Goal: Task Accomplishment & Management: Complete application form

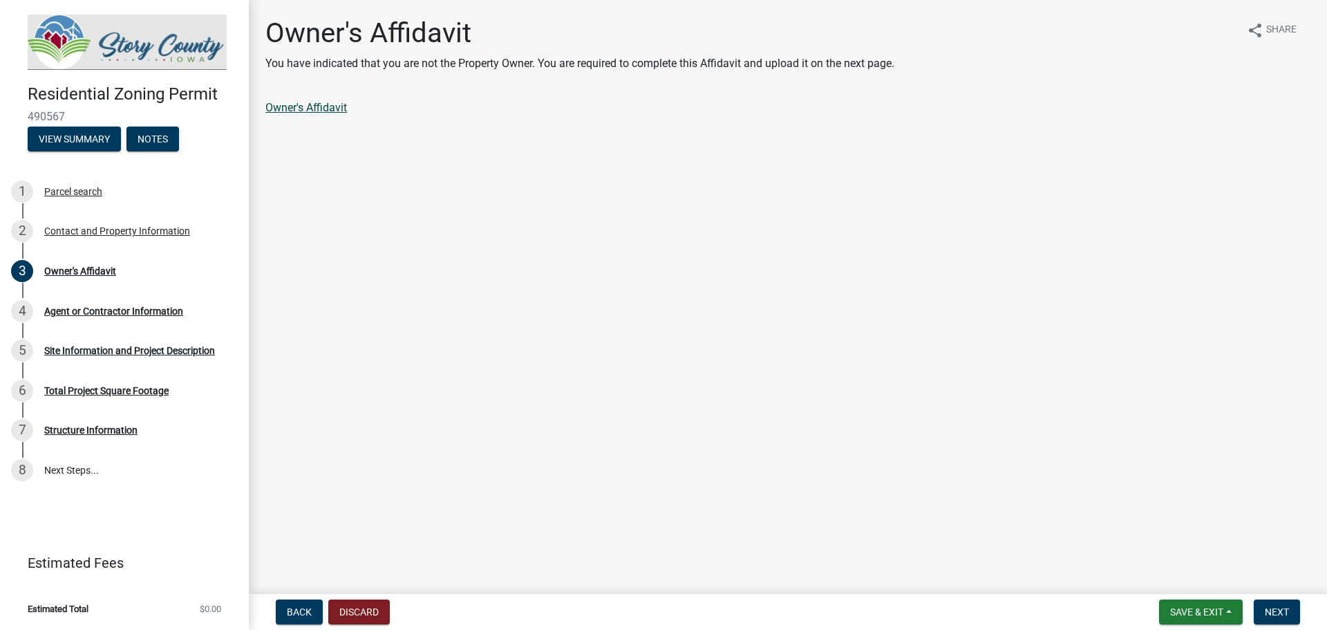
click at [294, 106] on link "Owner's Affidavit" at bounding box center [306, 107] width 82 height 13
click at [122, 310] on div "Agent or Contractor Information" at bounding box center [113, 311] width 139 height 10
click at [74, 274] on div "Owner's Affidavit" at bounding box center [80, 271] width 72 height 10
click at [308, 110] on link "Owner's Affidavit" at bounding box center [306, 107] width 82 height 13
click at [1227, 613] on button "Save & Exit" at bounding box center [1201, 611] width 84 height 25
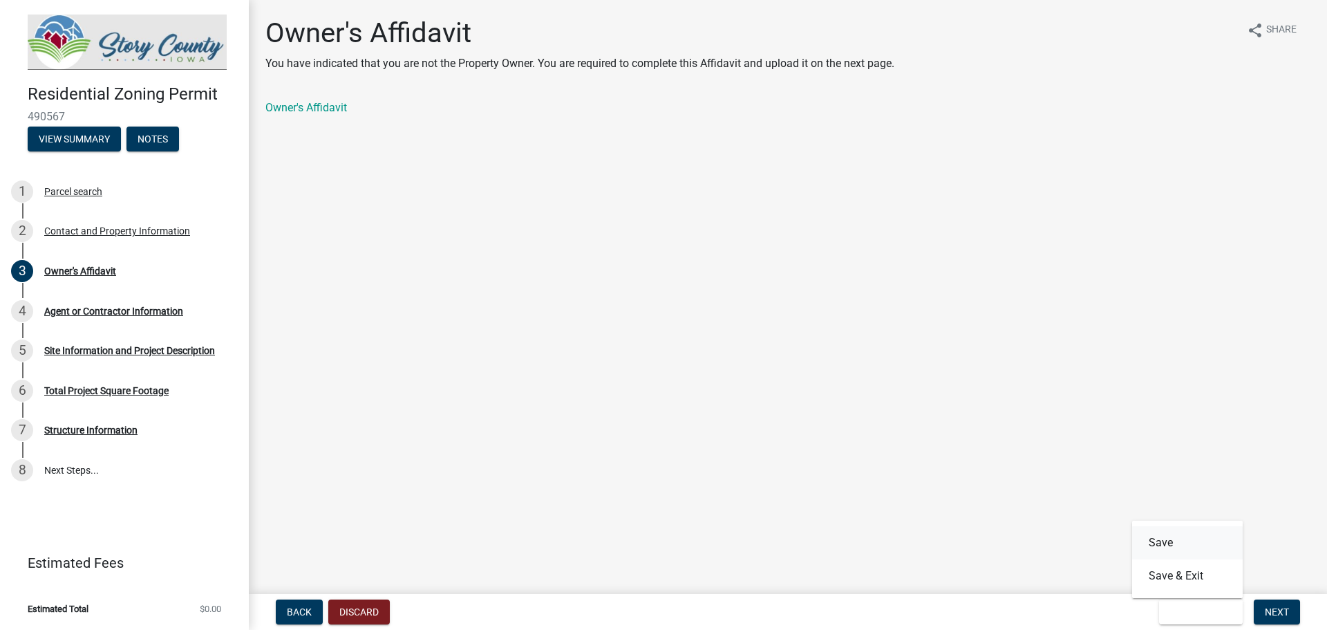
click at [1173, 545] on button "Save" at bounding box center [1187, 542] width 111 height 33
click at [1270, 614] on span "Next" at bounding box center [1277, 611] width 24 height 11
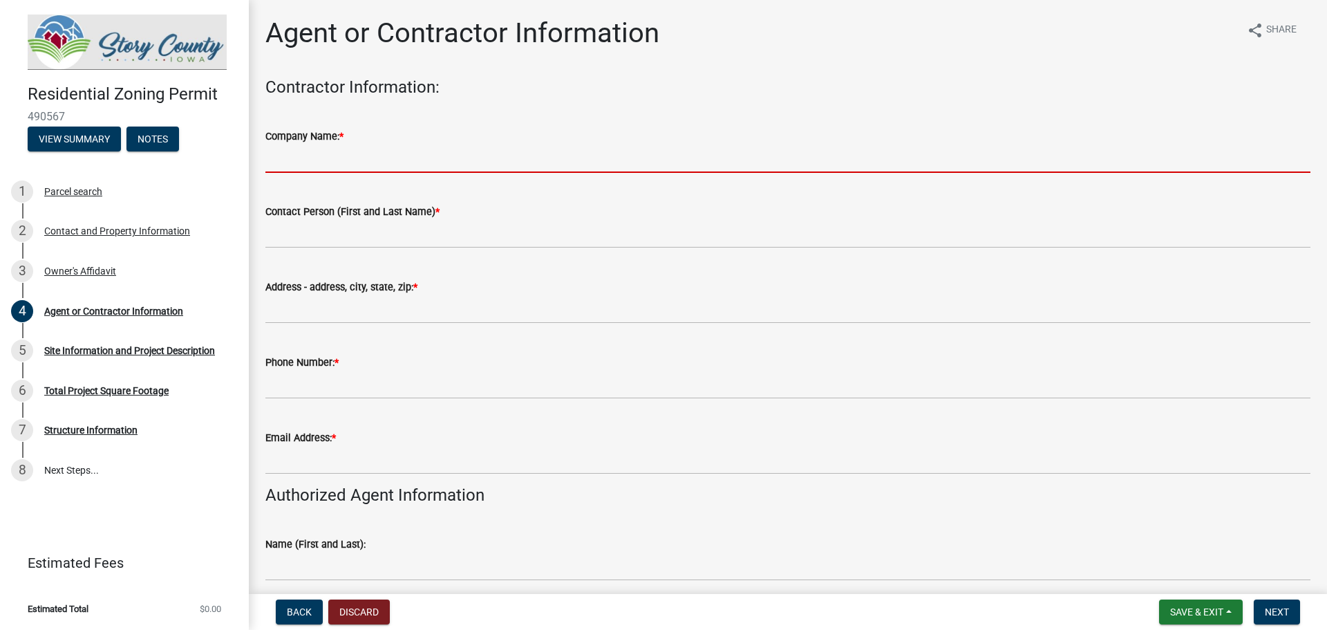
click at [310, 159] on input "Company Name: *" at bounding box center [787, 158] width 1045 height 28
type input "HCS Hunziker Construction Services"
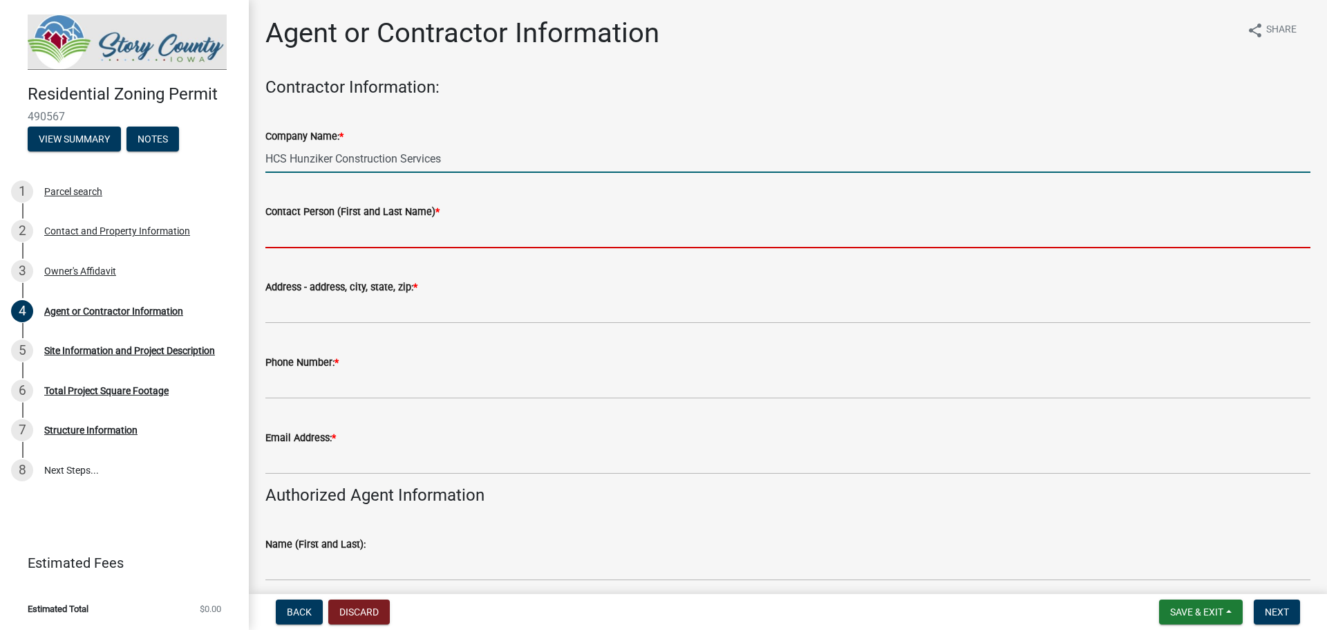
type input "[PERSON_NAME]"
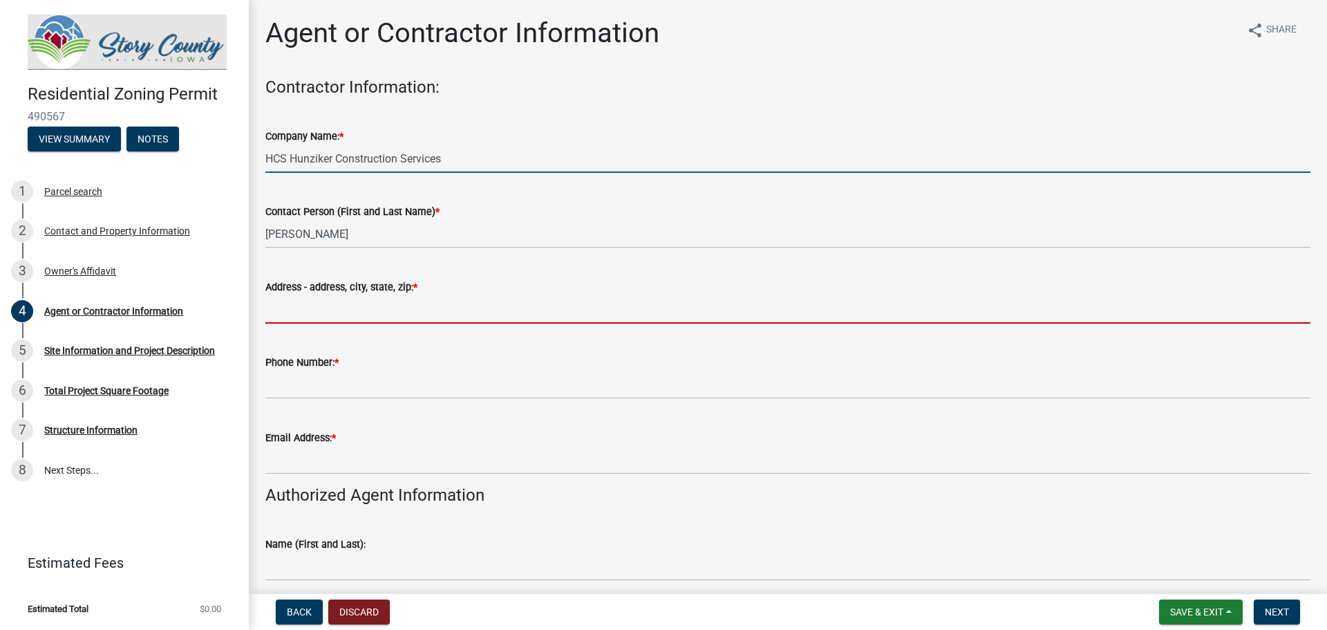
type input "[STREET_ADDRESS]"
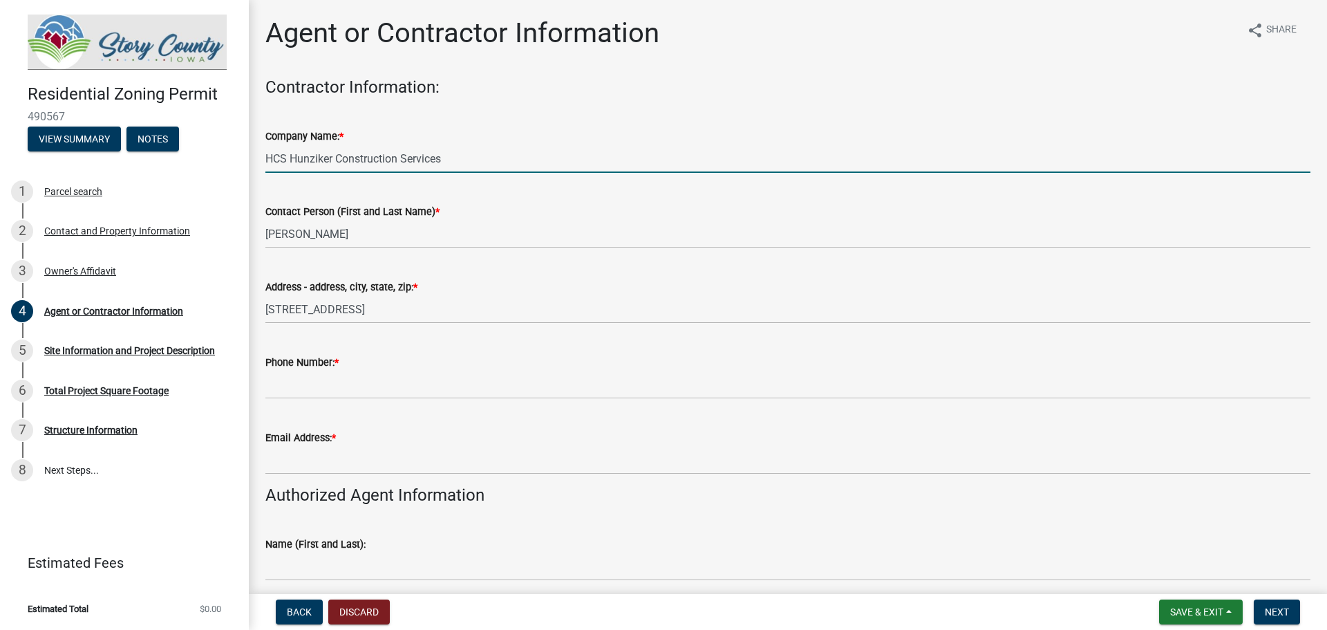
type input "5152908629"
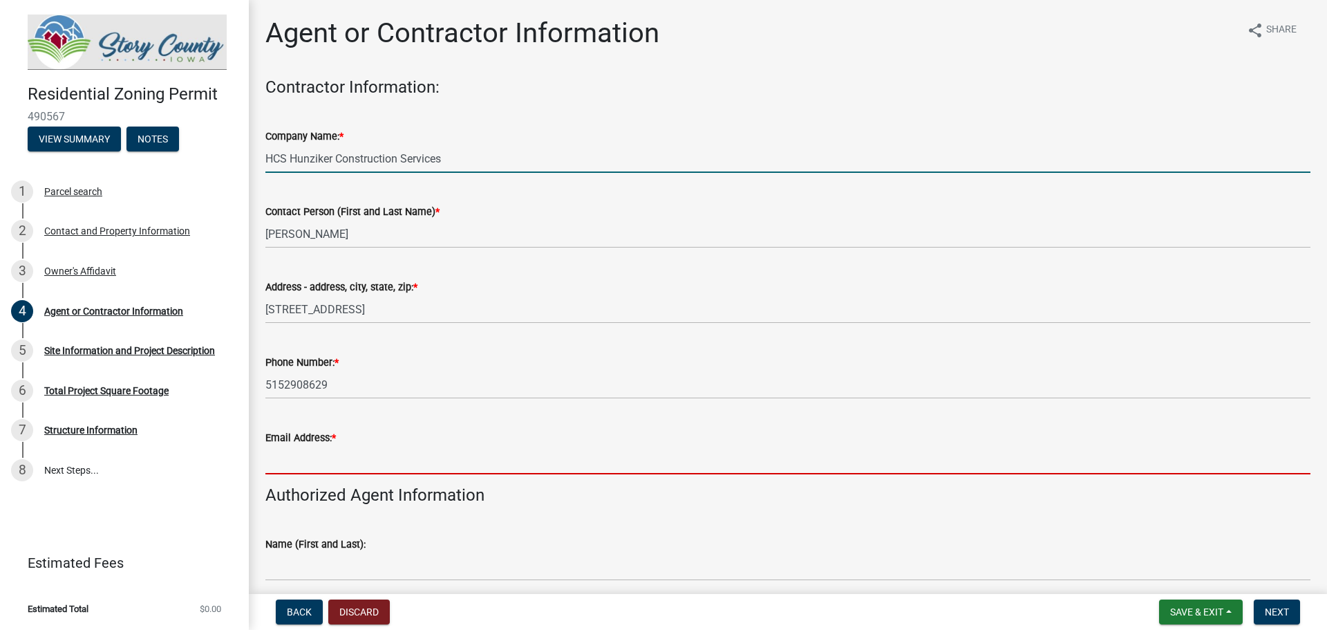
type input "[PERSON_NAME][EMAIL_ADDRESS][PERSON_NAME][PERSON_NAME][DOMAIN_NAME]"
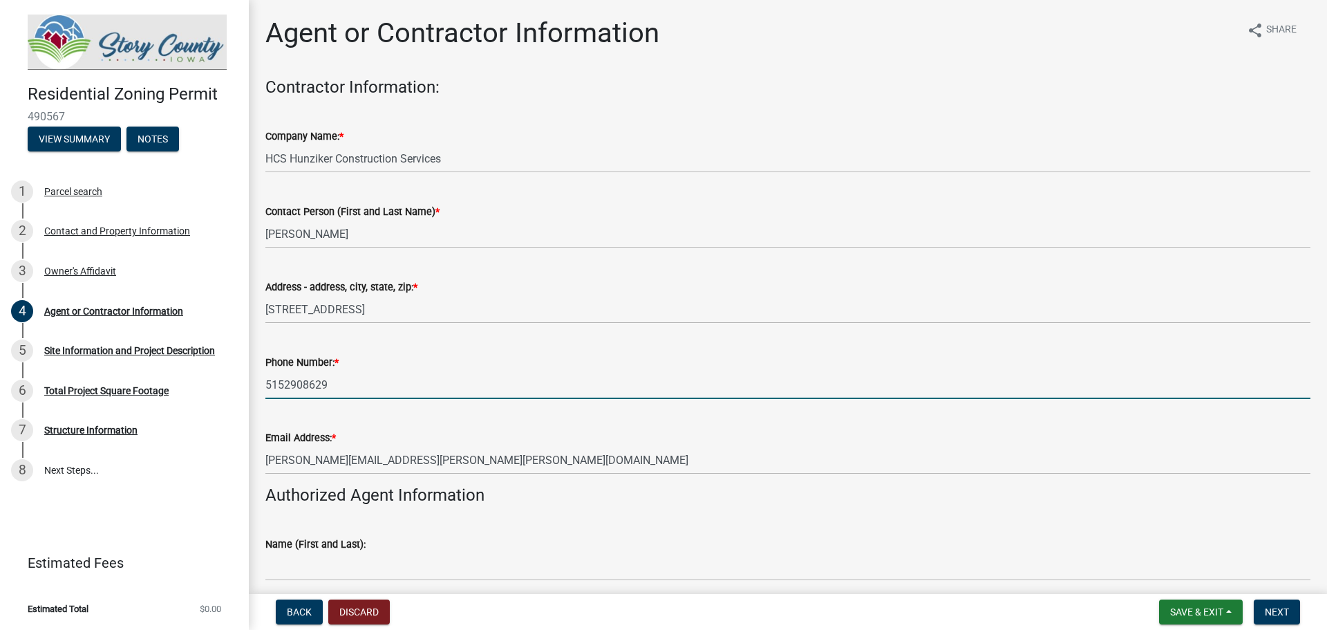
drag, startPoint x: 326, startPoint y: 385, endPoint x: 297, endPoint y: 382, distance: 29.2
click at [297, 382] on input "5152908629" at bounding box center [787, 385] width 1045 height 28
type input "5152398693"
click at [655, 485] on h4 "Authorized Agent Information" at bounding box center [787, 495] width 1045 height 20
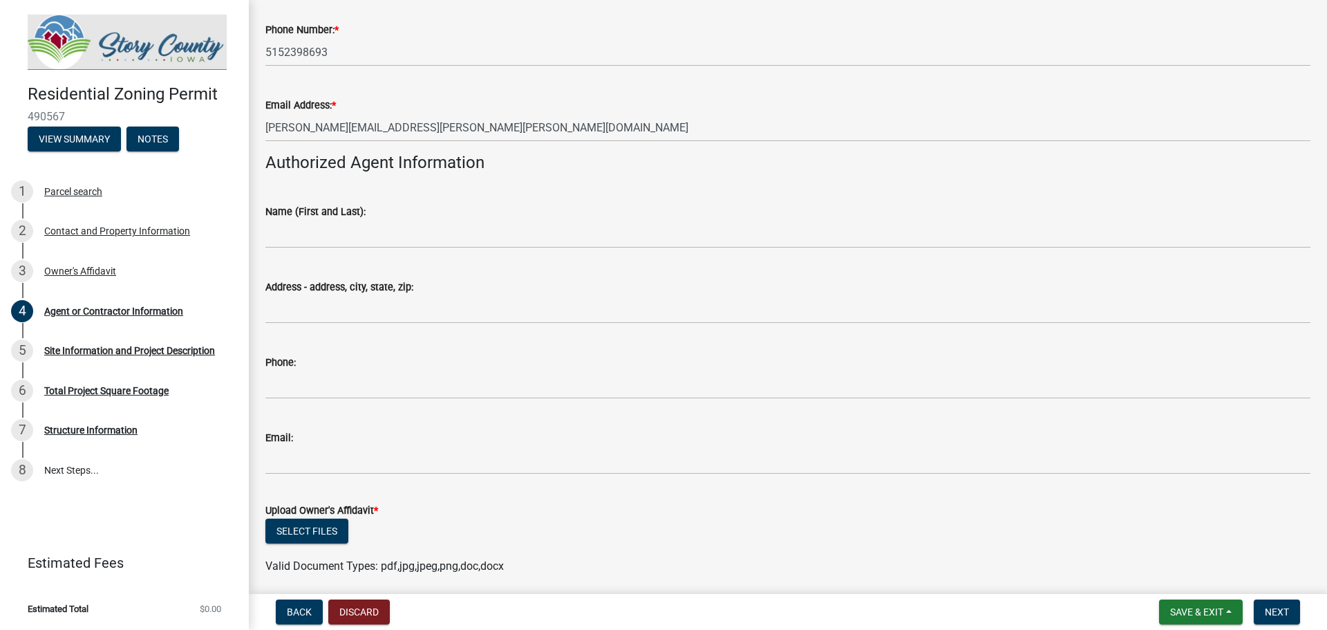
scroll to position [346, 0]
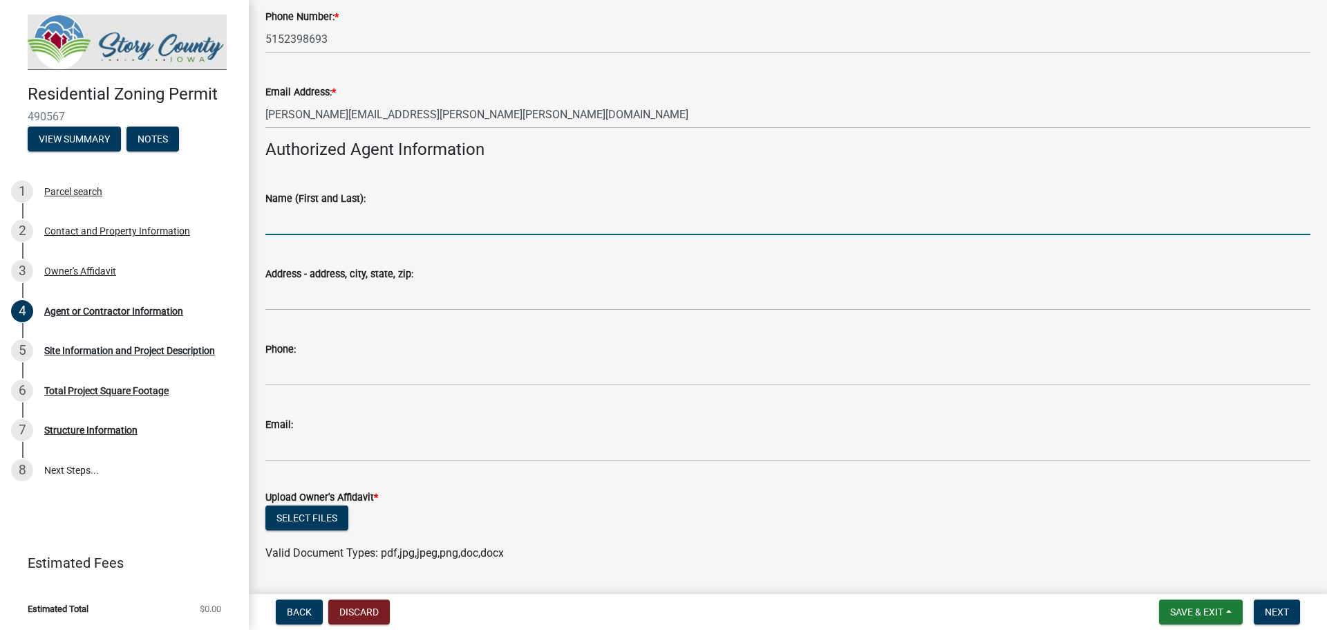
click at [310, 223] on input "Name (First and Last):" at bounding box center [787, 221] width 1045 height 28
type input "[PERSON_NAME]"
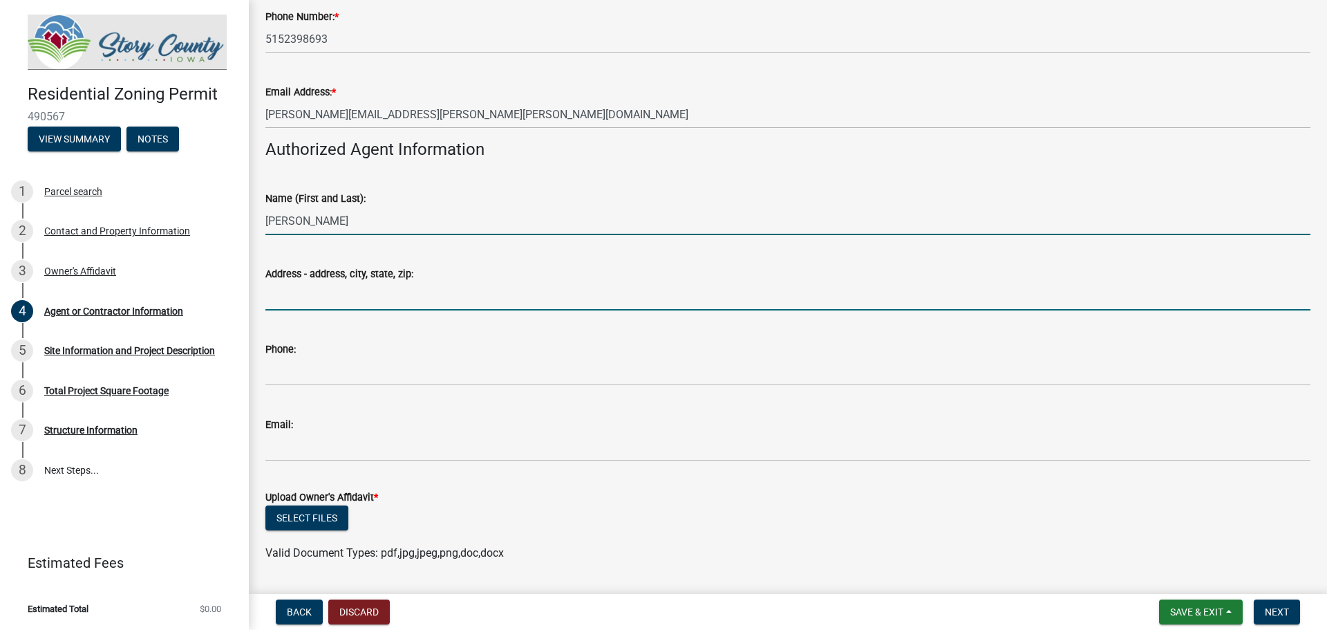
type input "[STREET_ADDRESS]"
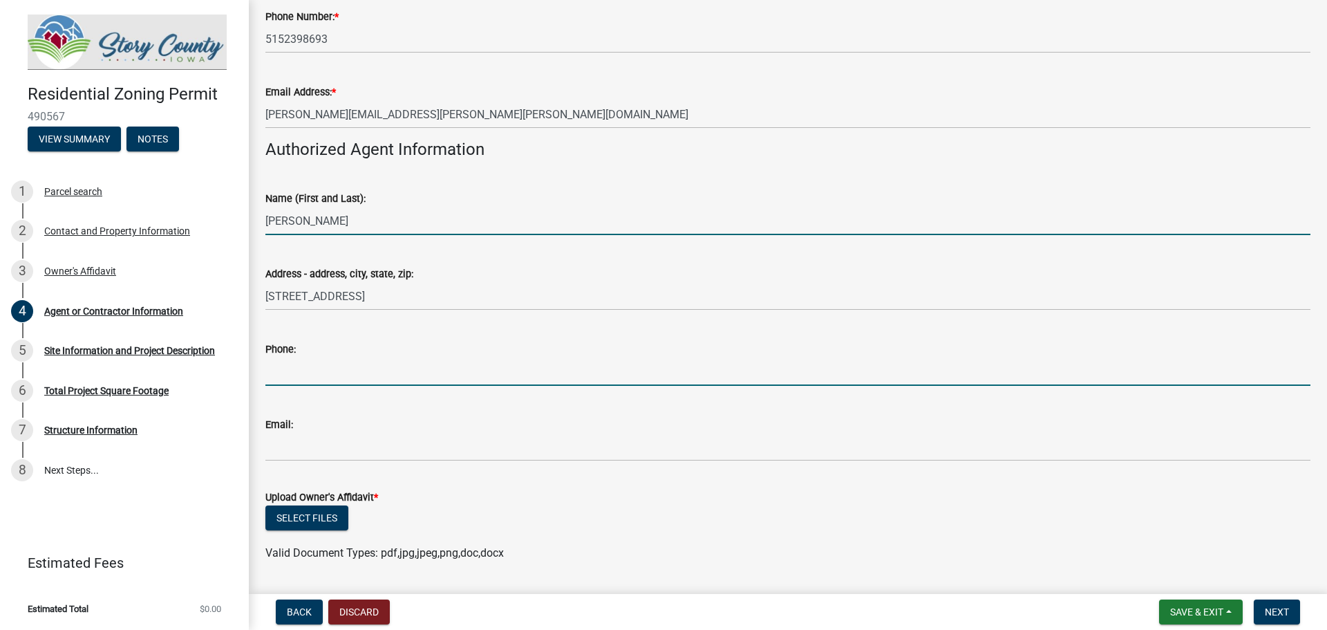
type input "5152908629"
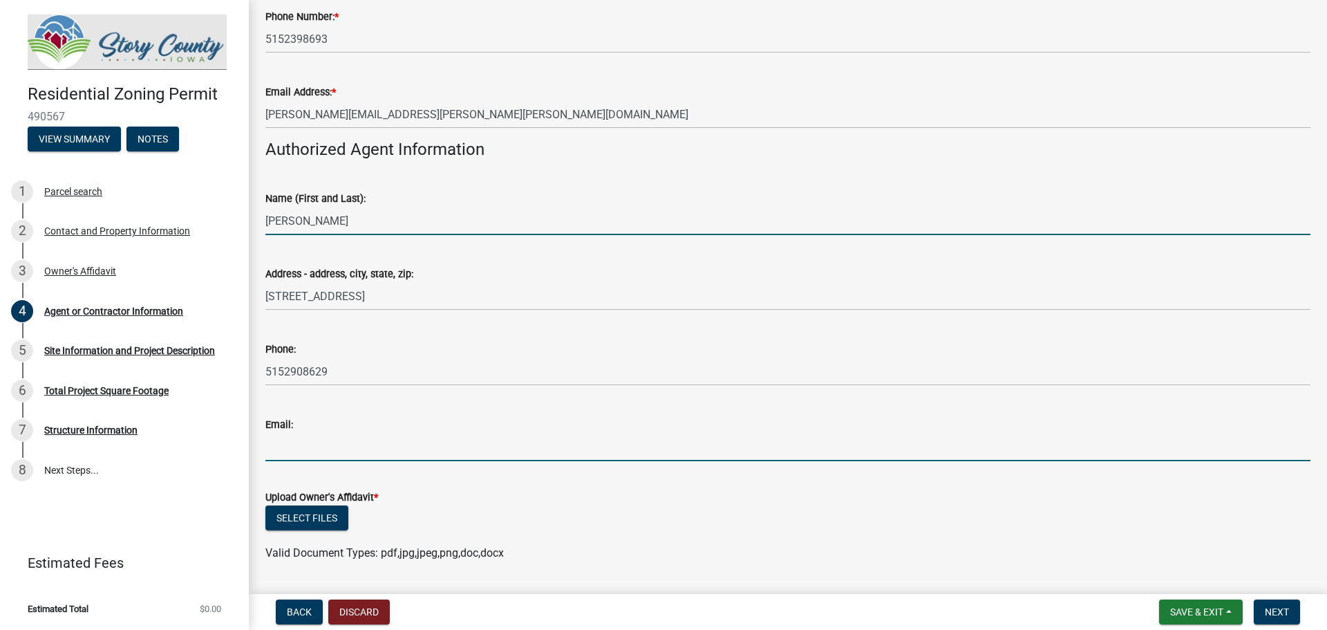
type input "[PERSON_NAME][EMAIL_ADDRESS][PERSON_NAME][PERSON_NAME][DOMAIN_NAME]"
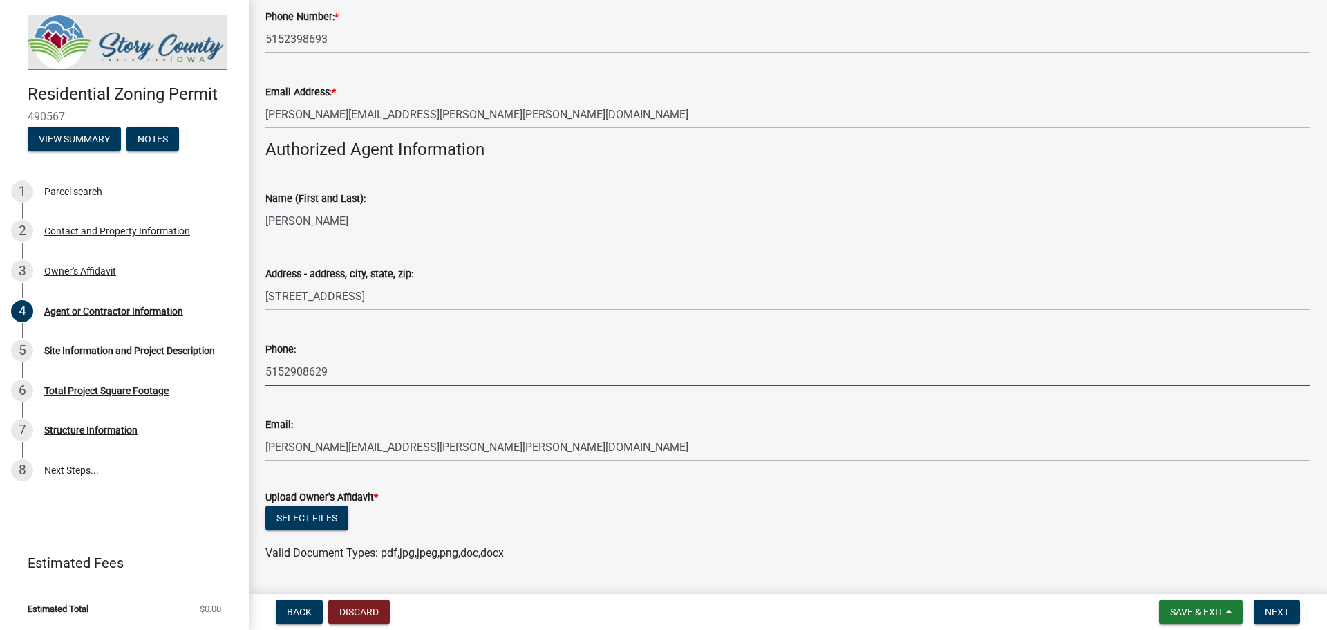
drag, startPoint x: 333, startPoint y: 373, endPoint x: 293, endPoint y: 371, distance: 40.2
click at [293, 371] on input "5152908629" at bounding box center [787, 371] width 1045 height 28
type input "5152398693"
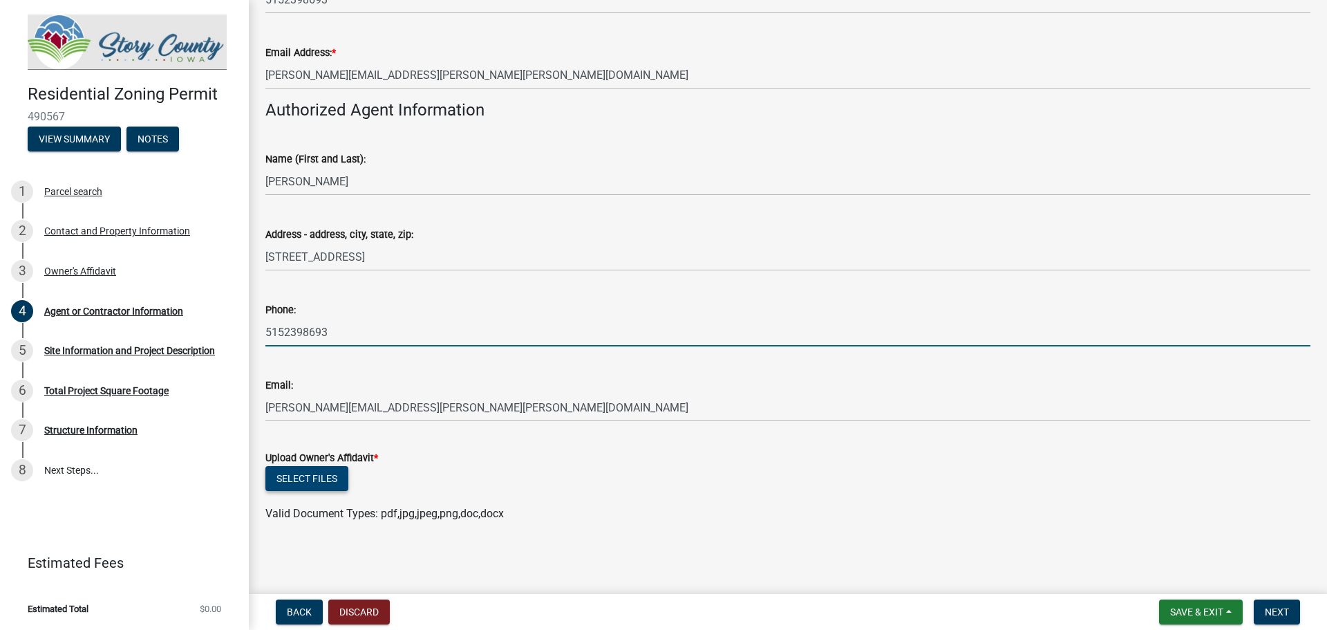
click at [290, 485] on button "Select files" at bounding box center [306, 478] width 83 height 25
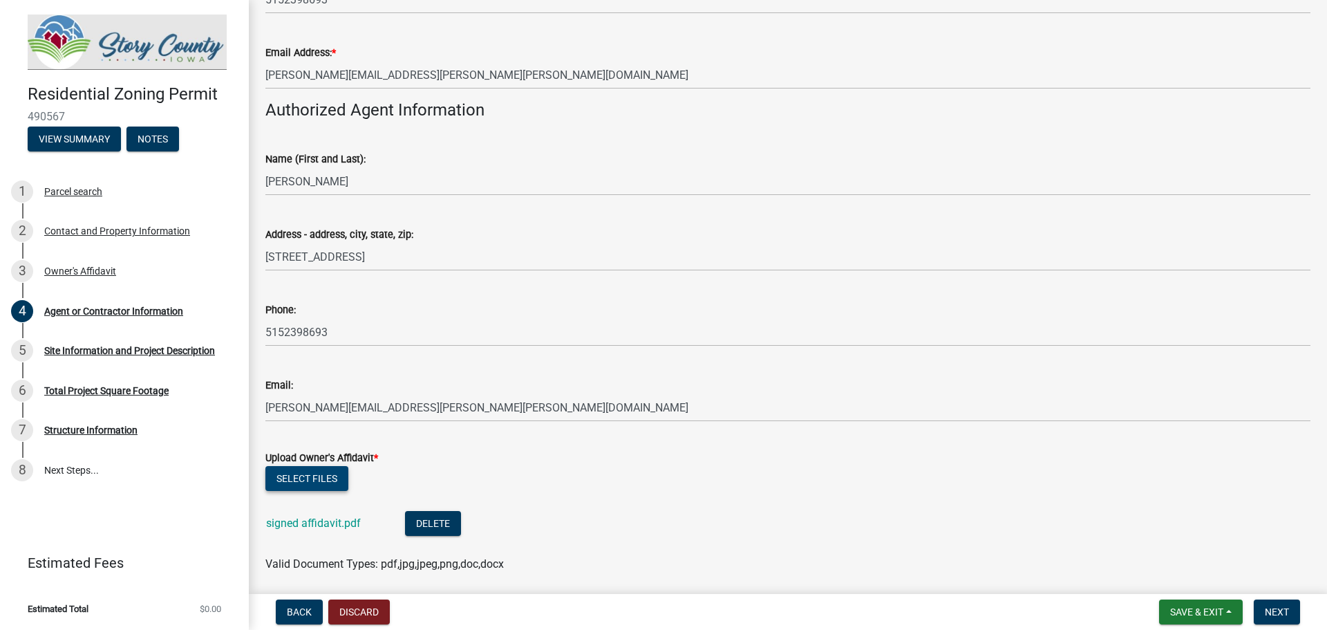
scroll to position [436, 0]
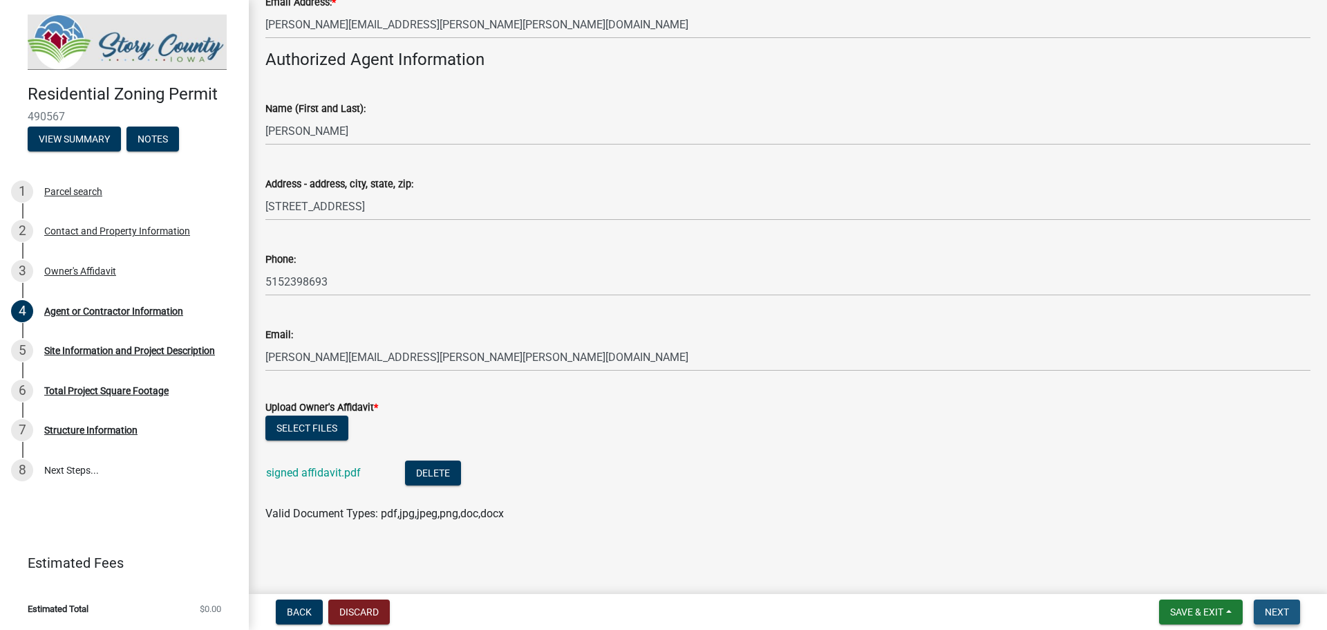
click at [1277, 612] on span "Next" at bounding box center [1277, 611] width 24 height 11
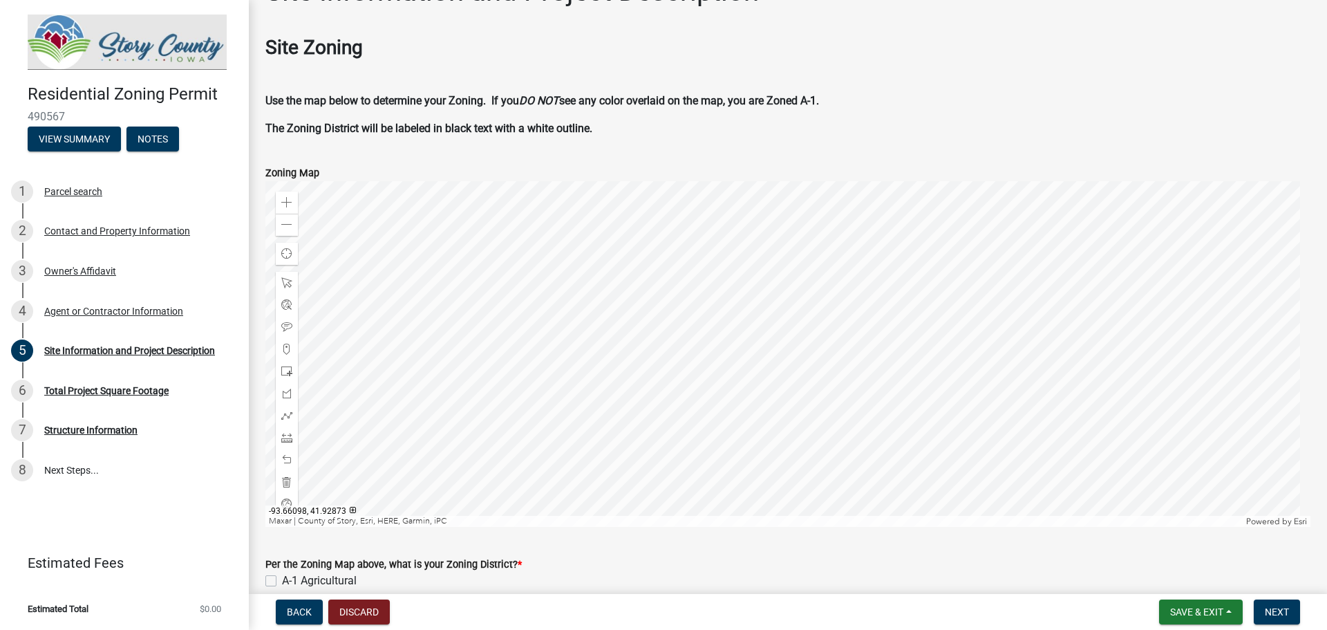
scroll to position [69, 0]
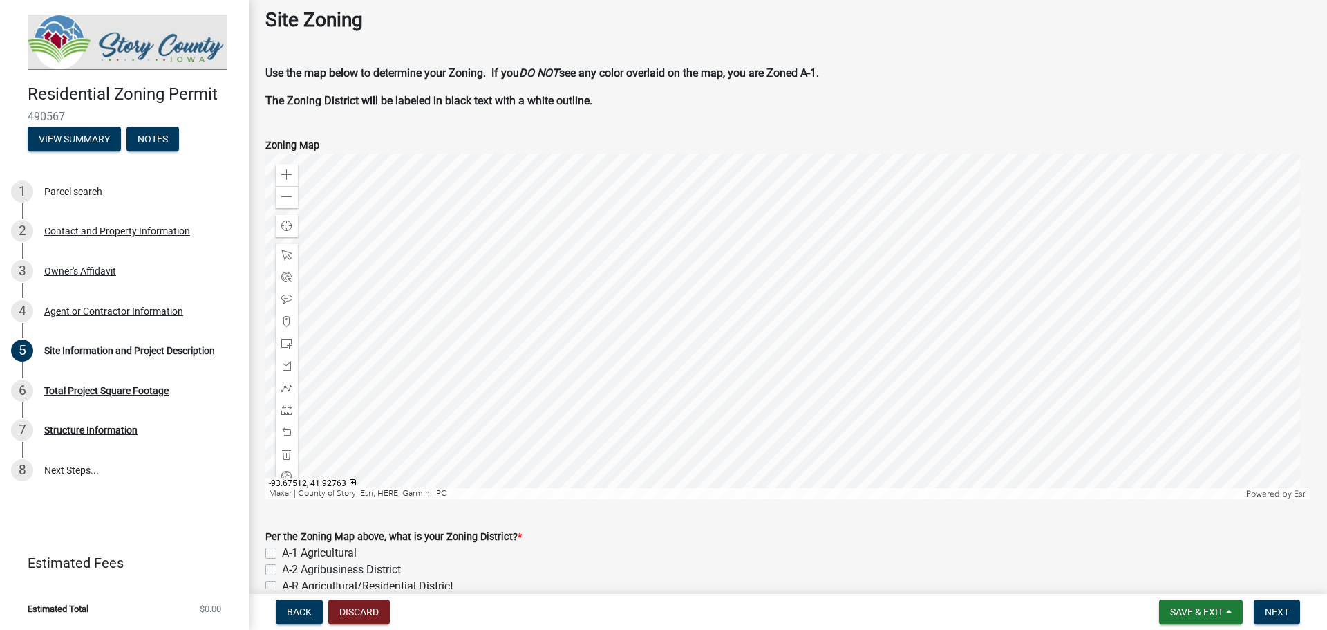
click at [282, 552] on label "A-1 Agricultural" at bounding box center [319, 553] width 75 height 17
click at [282, 552] on input "A-1 Agricultural" at bounding box center [286, 549] width 9 height 9
checkbox input "true"
checkbox input "false"
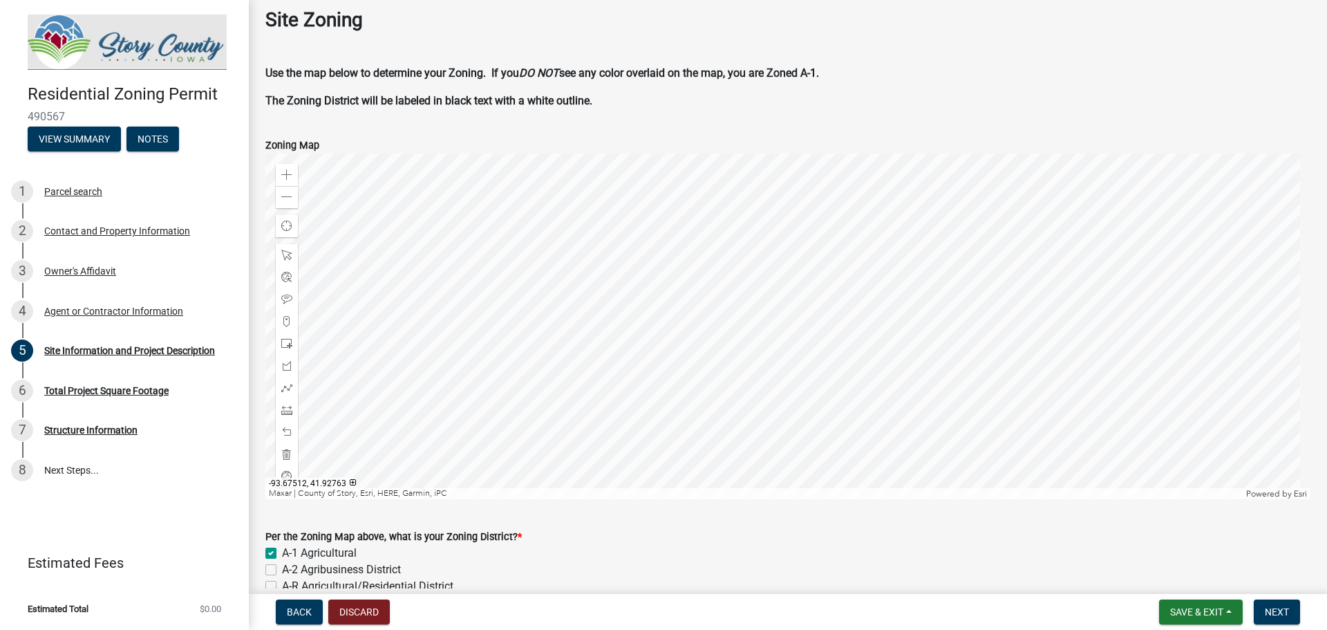
checkbox input "false"
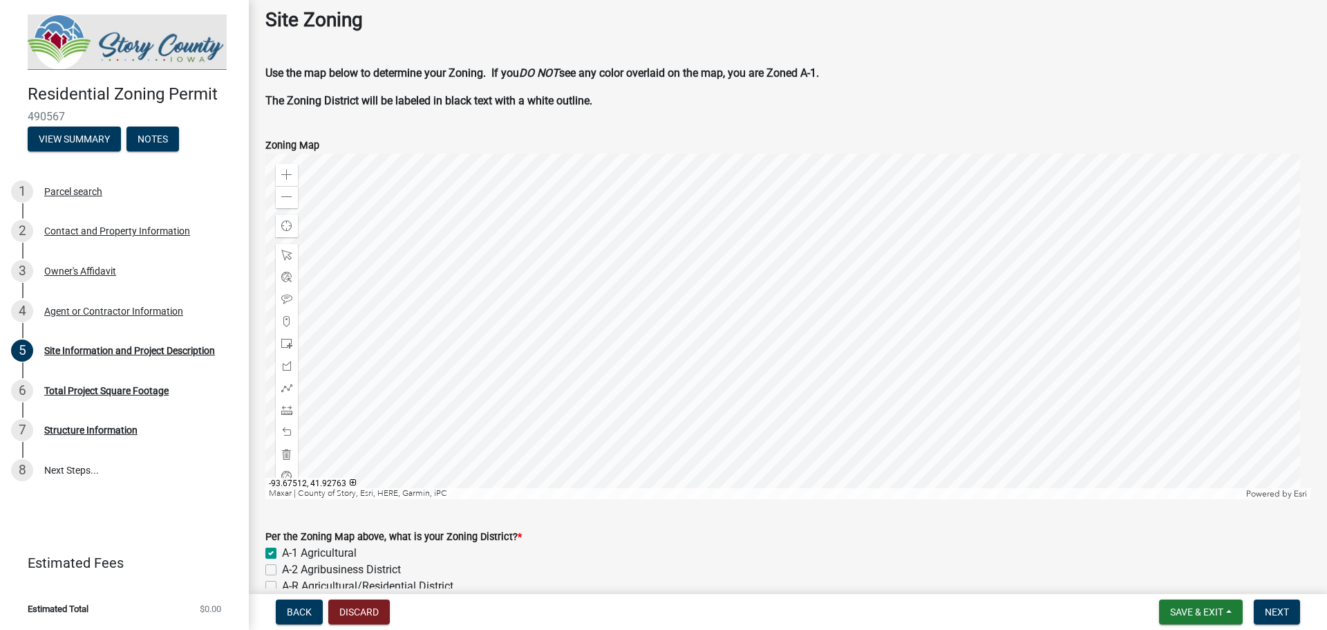
checkbox input "false"
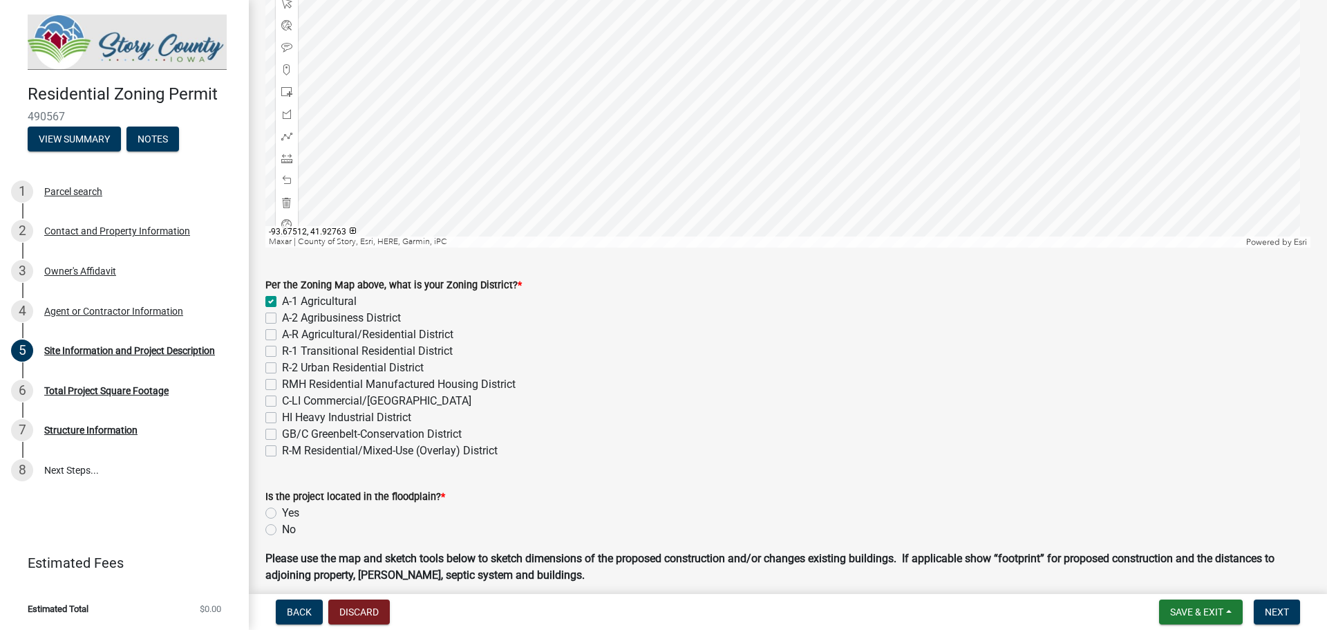
scroll to position [346, 0]
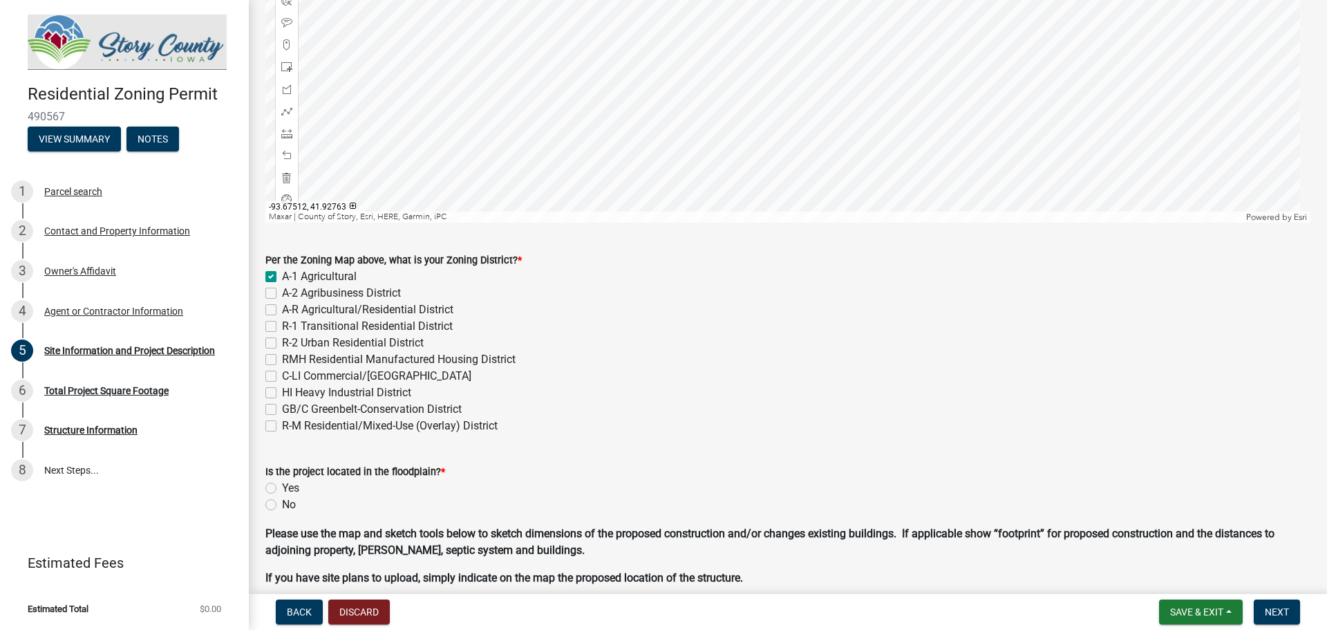
click at [282, 507] on label "No" at bounding box center [289, 504] width 14 height 17
click at [282, 505] on input "No" at bounding box center [286, 500] width 9 height 9
radio input "true"
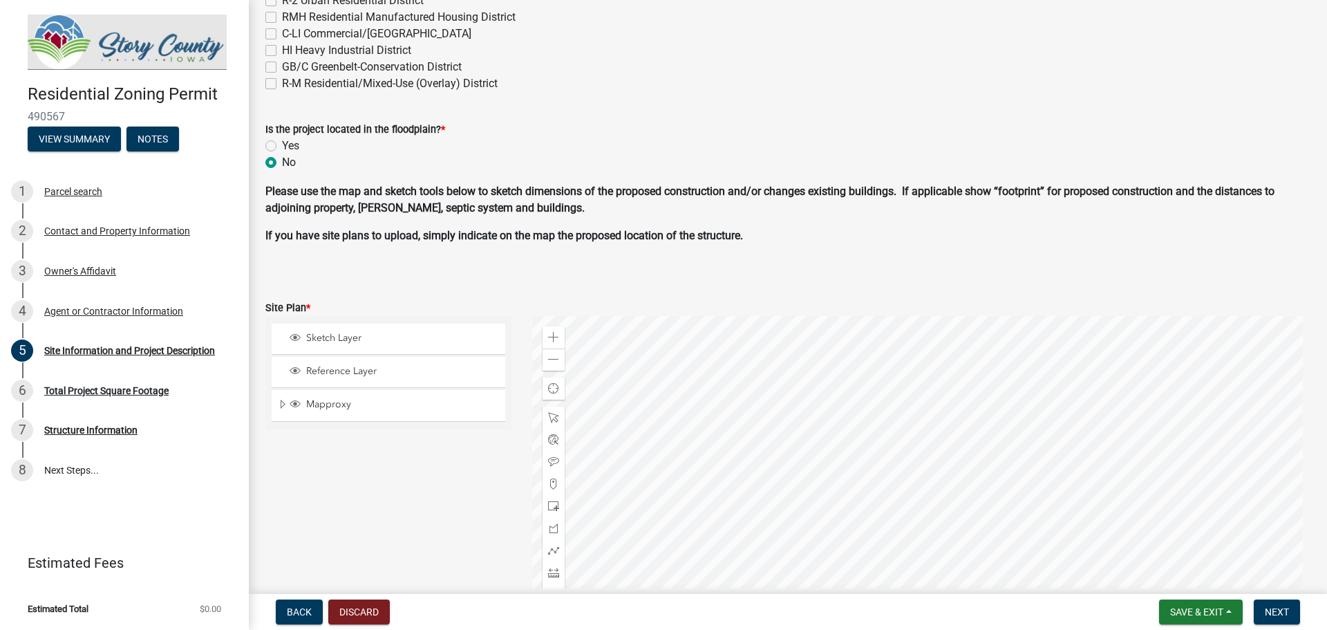
scroll to position [761, 0]
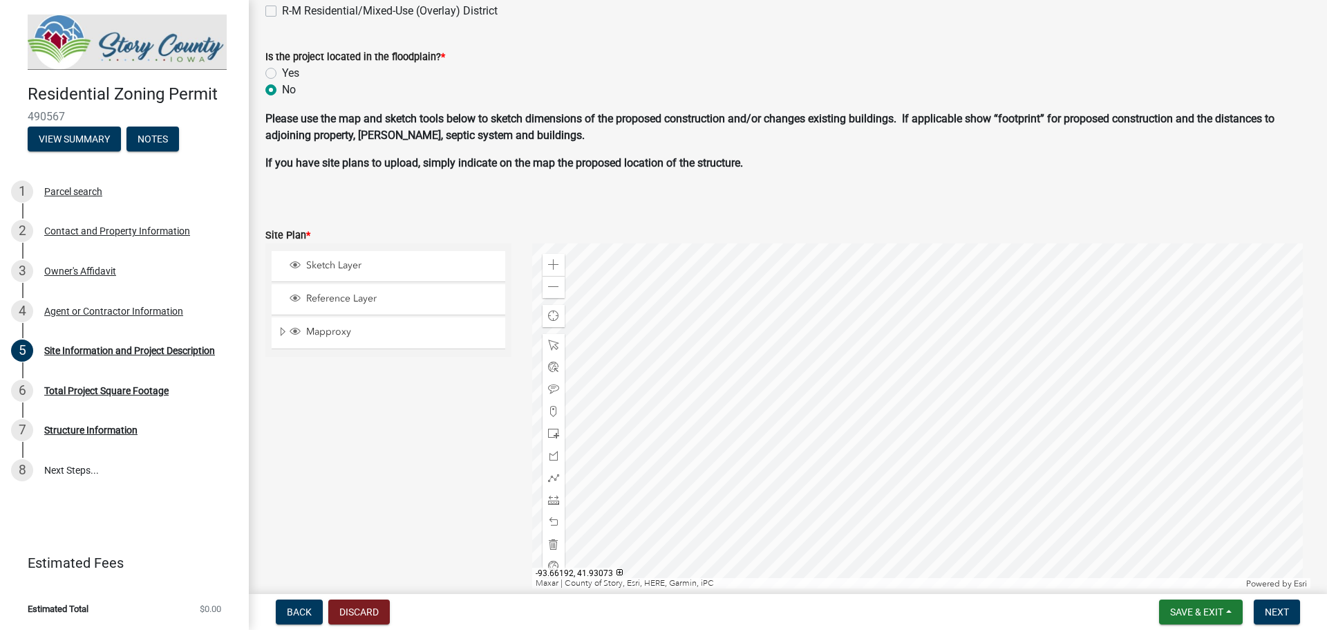
click at [906, 418] on div at bounding box center [921, 416] width 779 height 346
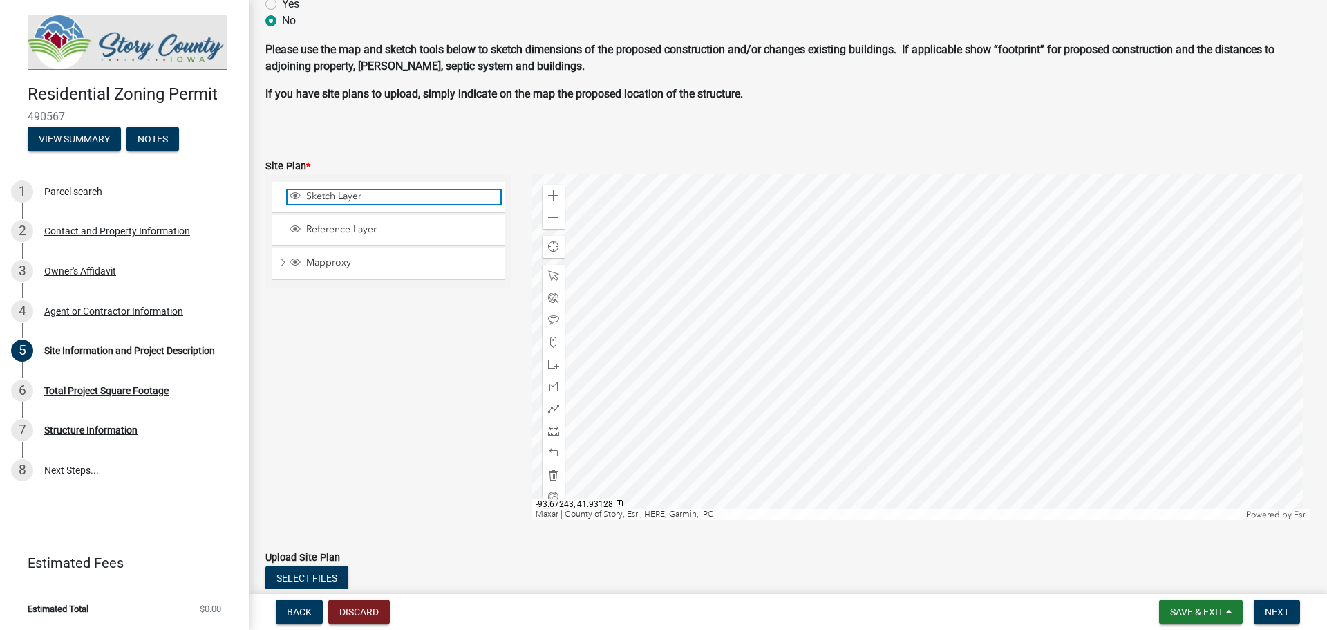
click at [337, 199] on span "Sketch Layer" at bounding box center [402, 196] width 198 height 12
click at [905, 340] on div at bounding box center [921, 347] width 779 height 346
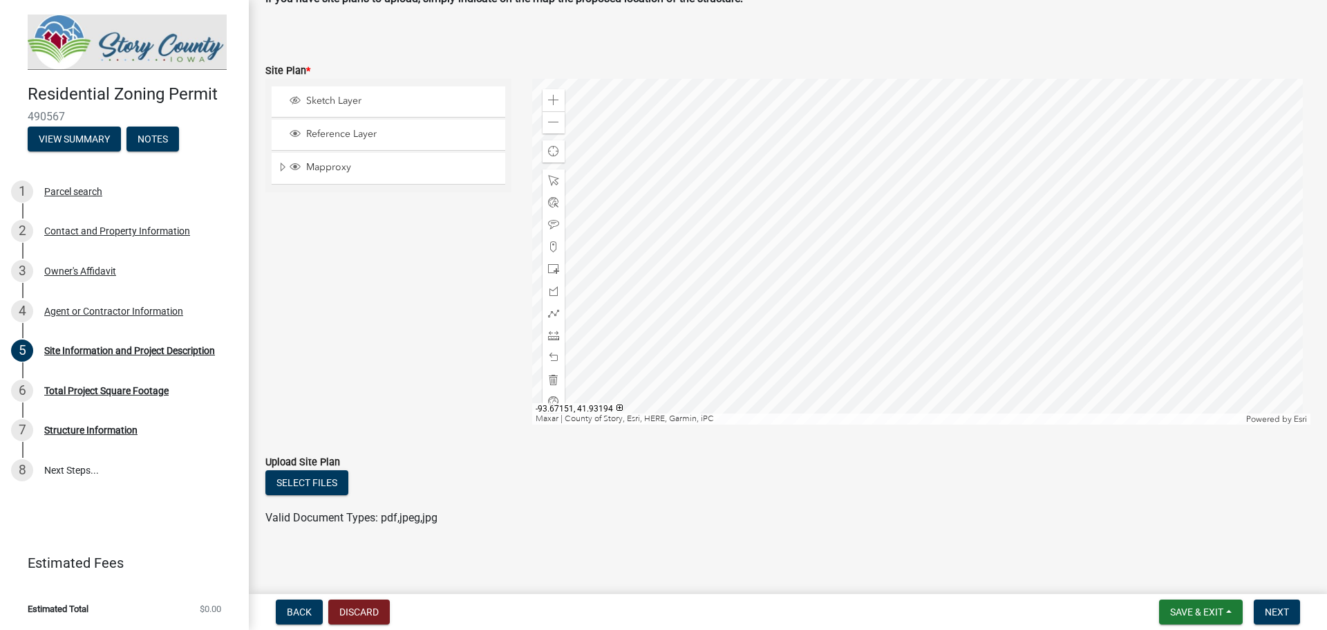
scroll to position [929, 0]
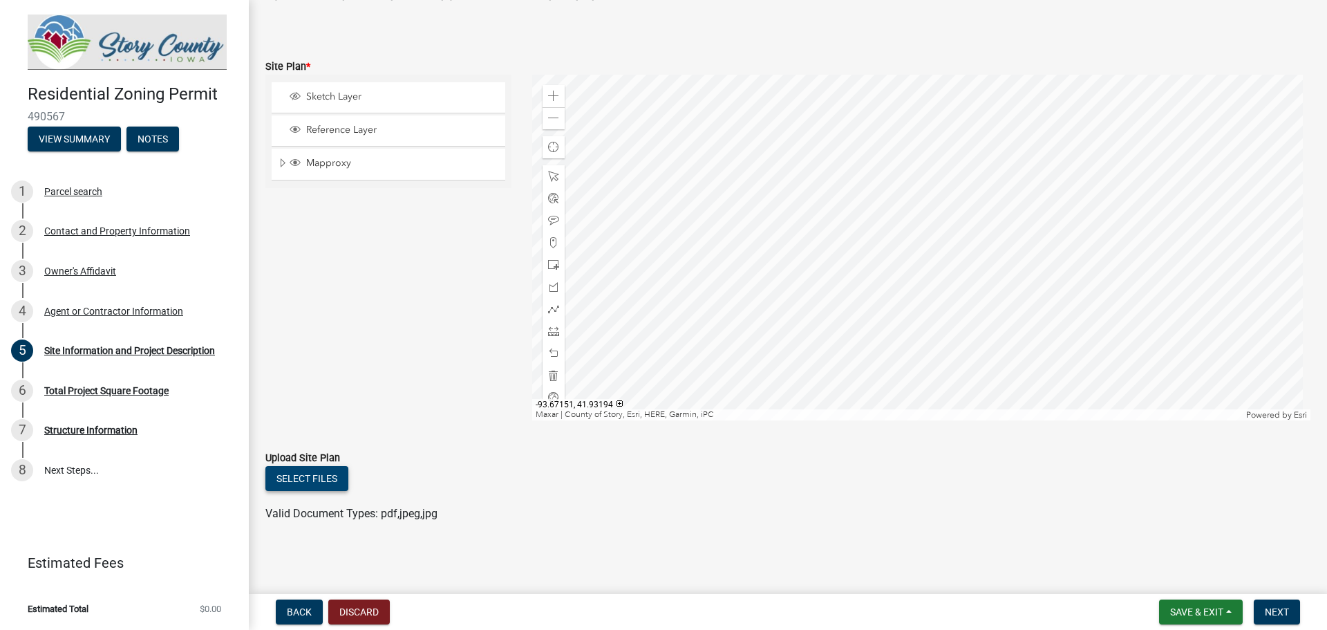
click at [311, 481] on button "Select files" at bounding box center [306, 478] width 83 height 25
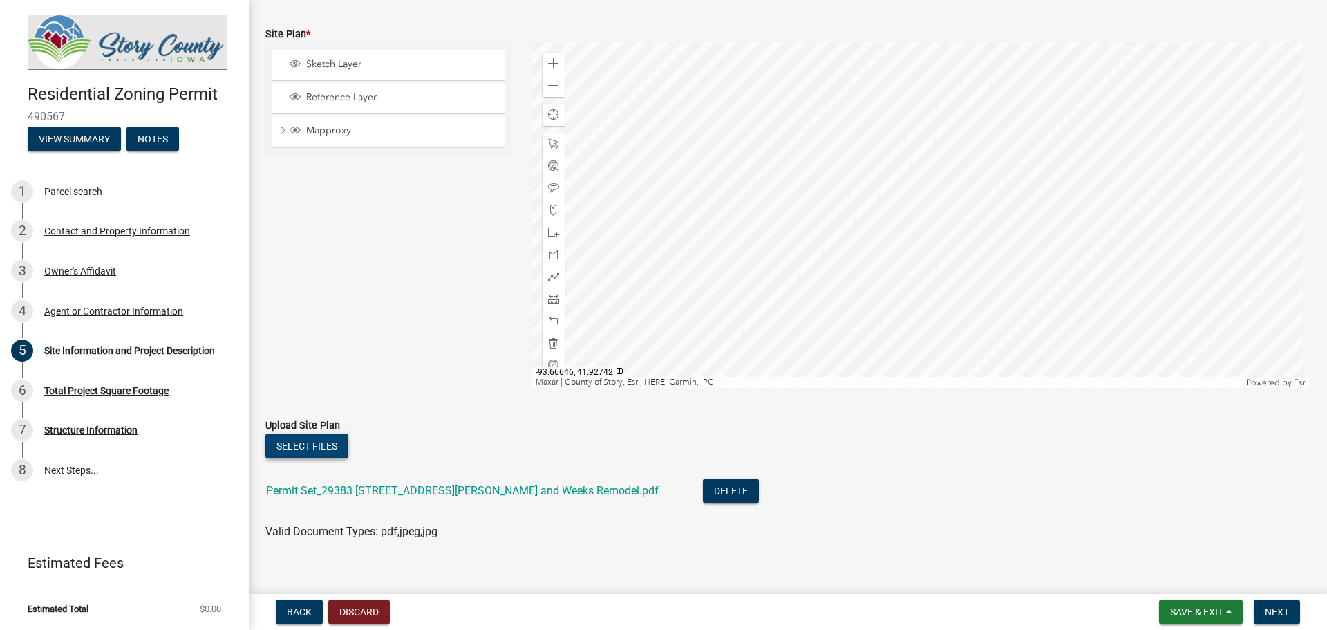
scroll to position [980, 0]
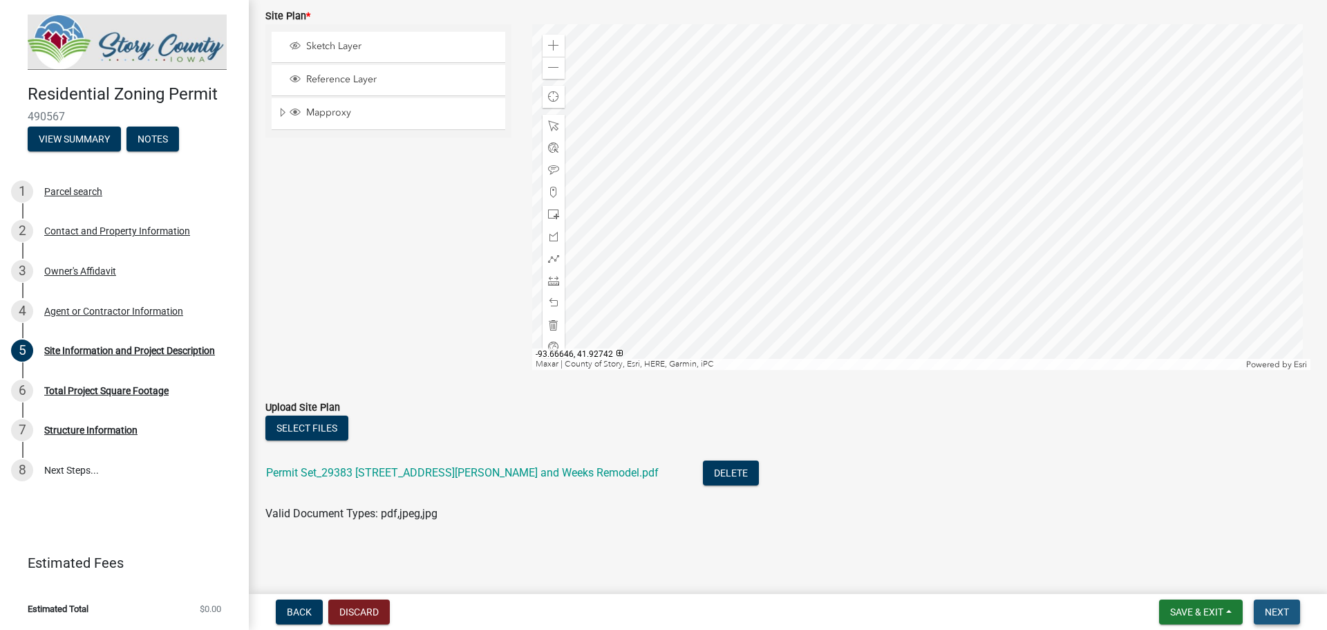
click at [1286, 615] on span "Next" at bounding box center [1277, 611] width 24 height 11
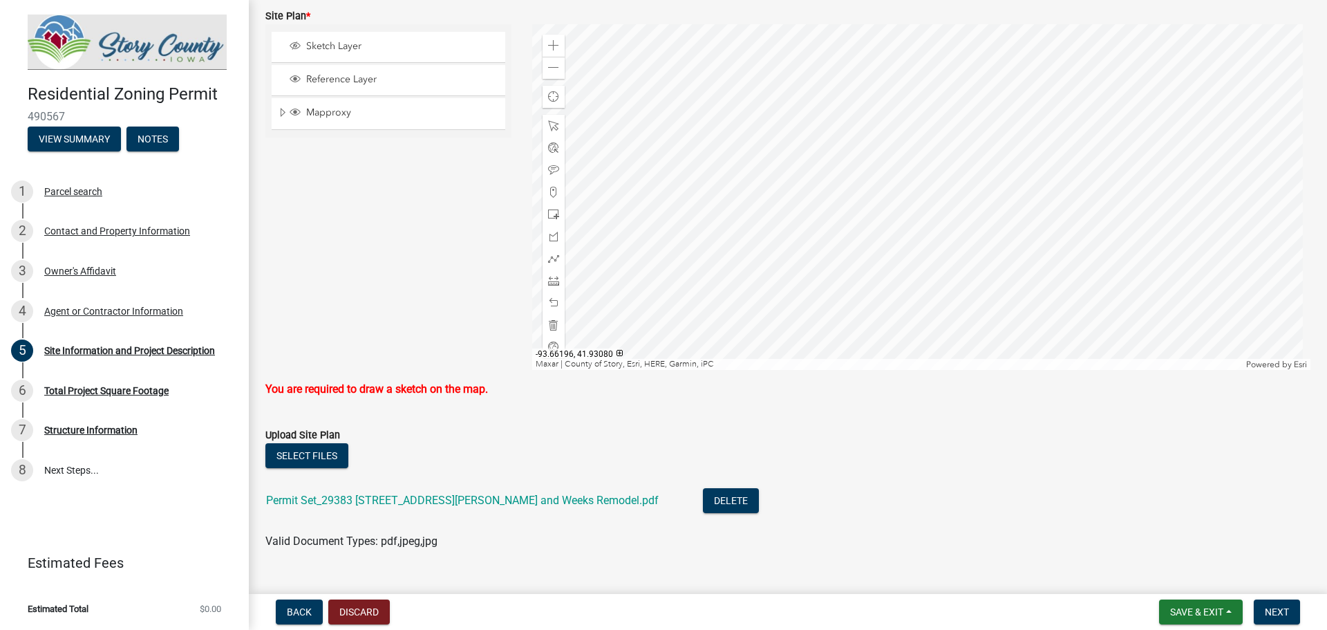
click at [908, 201] on div at bounding box center [921, 197] width 779 height 346
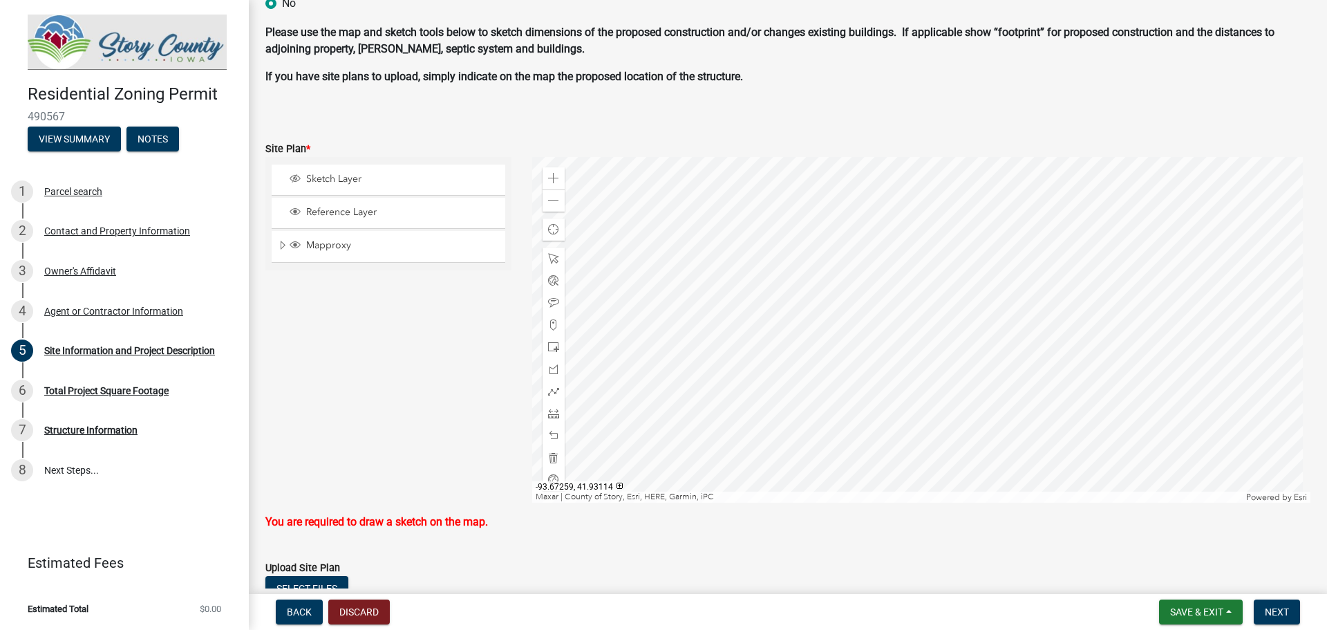
scroll to position [772, 0]
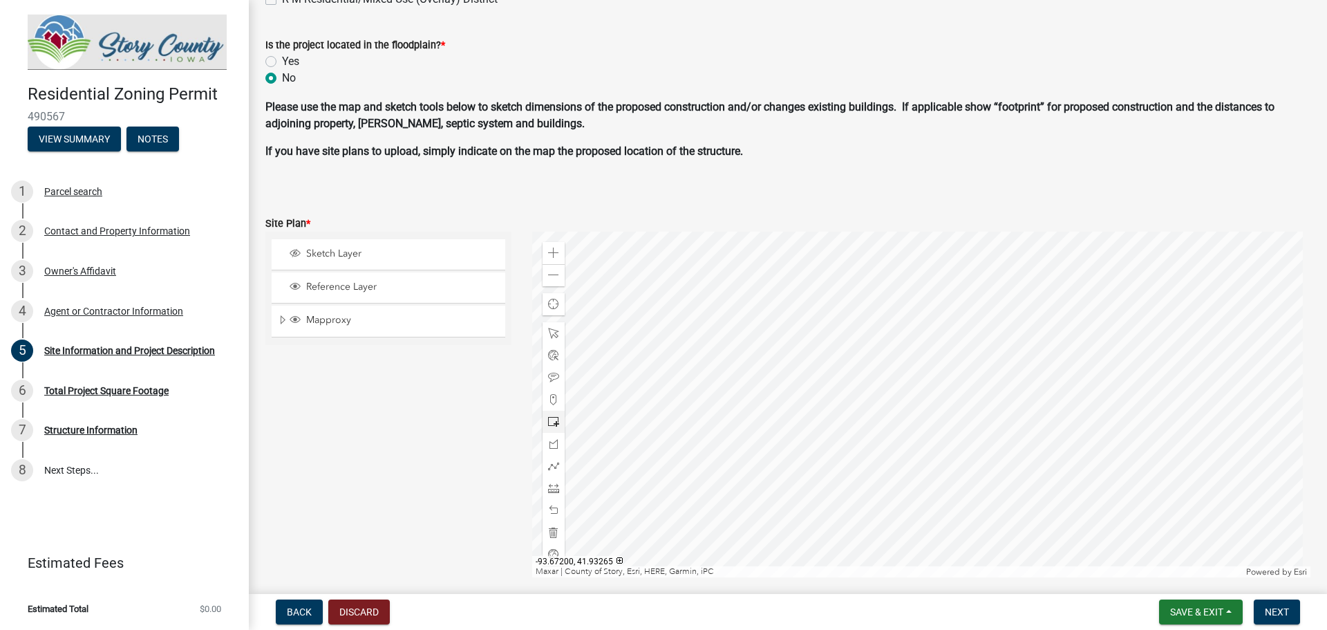
click at [550, 422] on span at bounding box center [553, 421] width 11 height 11
click at [917, 393] on div at bounding box center [921, 405] width 779 height 346
click at [905, 390] on div at bounding box center [921, 405] width 779 height 346
click at [1269, 610] on span "Next" at bounding box center [1277, 611] width 24 height 11
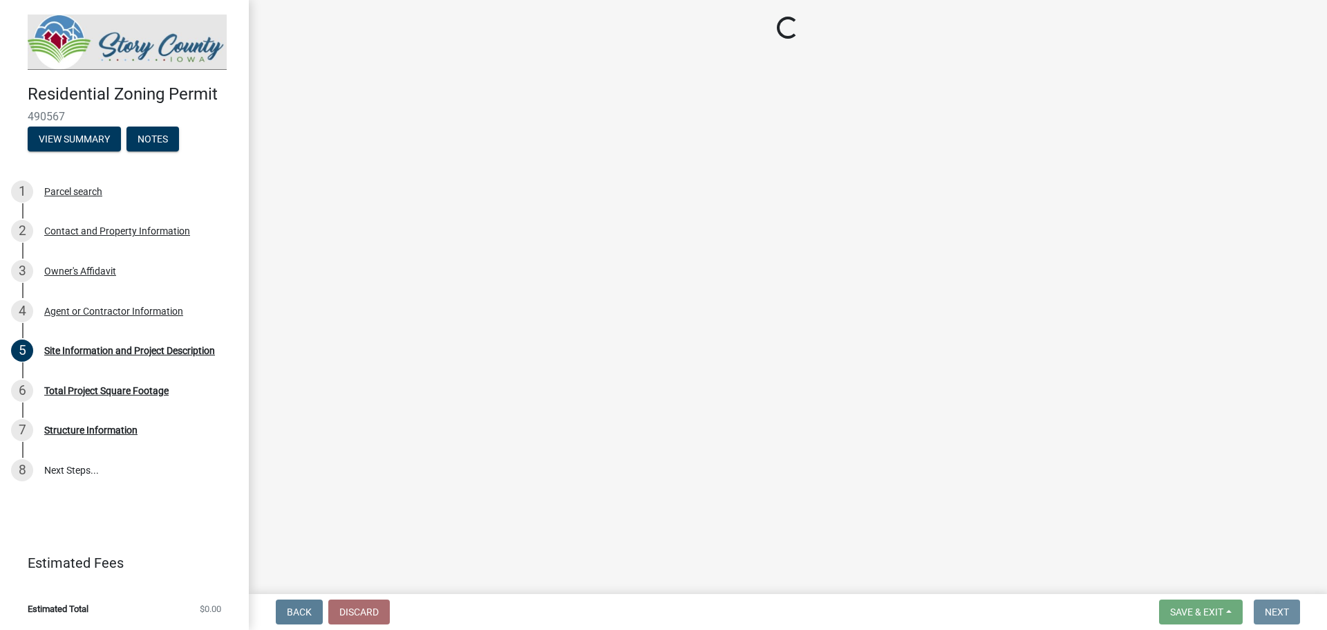
scroll to position [0, 0]
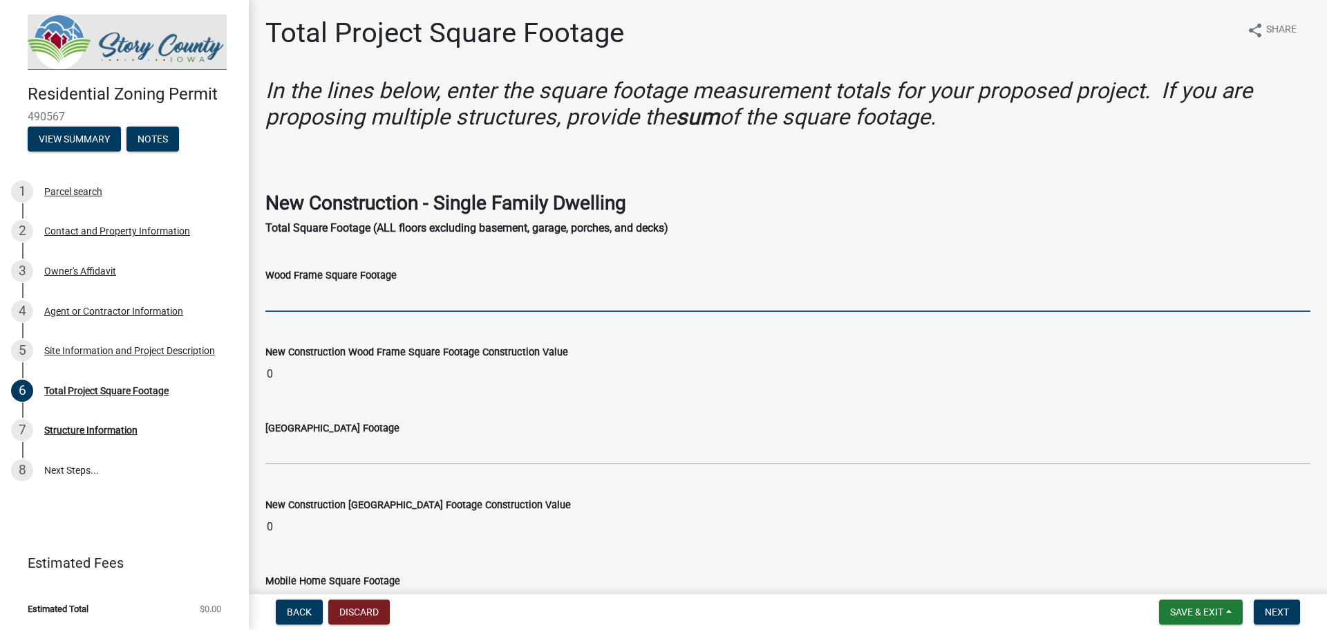
click at [283, 295] on input "text" at bounding box center [787, 297] width 1045 height 28
click at [277, 303] on input "1465" at bounding box center [787, 297] width 1045 height 28
drag, startPoint x: 290, startPoint y: 300, endPoint x: 250, endPoint y: 299, distance: 39.4
type input "0"
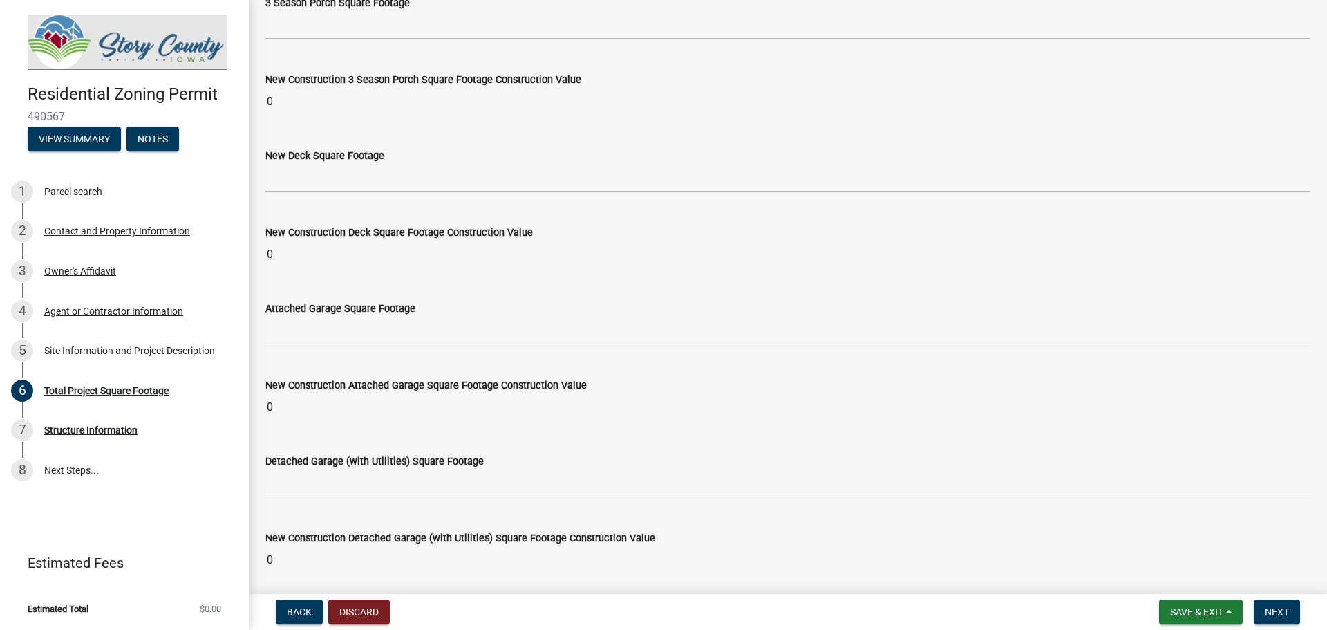
scroll to position [1365, 0]
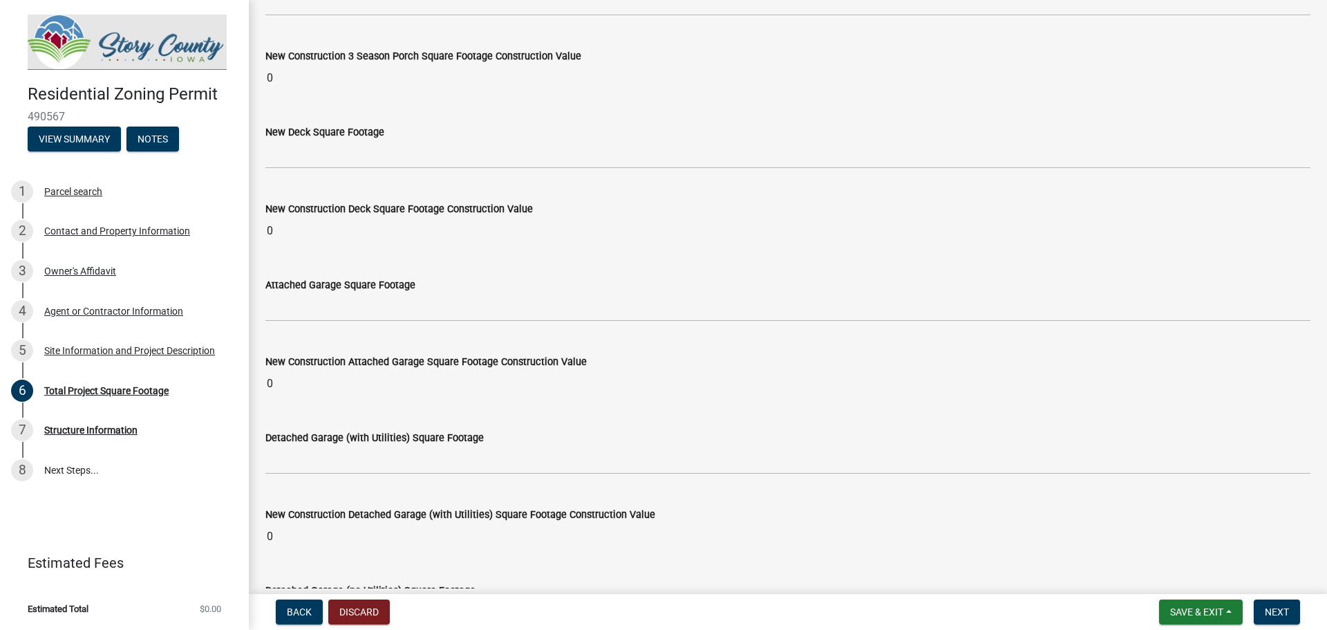
click at [272, 380] on input "0" at bounding box center [787, 384] width 1045 height 28
drag, startPoint x: 276, startPoint y: 385, endPoint x: 257, endPoint y: 384, distance: 18.7
click at [257, 384] on div "New Construction Attached Garage Square Footage Construction Value 0" at bounding box center [788, 366] width 1066 height 64
click at [326, 380] on input "0" at bounding box center [787, 384] width 1045 height 28
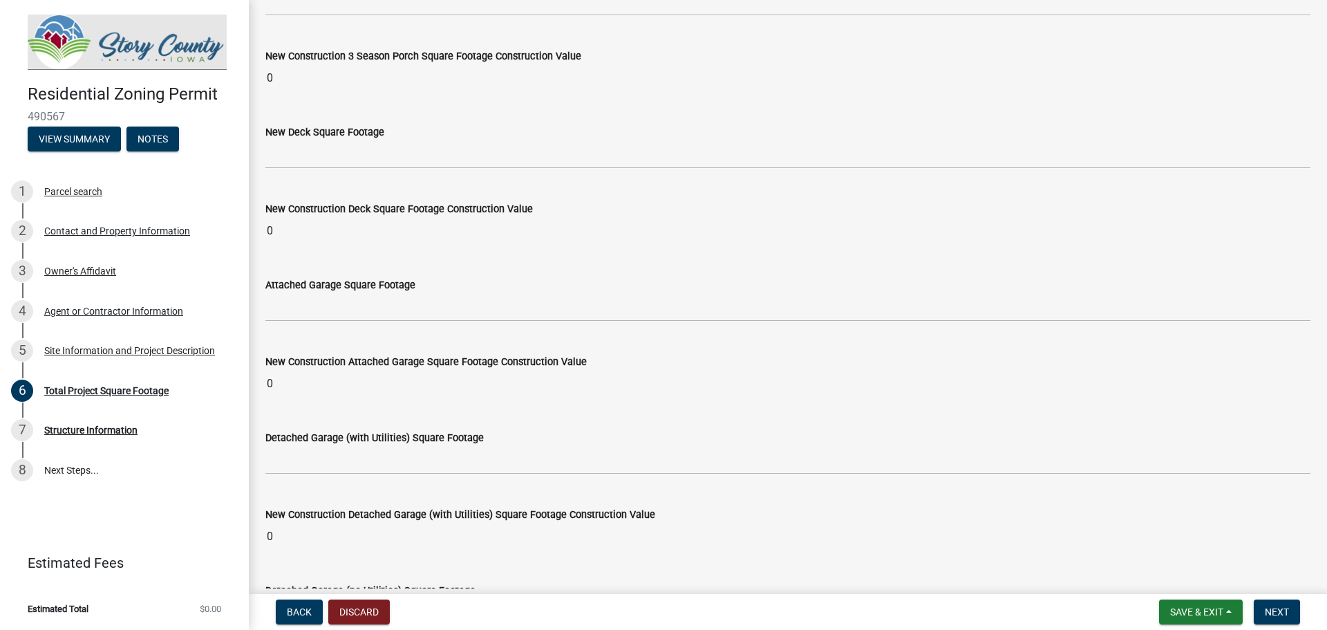
drag, startPoint x: 291, startPoint y: 385, endPoint x: 257, endPoint y: 384, distance: 34.6
click at [257, 384] on div "New Construction Attached Garage Square Footage Construction Value 0" at bounding box center [788, 366] width 1066 height 64
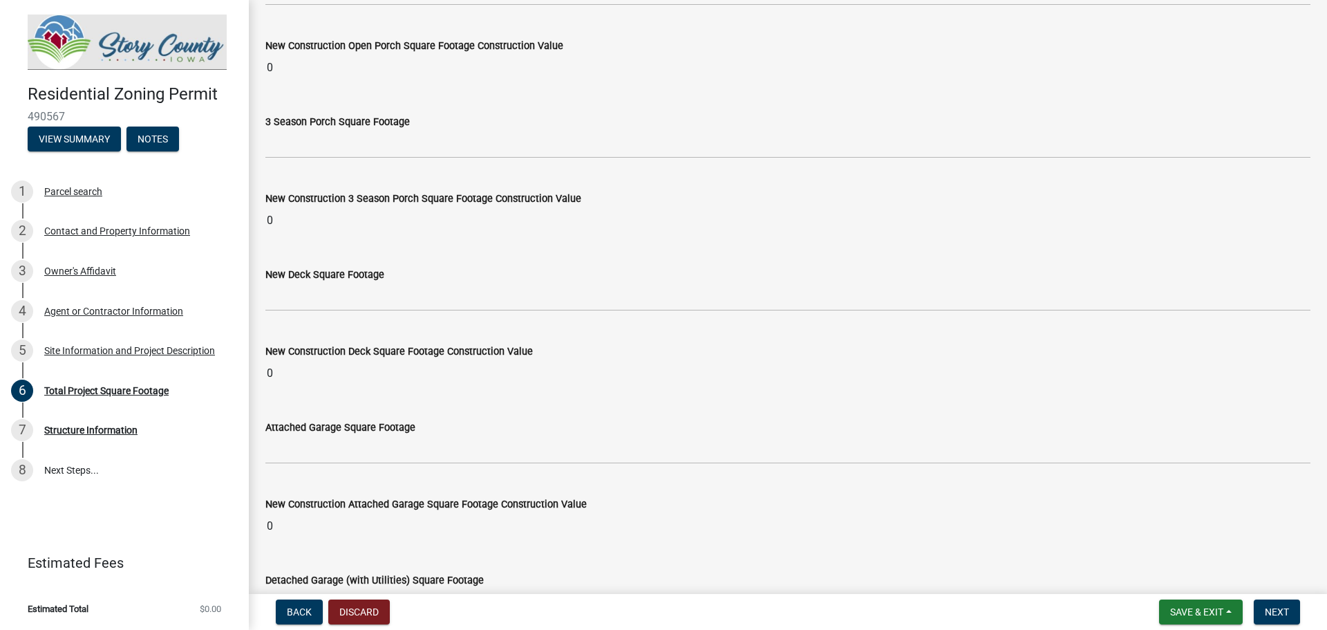
scroll to position [1452, 0]
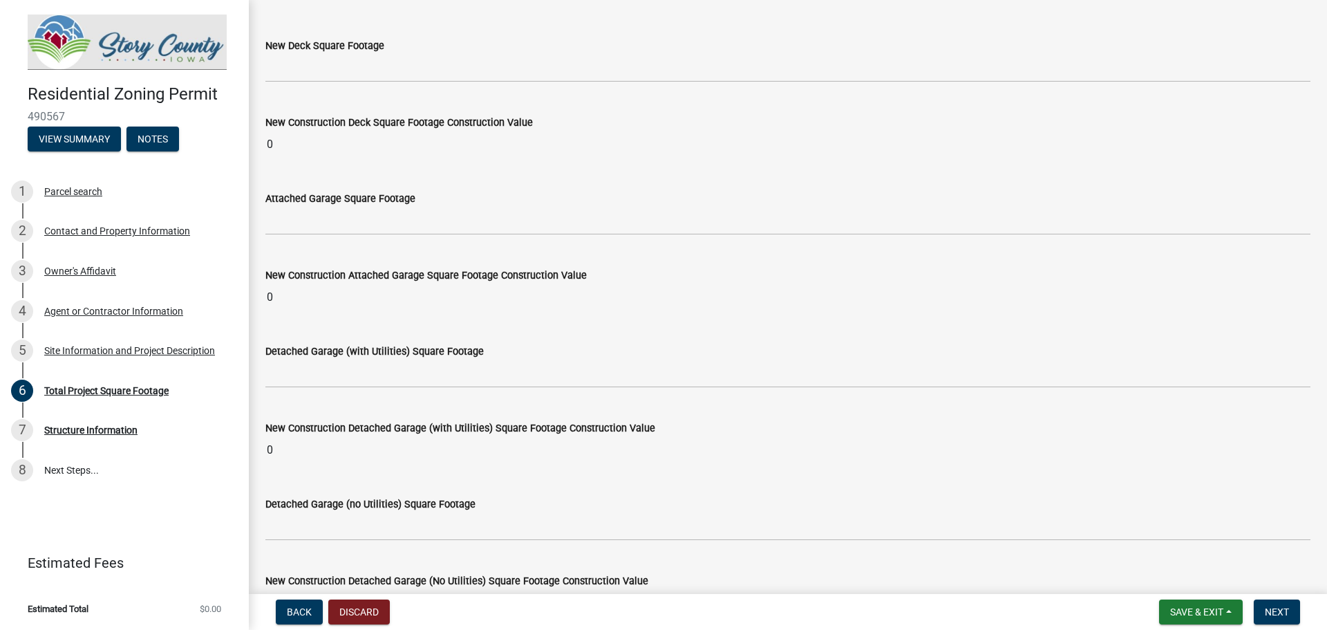
click at [532, 329] on div "Detached Garage (with Utilities) Square Footage" at bounding box center [787, 356] width 1045 height 64
click at [460, 281] on div "New Construction Attached Garage Square Footage Construction Value" at bounding box center [787, 275] width 1045 height 17
click at [442, 299] on input "0" at bounding box center [787, 297] width 1045 height 28
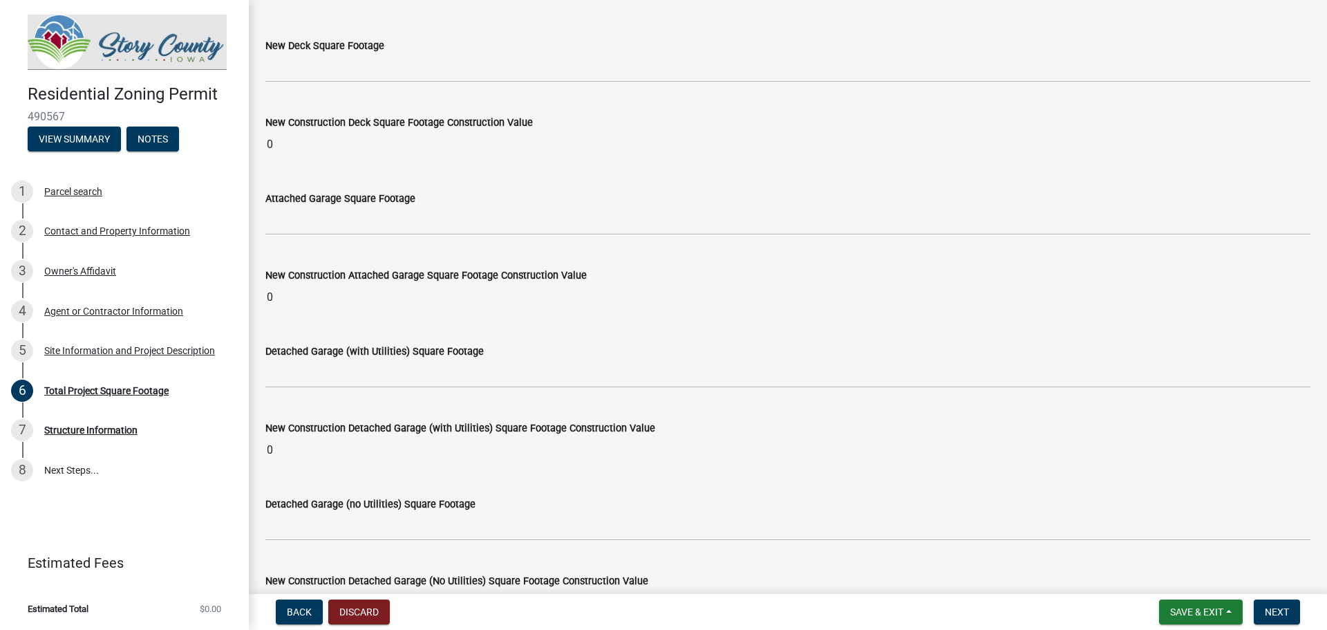
click at [442, 299] on input "0" at bounding box center [787, 297] width 1045 height 28
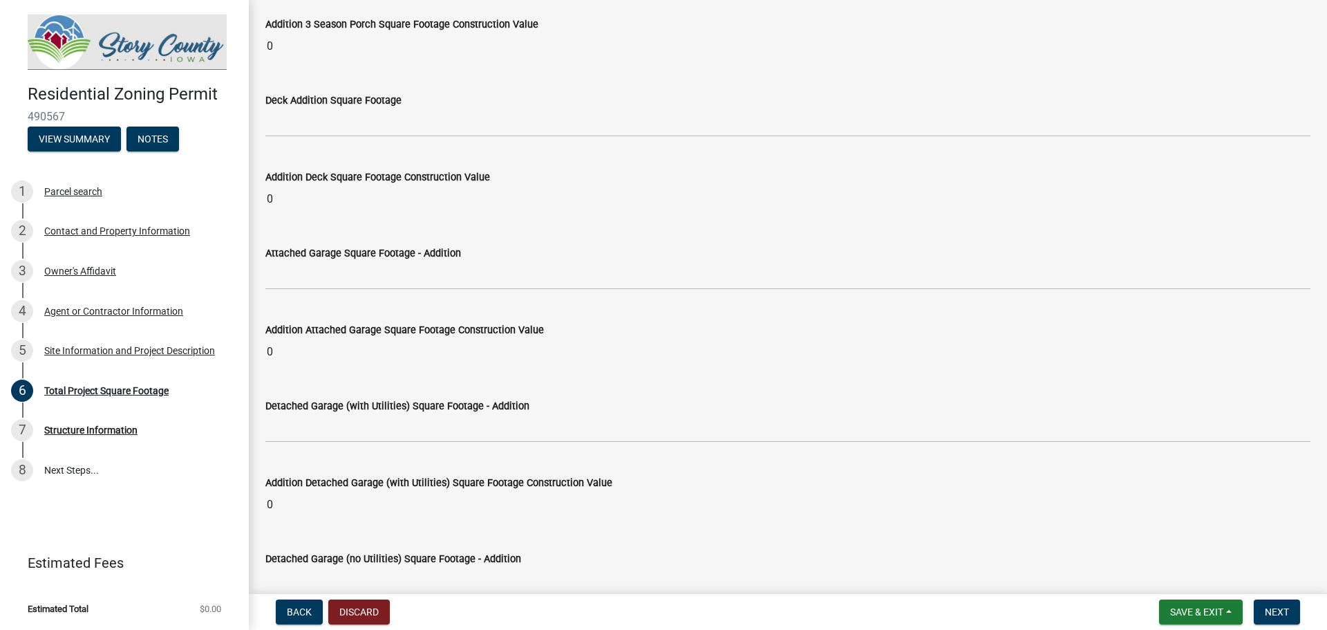
scroll to position [3340, 0]
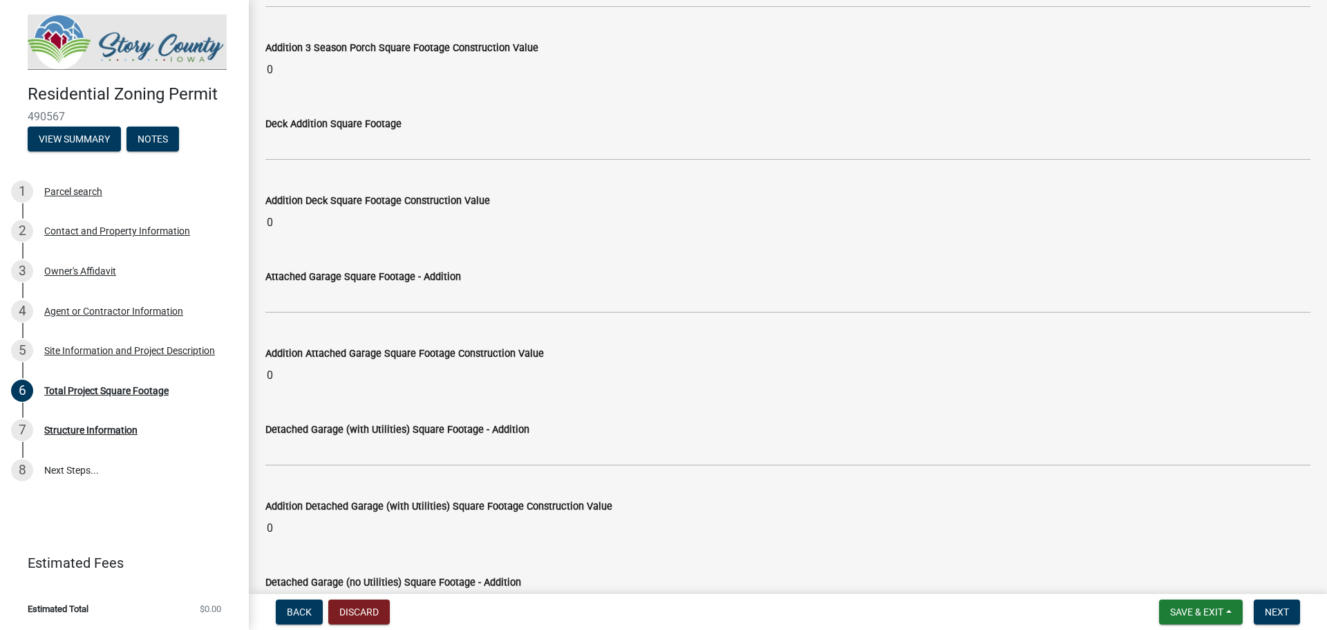
click at [302, 375] on input "0" at bounding box center [787, 376] width 1045 height 28
drag, startPoint x: 302, startPoint y: 375, endPoint x: 277, endPoint y: 380, distance: 26.0
click at [277, 380] on input "0" at bounding box center [787, 376] width 1045 height 28
click at [279, 384] on input "0" at bounding box center [787, 376] width 1045 height 28
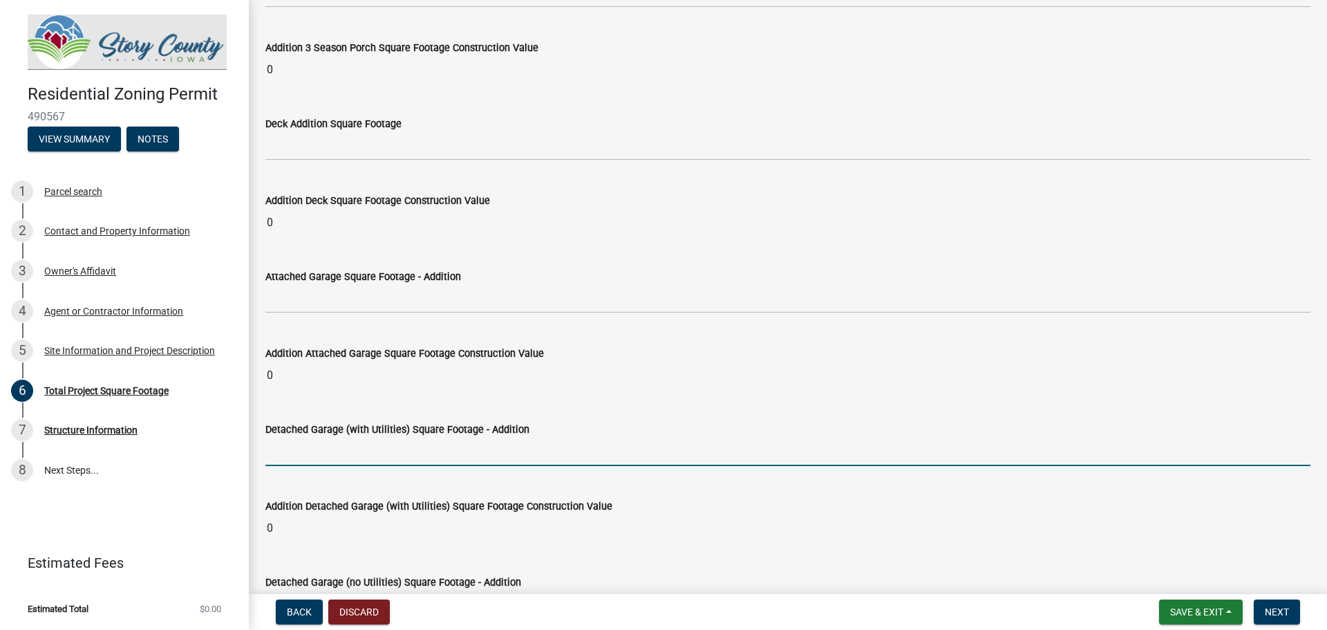
click at [277, 449] on input "text" at bounding box center [787, 452] width 1045 height 28
type input "1"
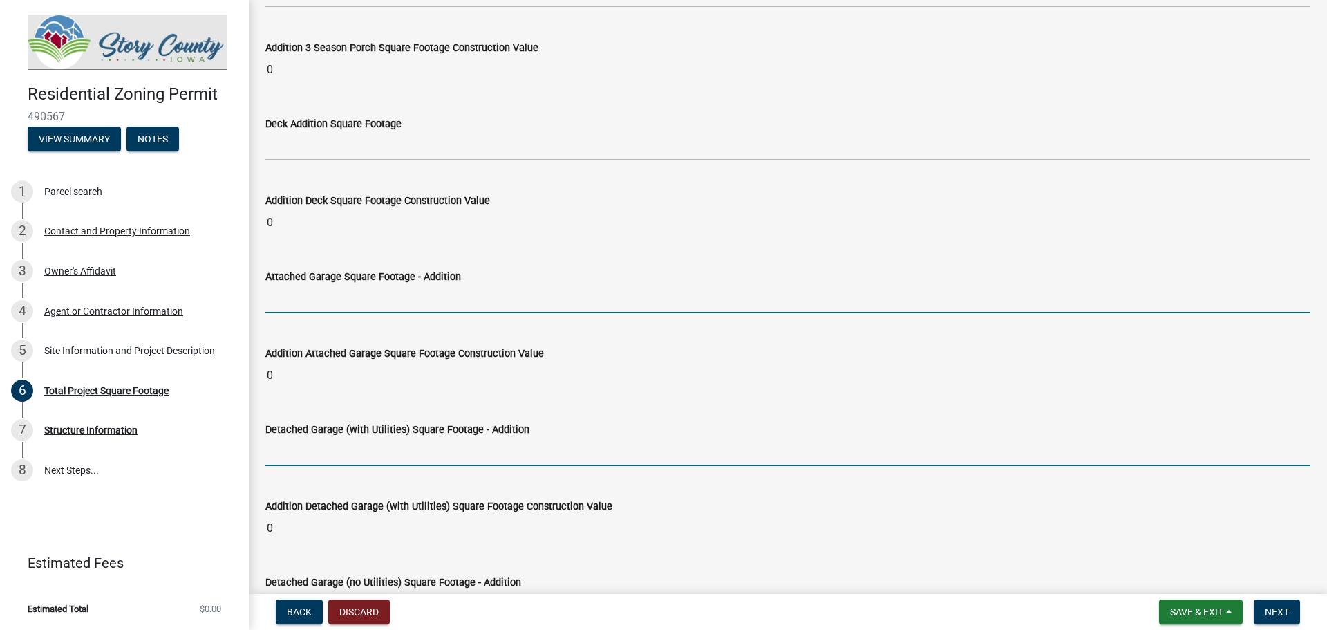
click at [291, 299] on input "text" at bounding box center [787, 299] width 1045 height 28
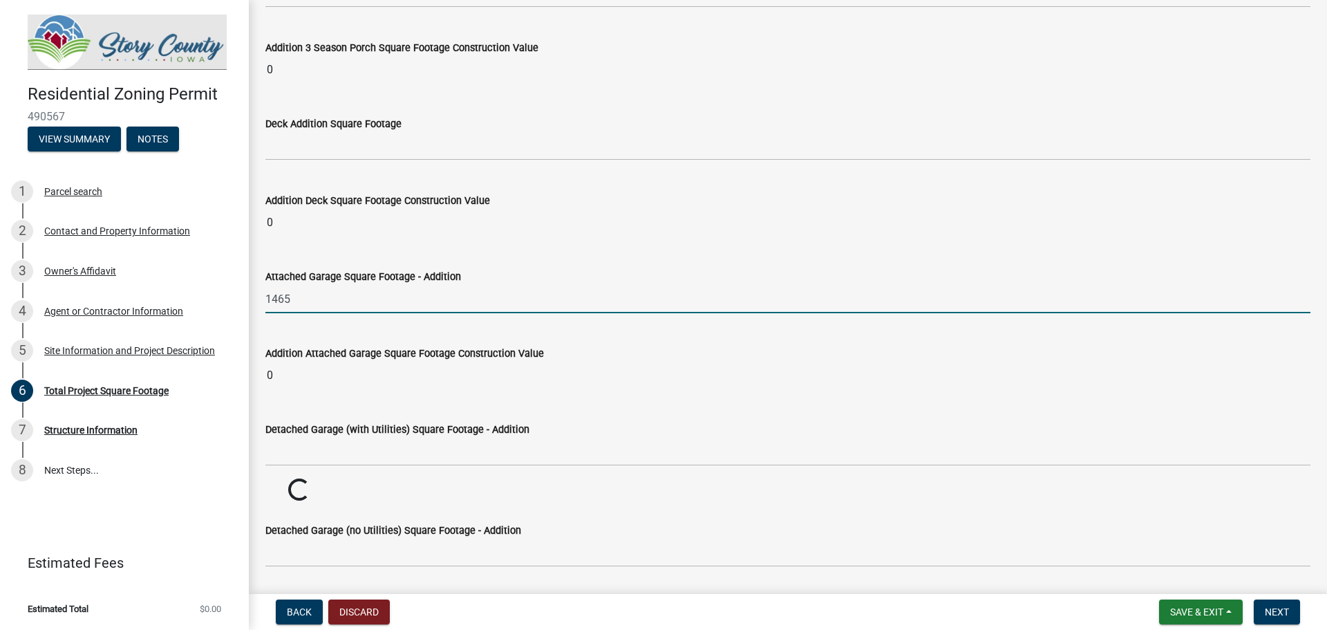
click at [512, 309] on input "1465" at bounding box center [787, 299] width 1045 height 28
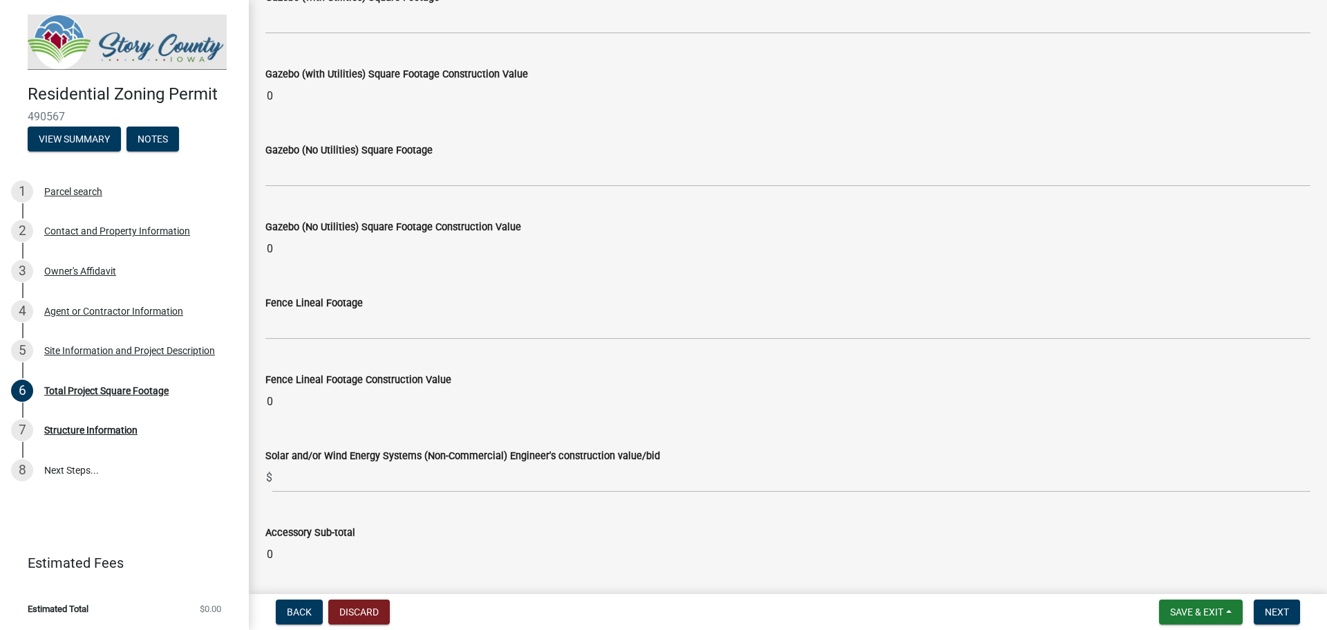
scroll to position [5286, 0]
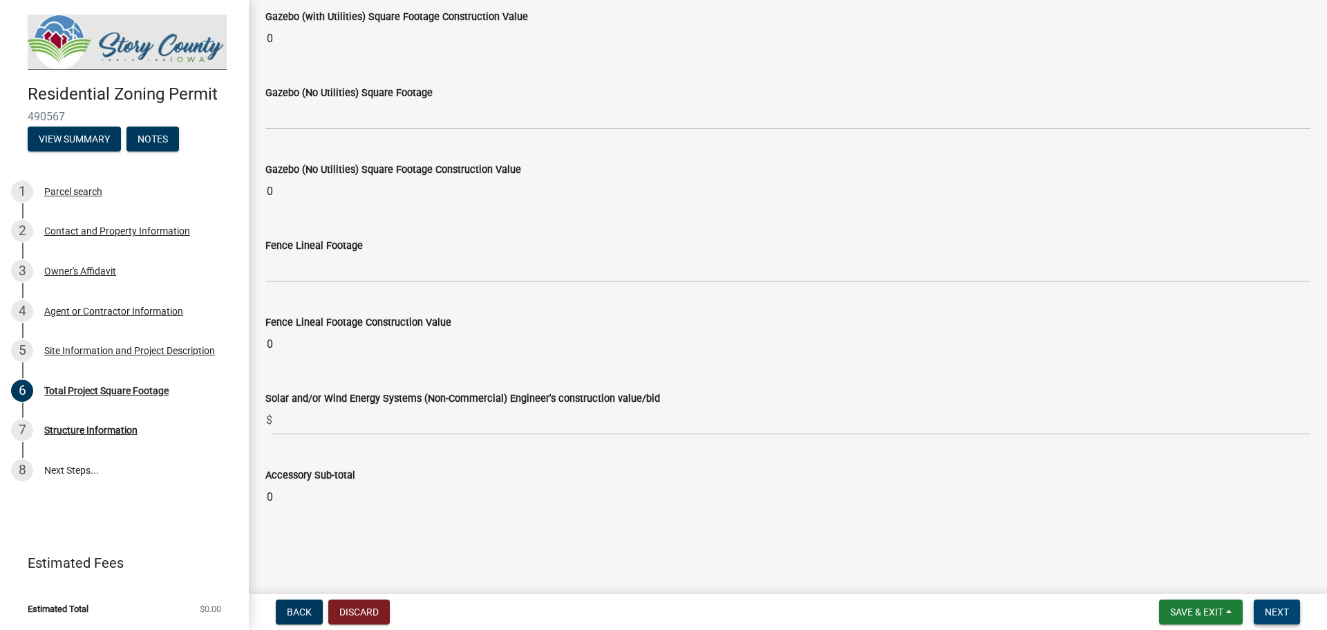
type input "1465"
click at [1266, 614] on span "Next" at bounding box center [1277, 611] width 24 height 11
click at [1267, 613] on span "Next" at bounding box center [1277, 611] width 24 height 11
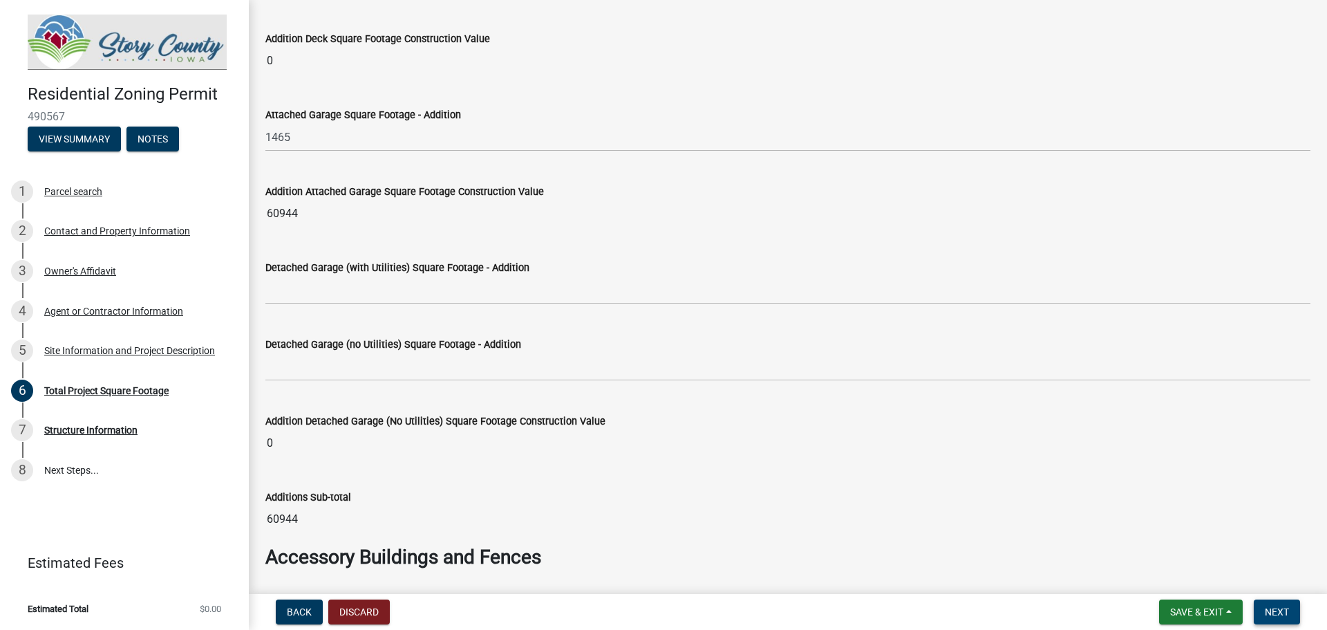
scroll to position [3526, 0]
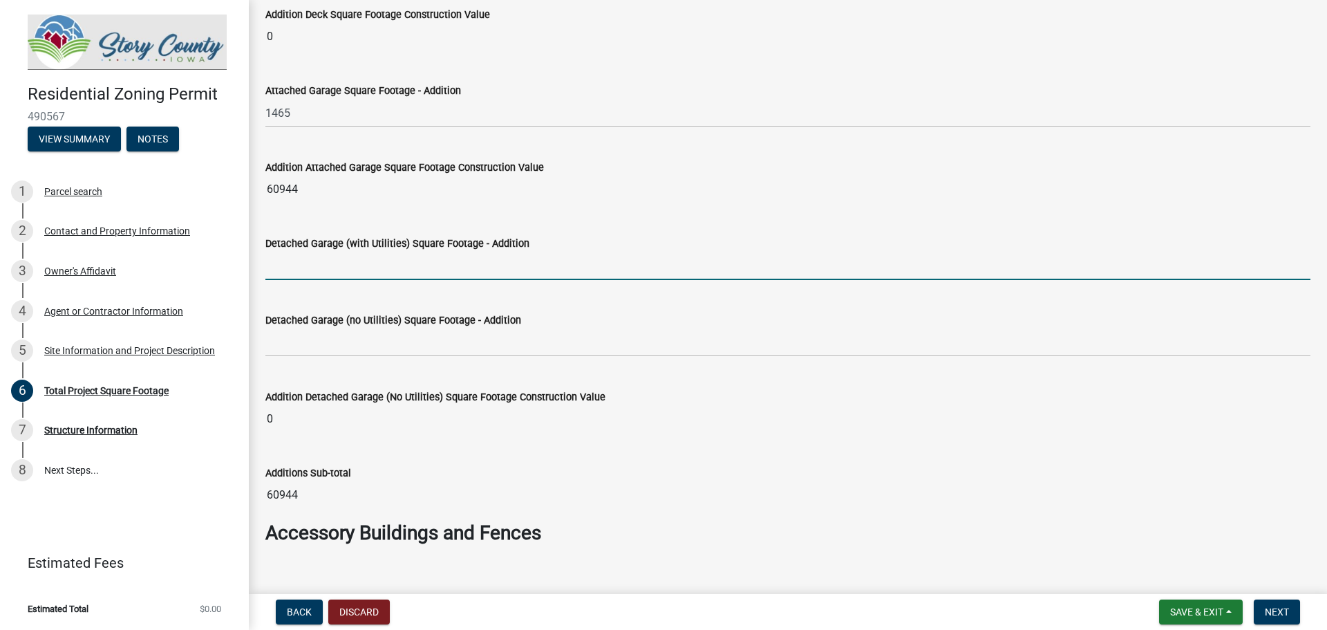
click at [289, 274] on input "text" at bounding box center [787, 266] width 1045 height 28
type input "0"
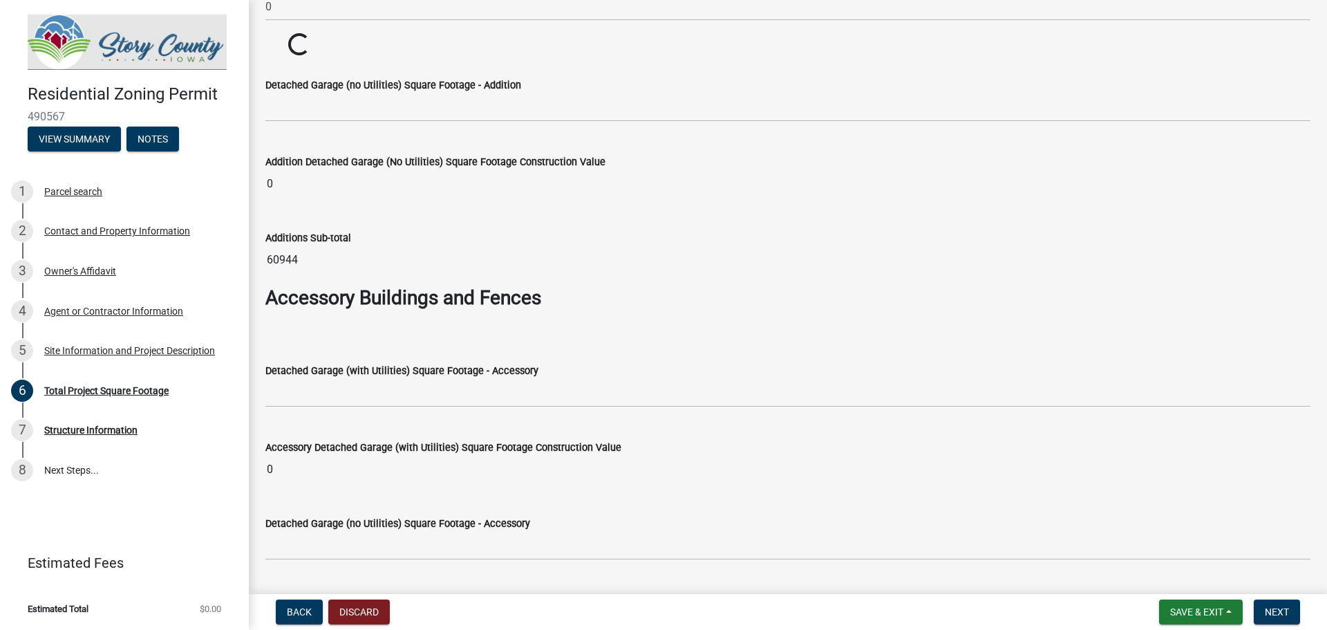
scroll to position [3872, 0]
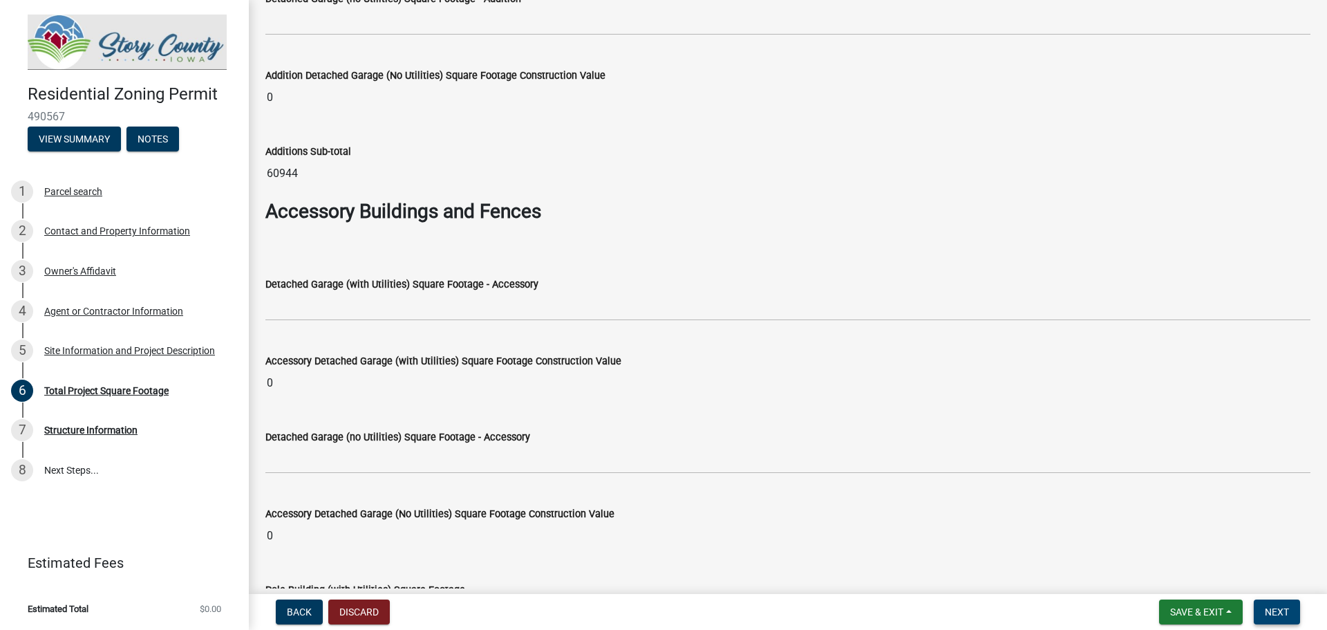
click at [1271, 616] on span "Next" at bounding box center [1277, 611] width 24 height 11
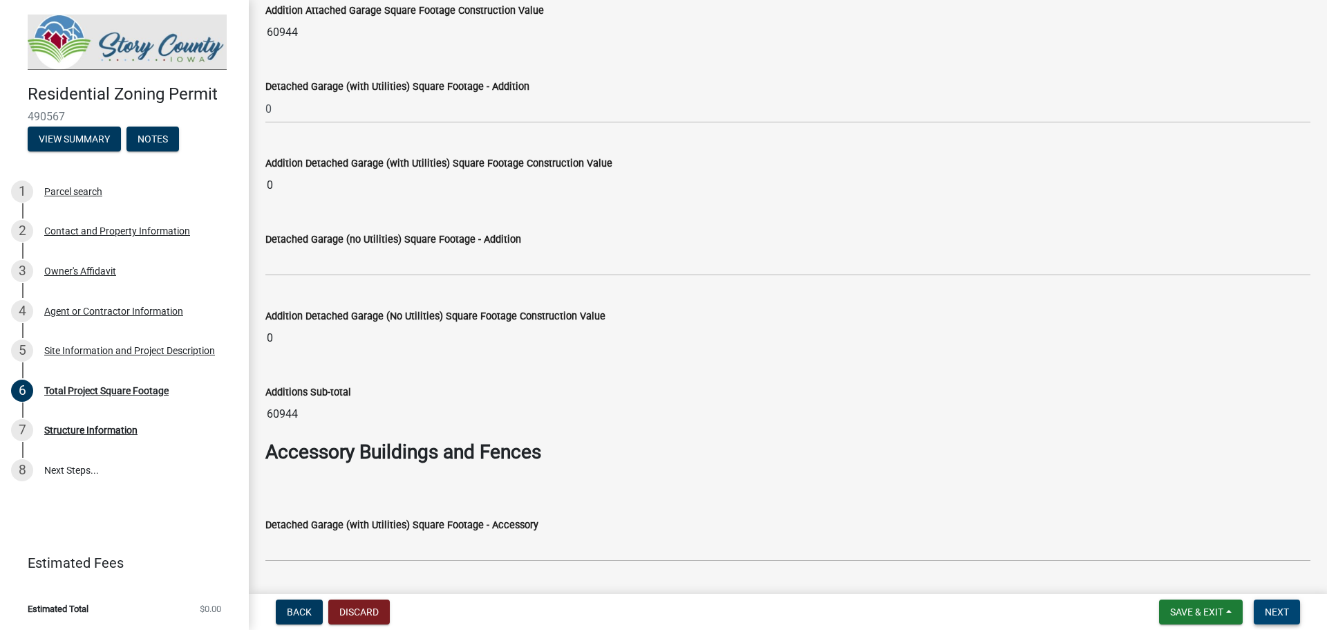
scroll to position [3698, 0]
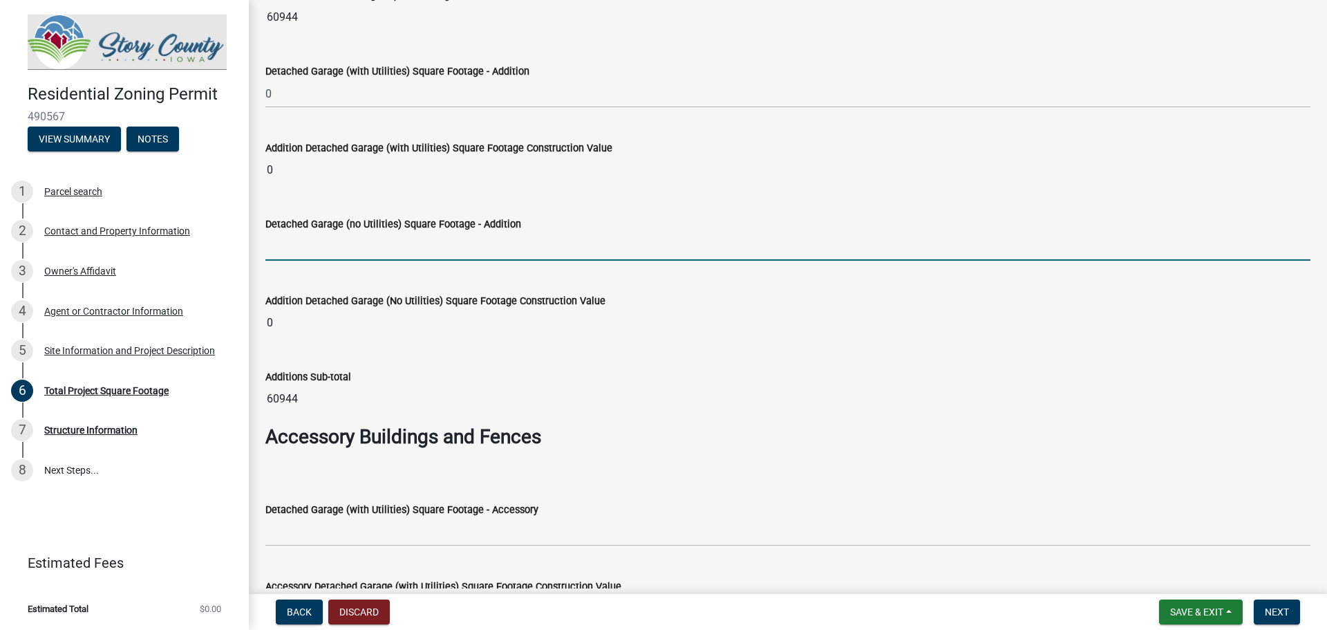
click at [280, 250] on input "text" at bounding box center [787, 246] width 1045 height 28
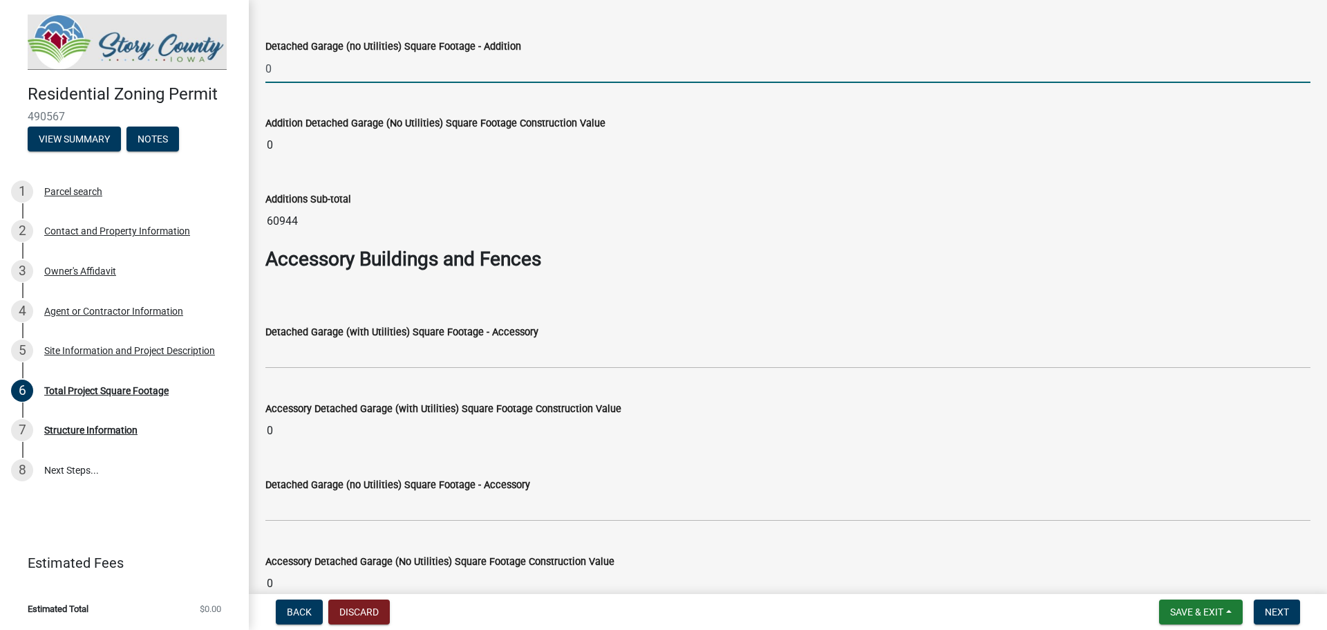
scroll to position [3906, 0]
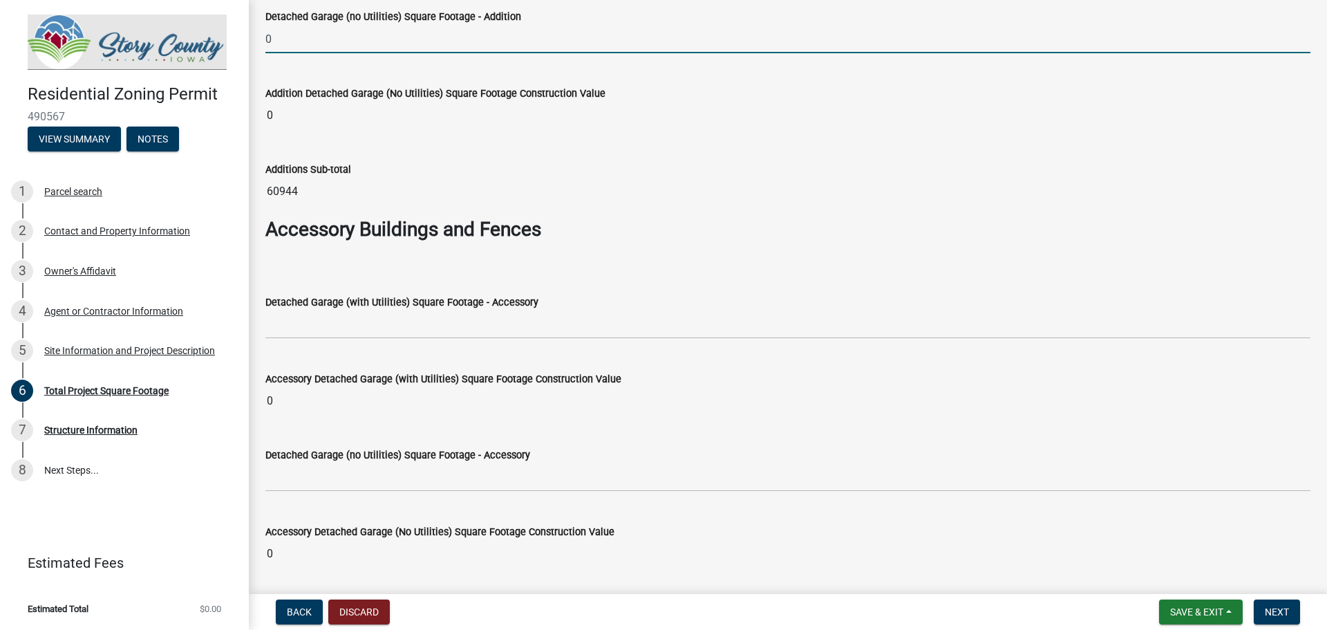
type input "0"
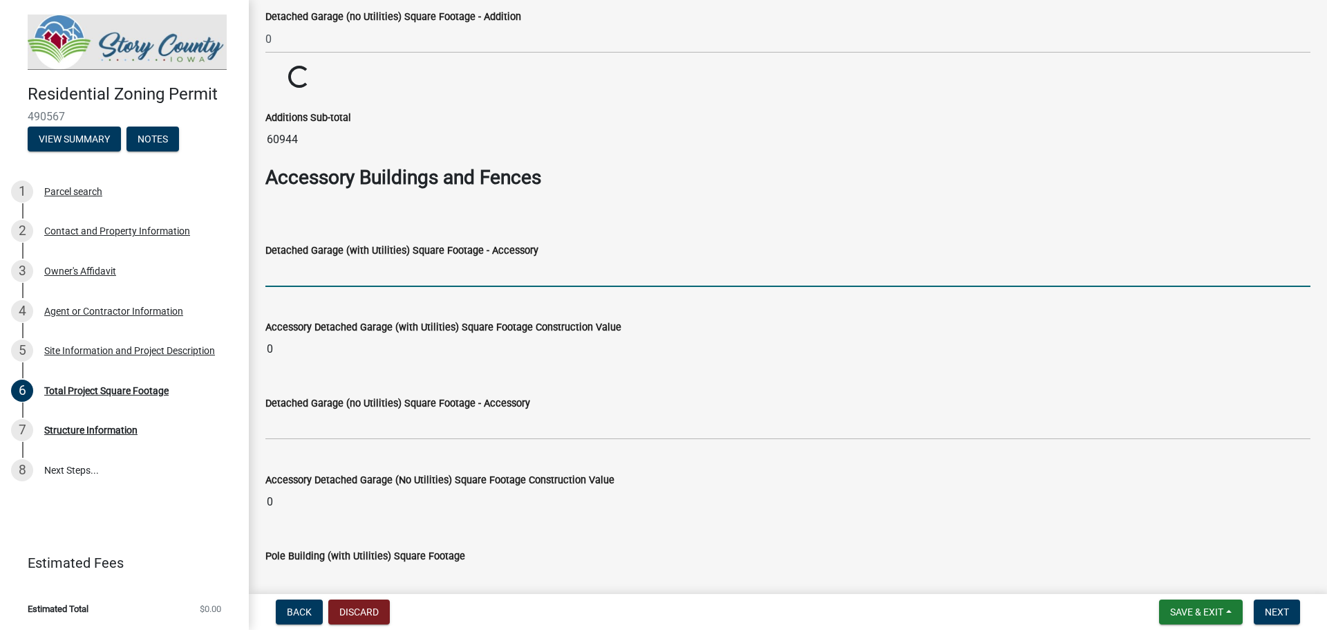
type input "0"
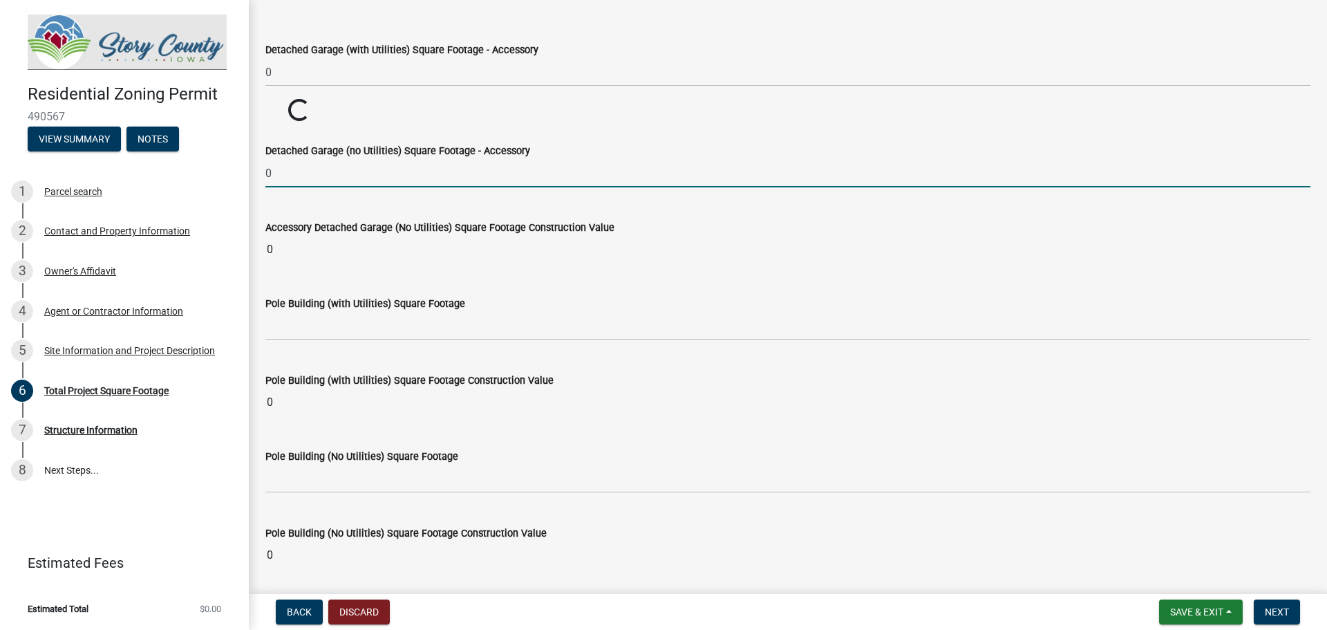
scroll to position [4113, 0]
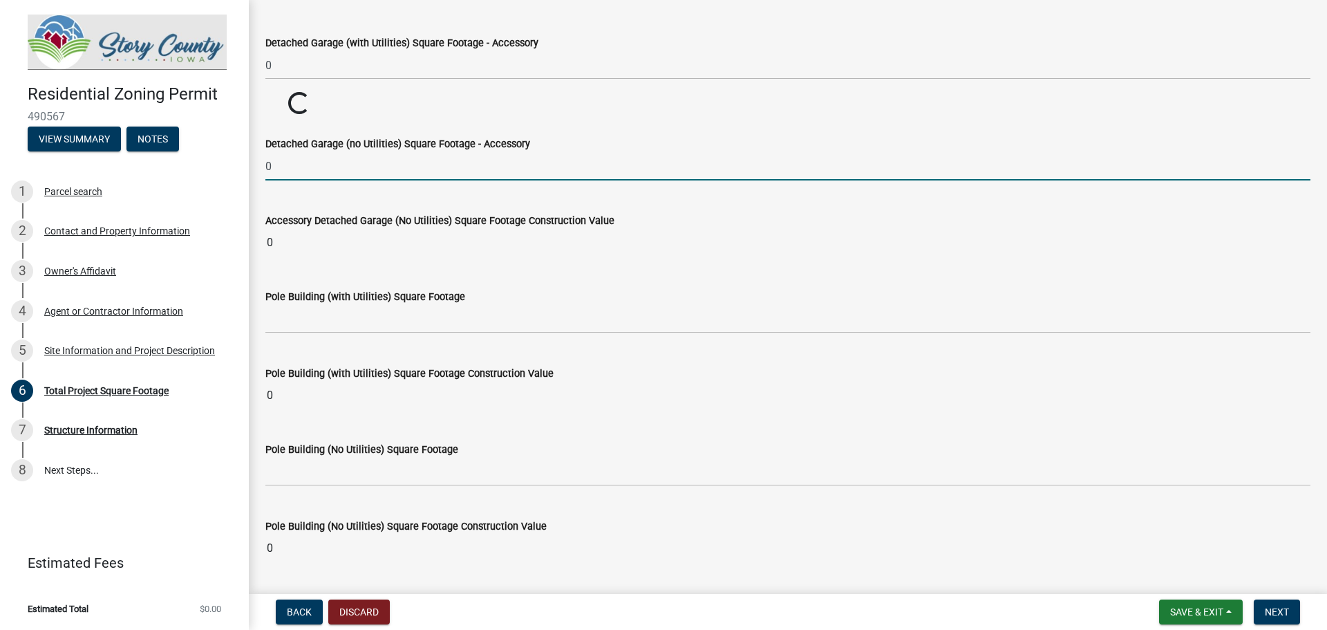
type input "0"
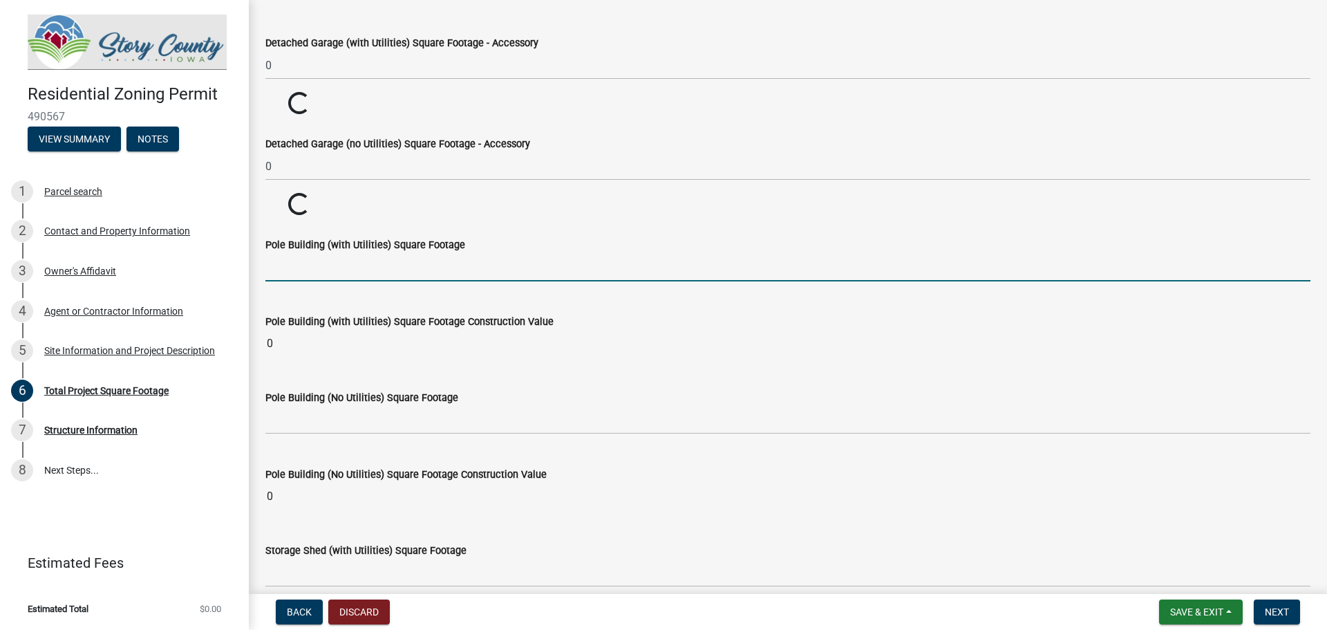
type input "0"
click at [1272, 617] on span "Next" at bounding box center [1277, 611] width 24 height 11
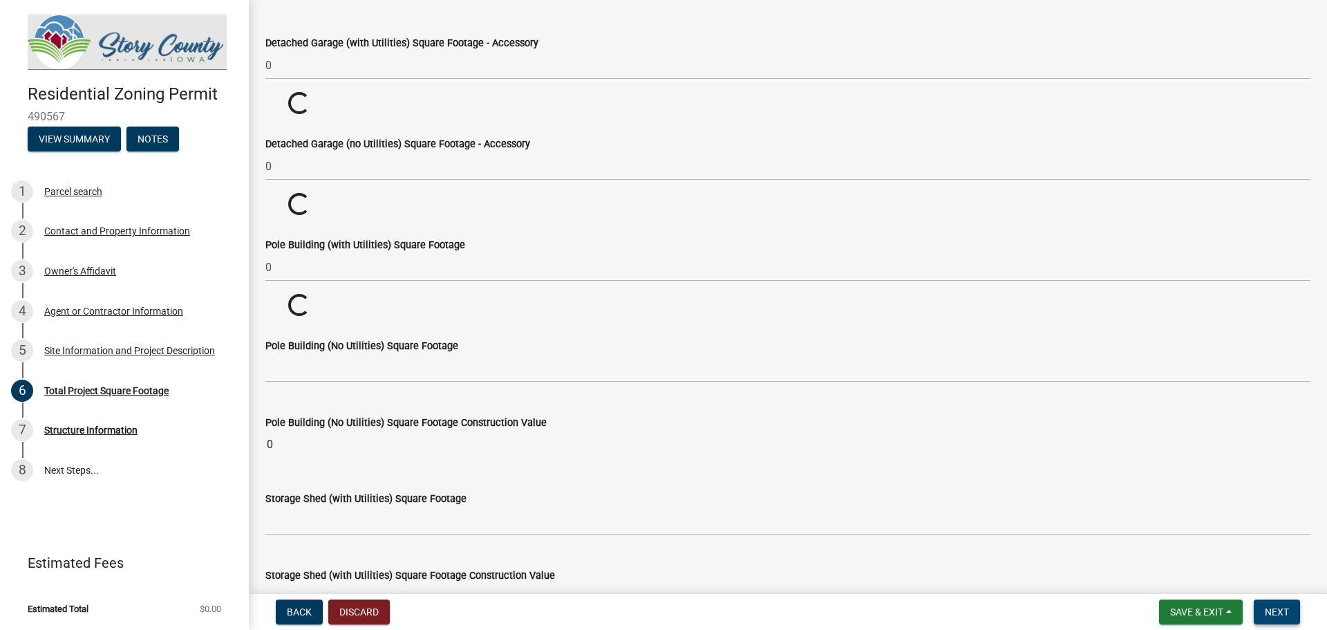
scroll to position [4165, 0]
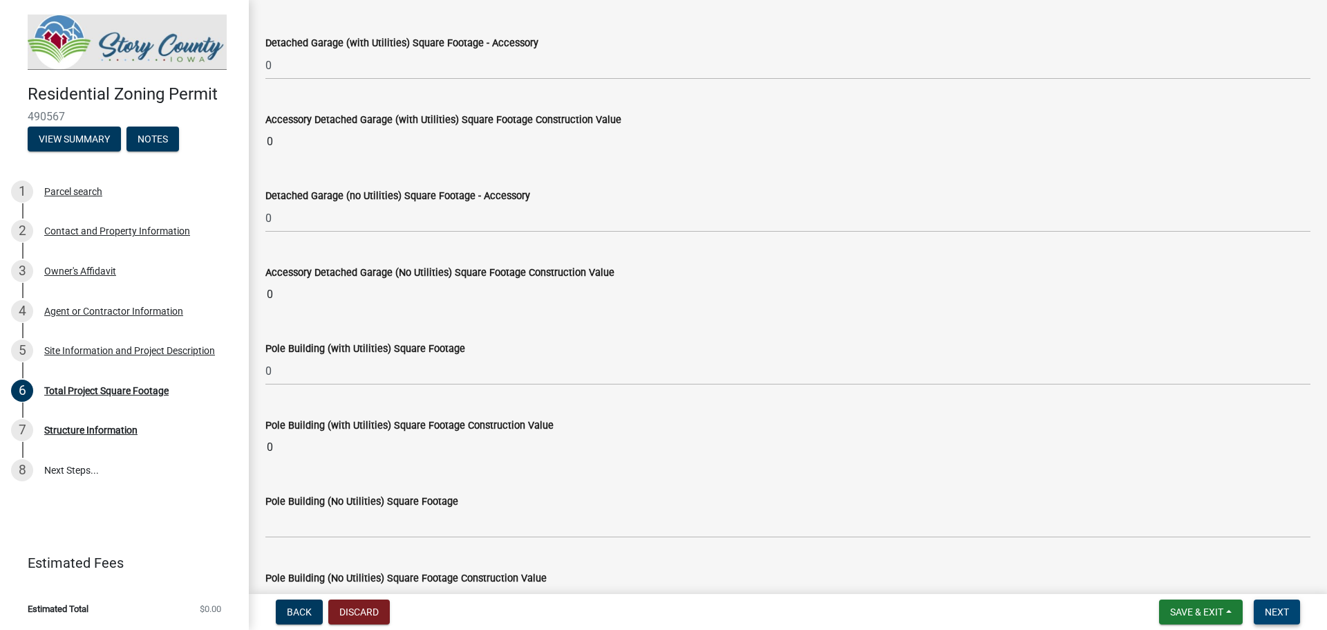
click at [1272, 617] on span "Next" at bounding box center [1277, 611] width 24 height 11
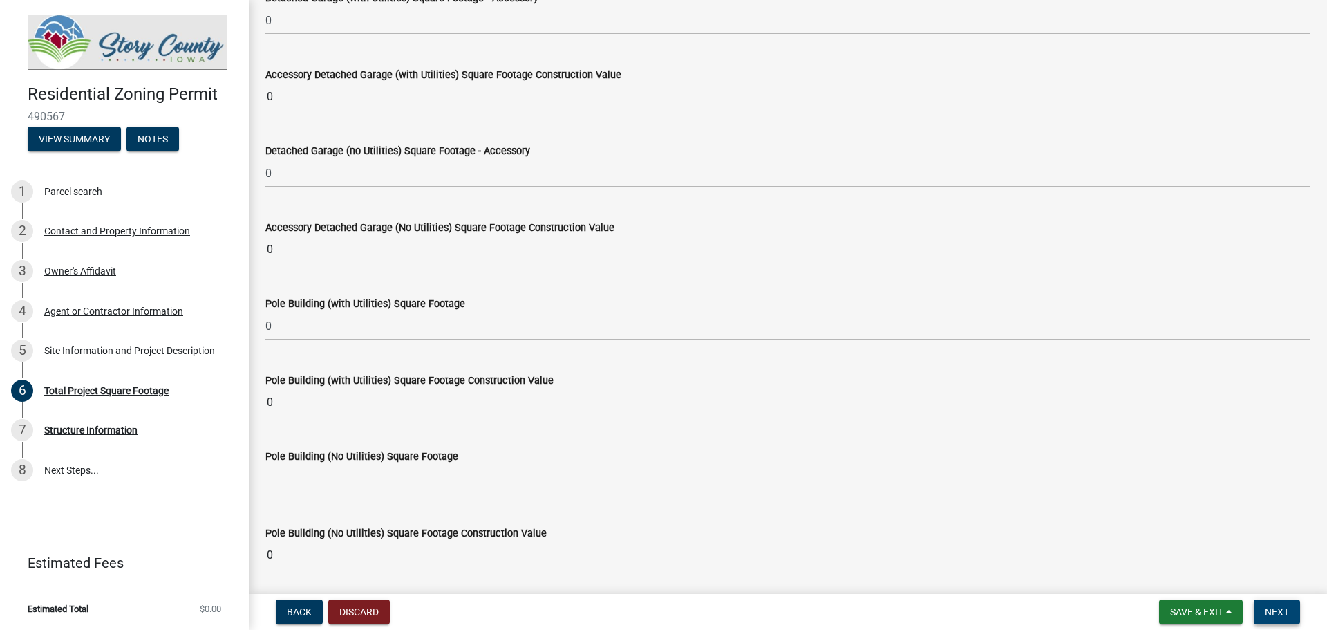
scroll to position [4234, 0]
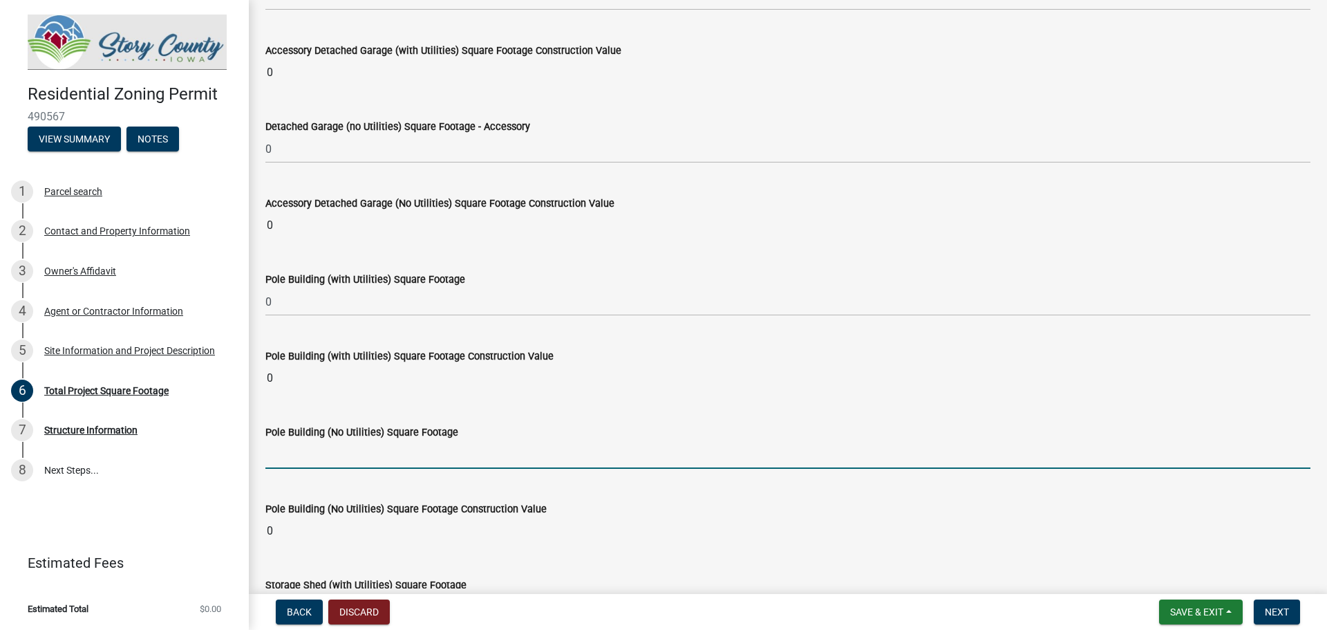
click at [283, 464] on input "text" at bounding box center [787, 454] width 1045 height 28
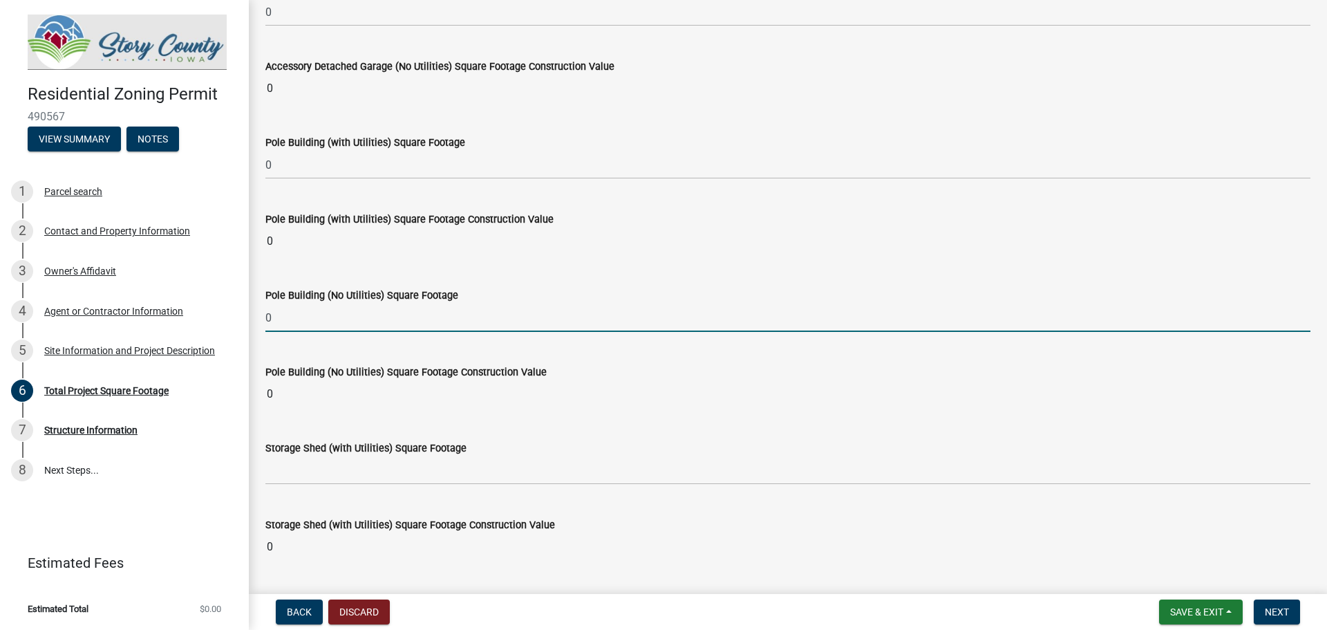
scroll to position [4372, 0]
type input "0"
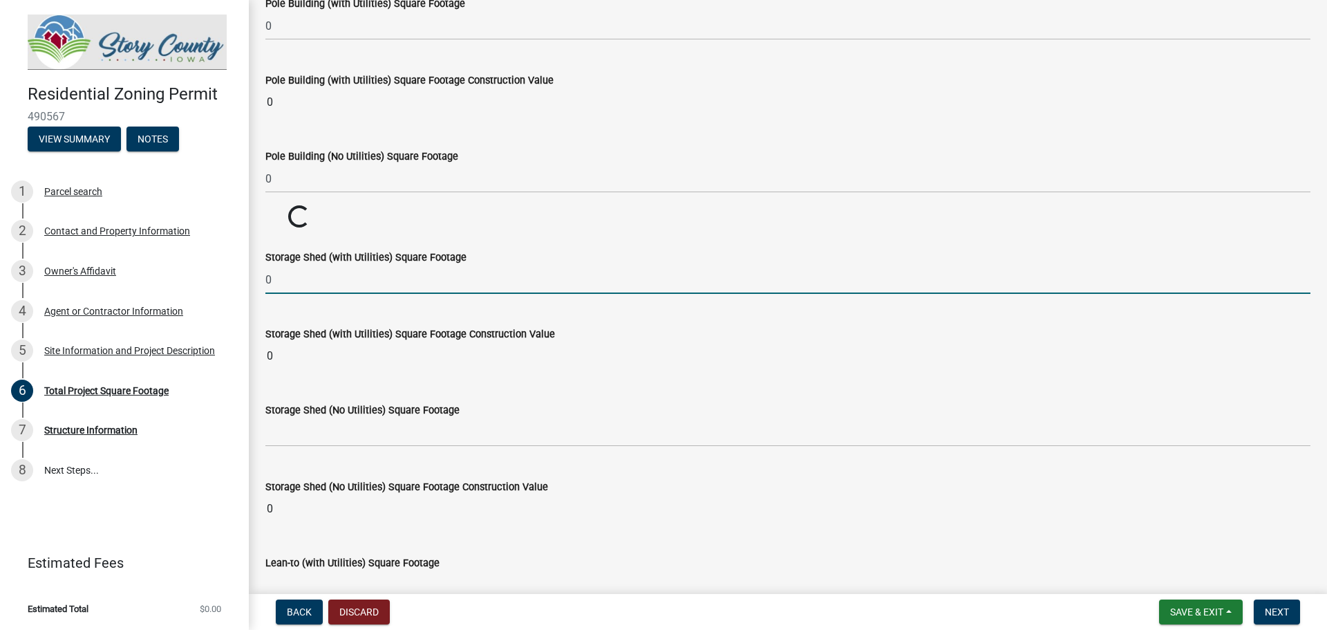
scroll to position [4511, 0]
type input "0"
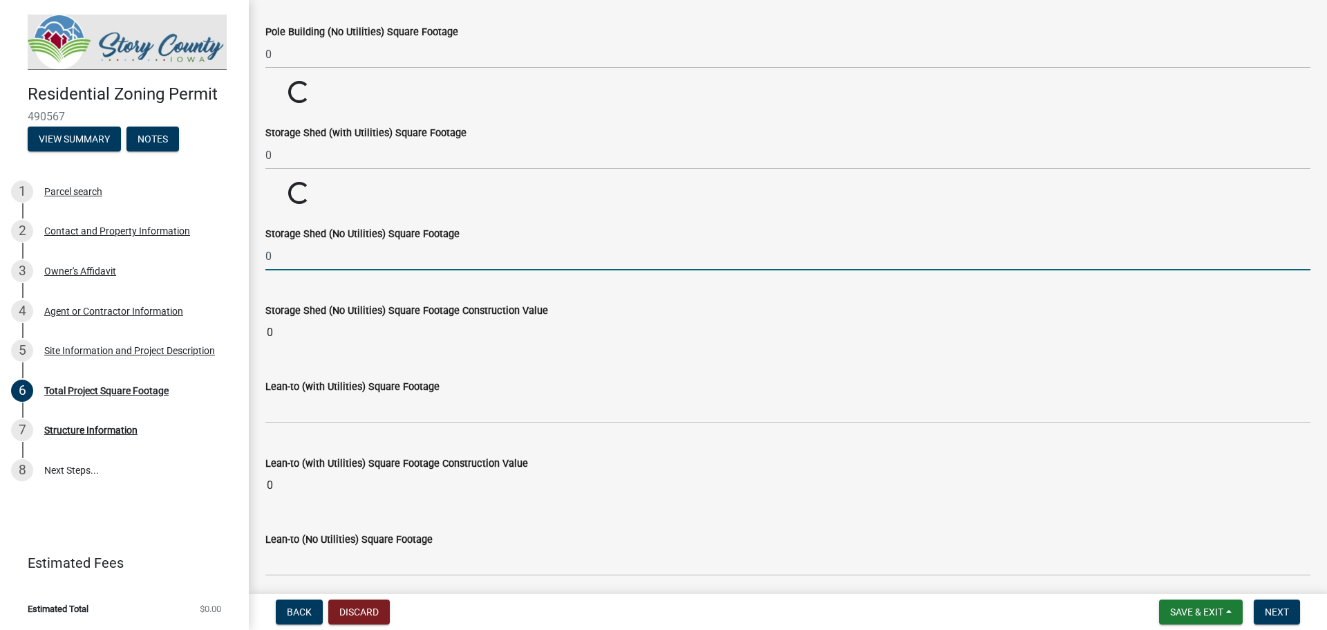
scroll to position [4649, 0]
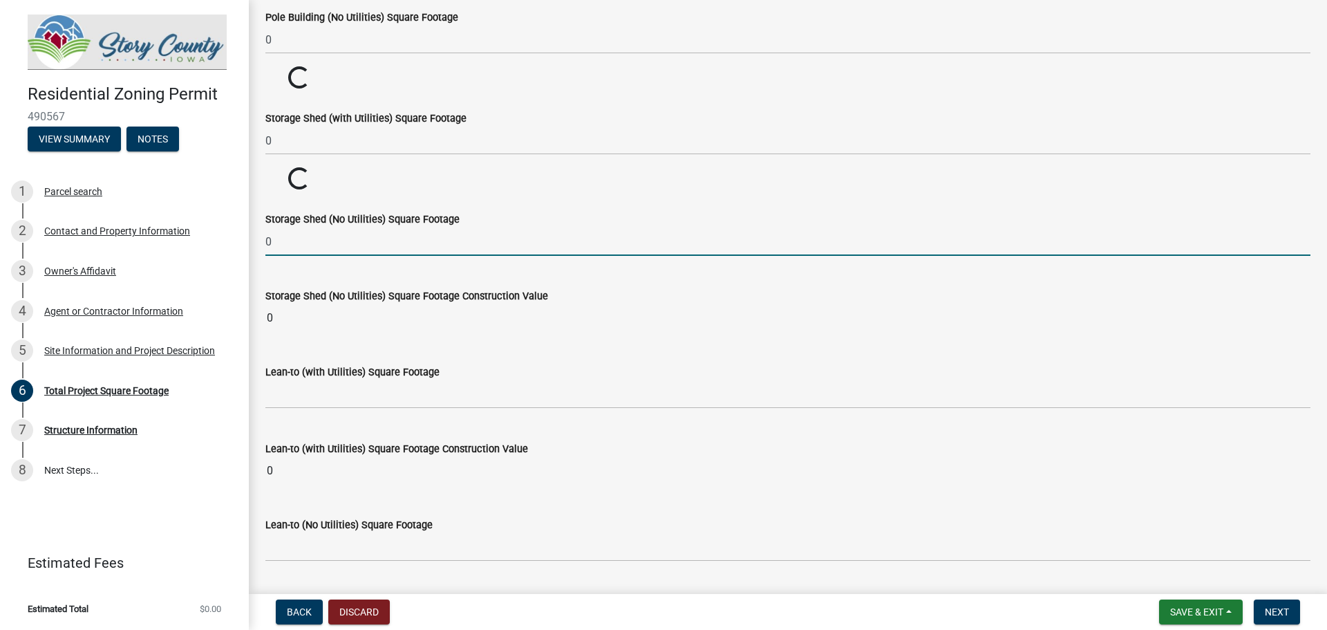
type input "0"
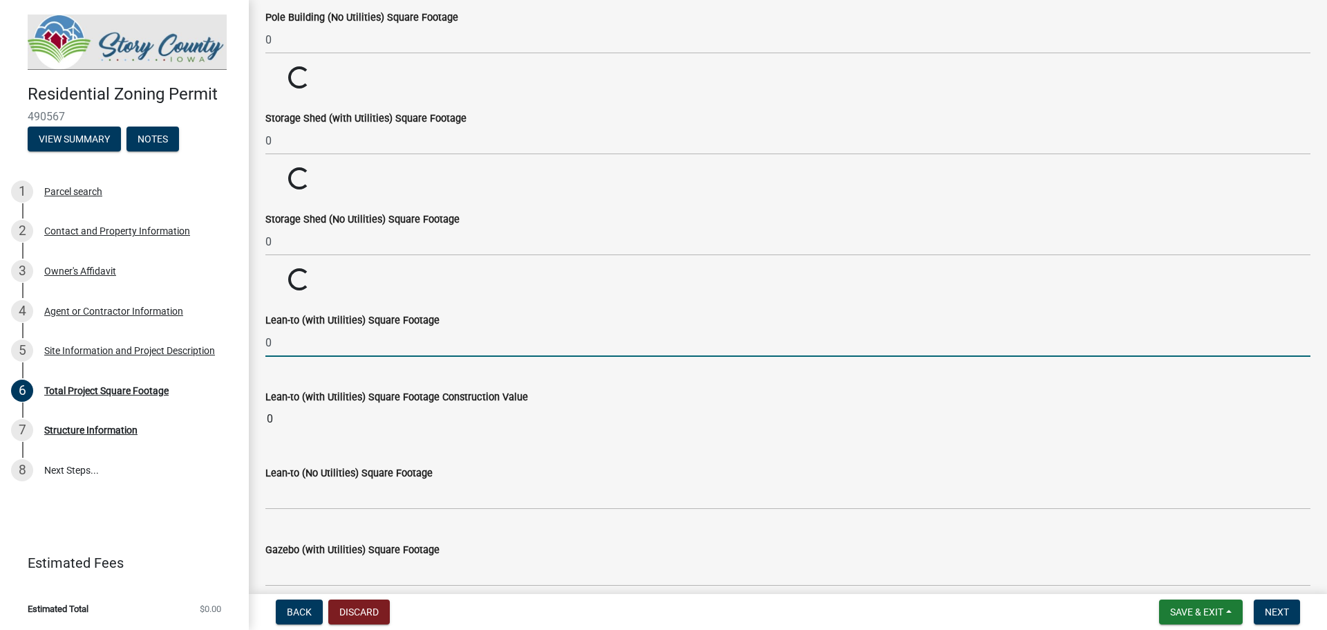
type input "0"
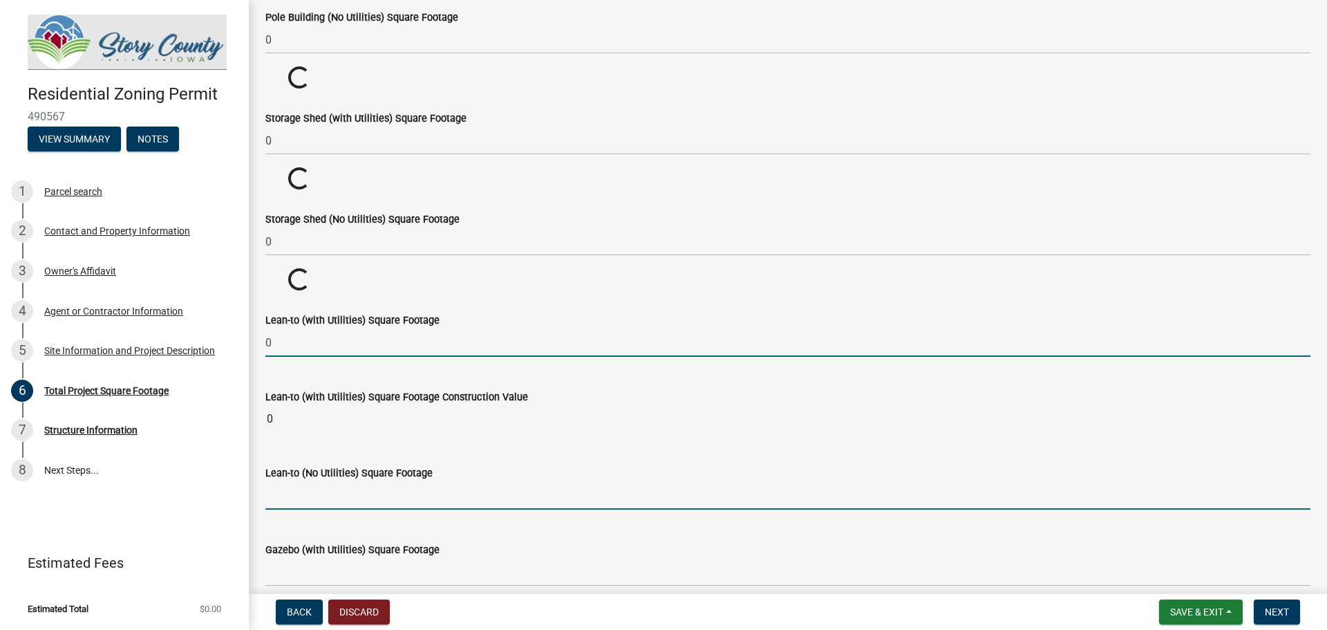
click at [290, 494] on input "text" at bounding box center [787, 495] width 1045 height 28
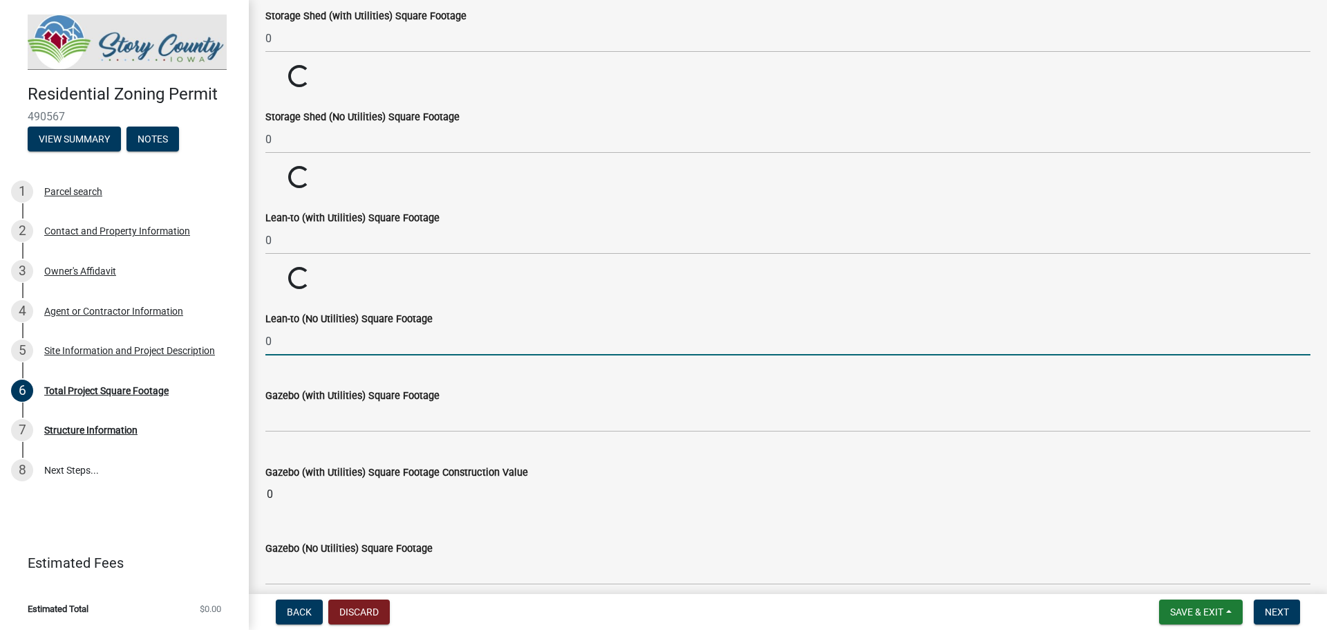
scroll to position [4856, 0]
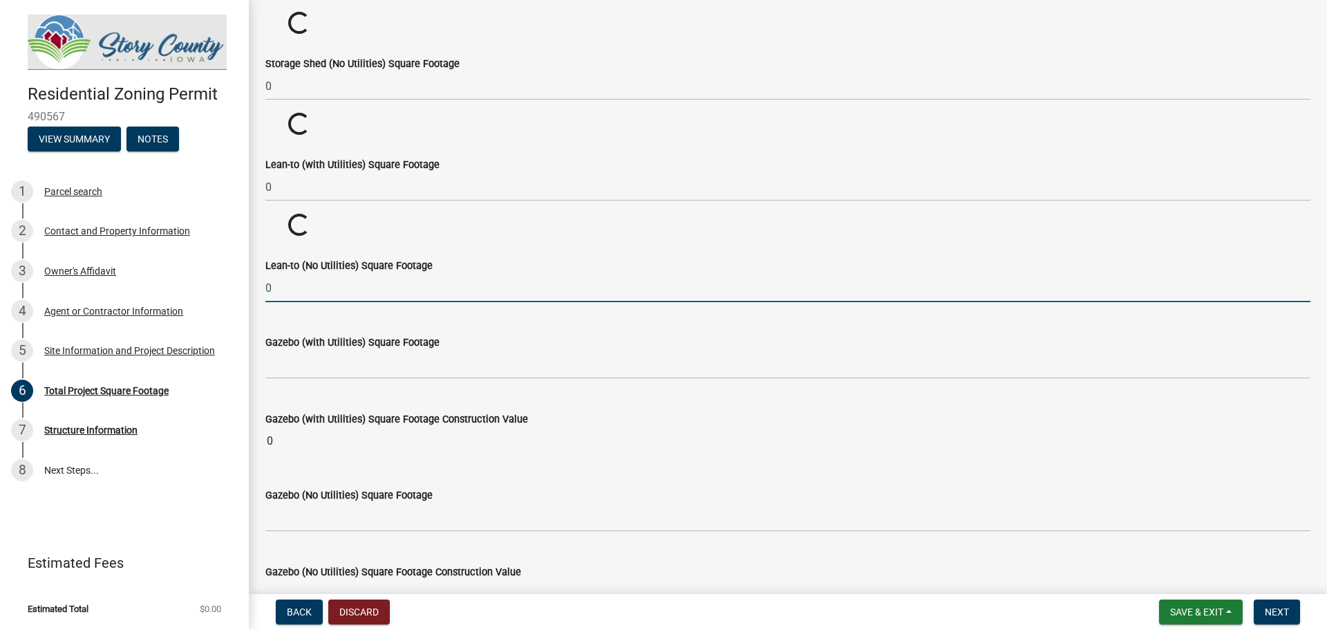
type input "0"
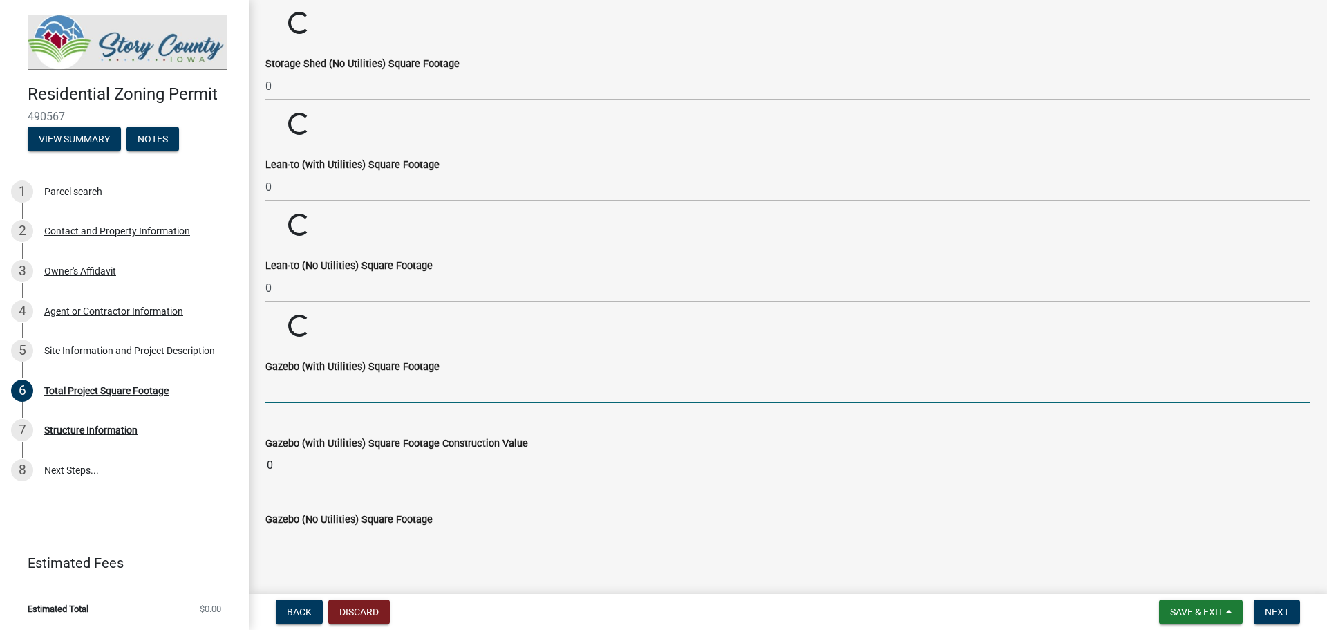
click at [275, 374] on form "Gazebo (with Utilities) Square Footage" at bounding box center [787, 380] width 1045 height 45
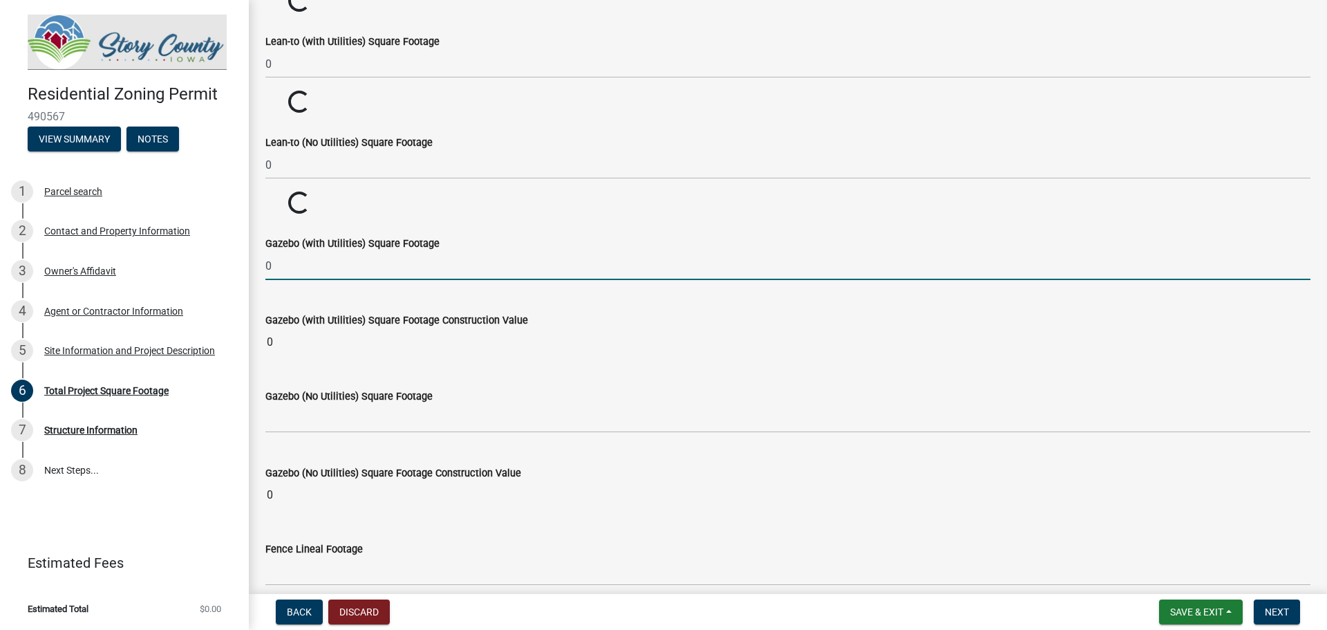
scroll to position [4995, 0]
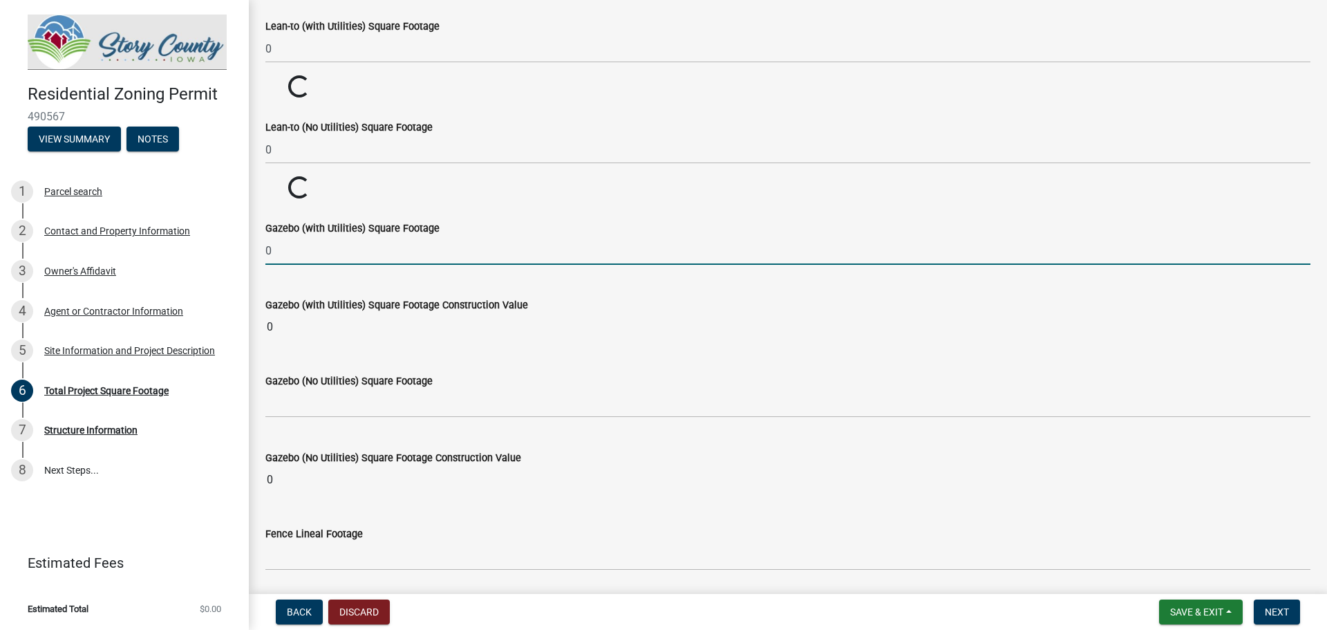
type input "0"
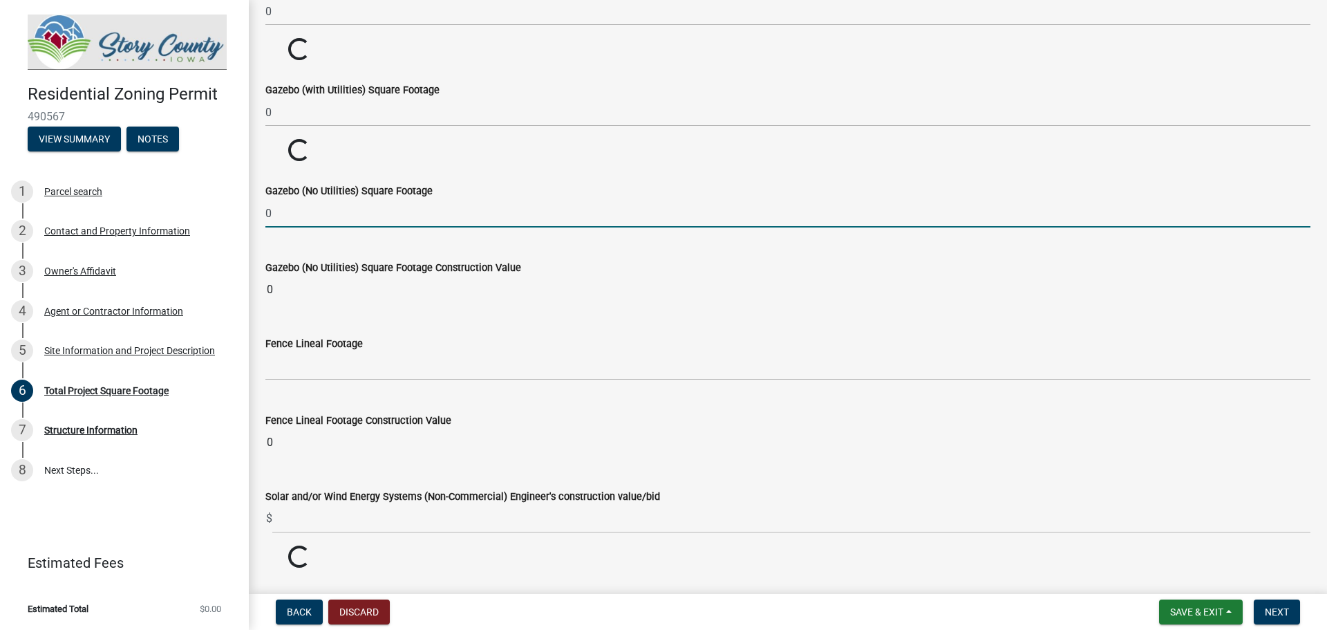
type input "0"
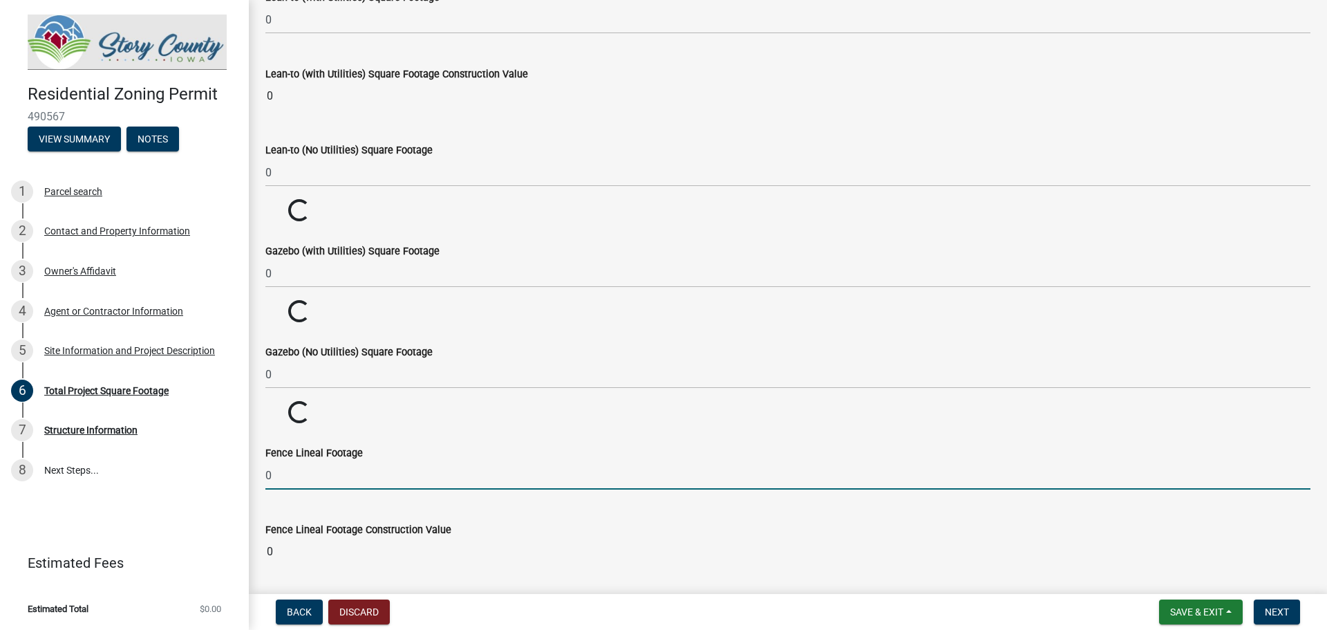
scroll to position [5283, 0]
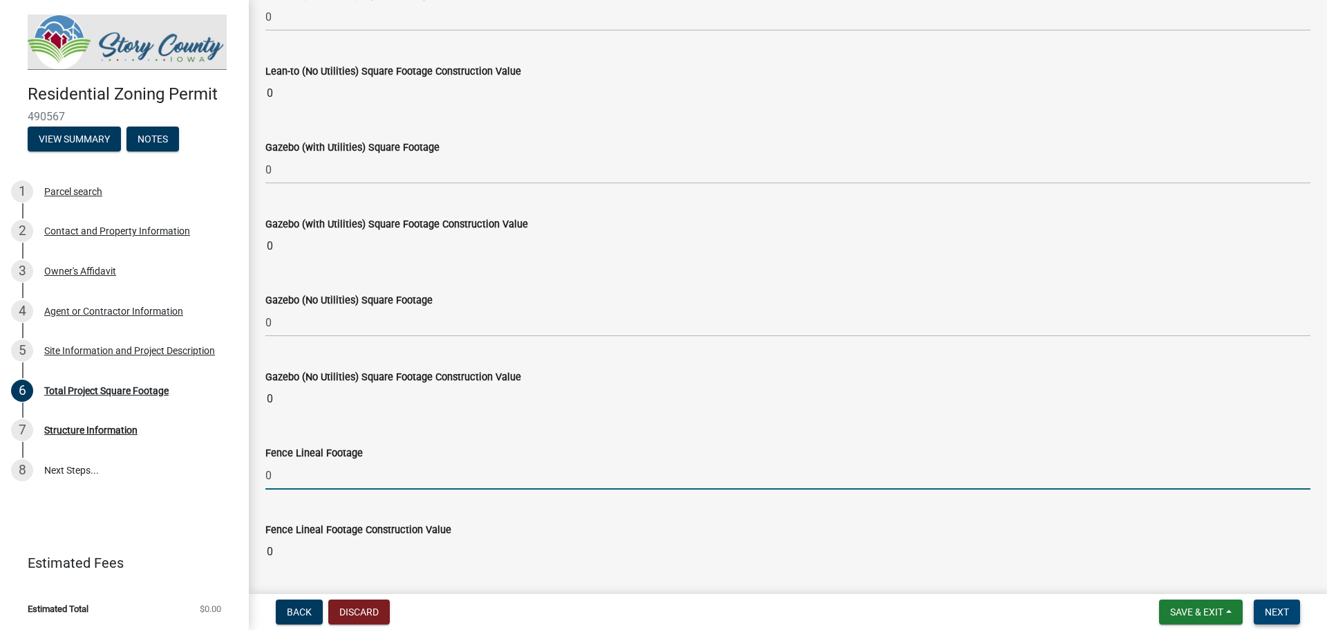
type input "0"
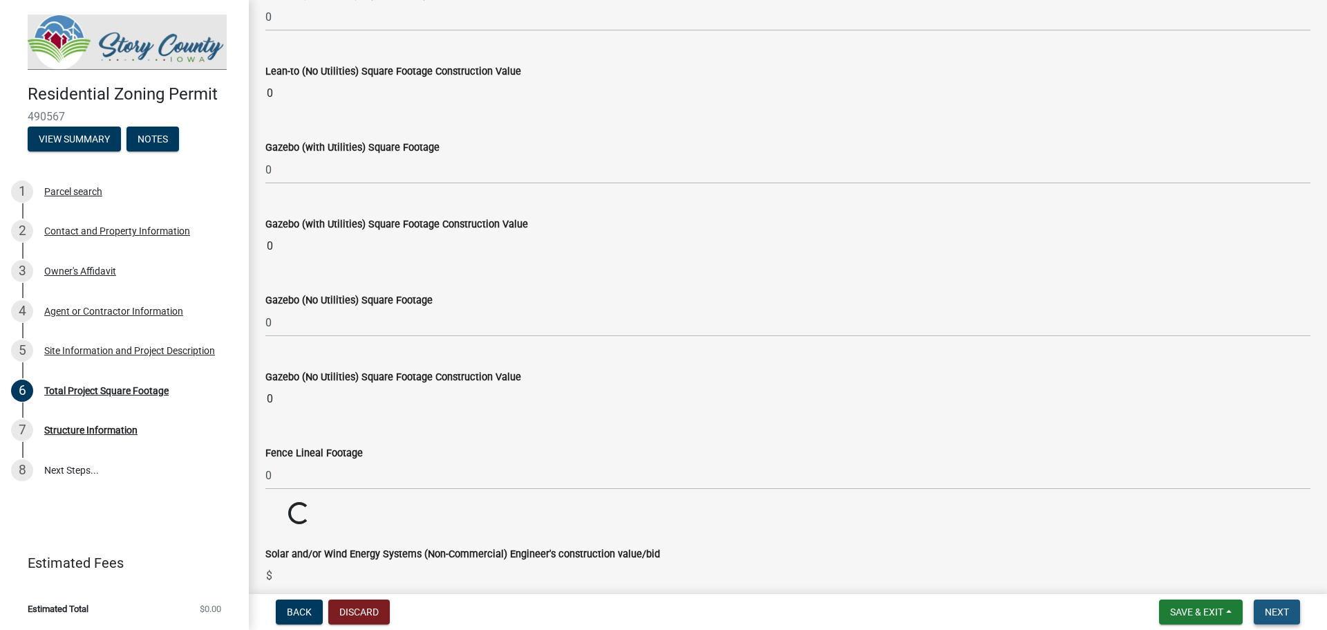
click at [1274, 612] on span "Next" at bounding box center [1277, 611] width 24 height 11
click at [1175, 619] on button "Save & Exit" at bounding box center [1201, 611] width 84 height 25
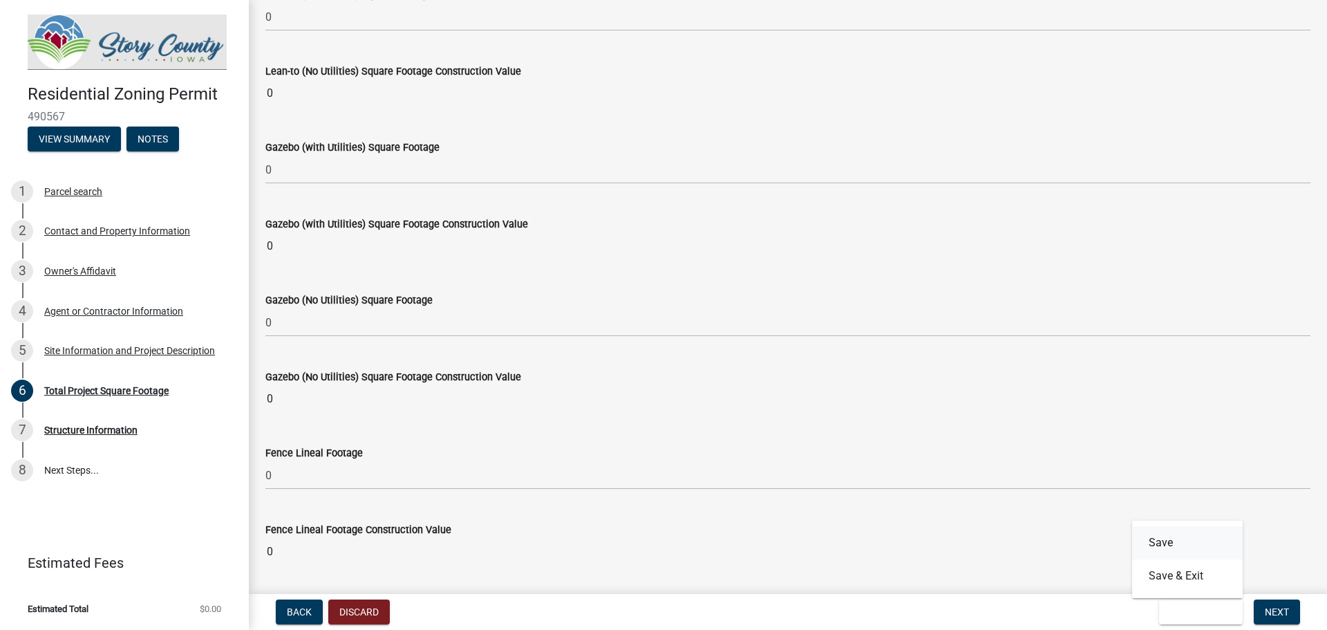
click at [1185, 542] on button "Save" at bounding box center [1187, 542] width 111 height 33
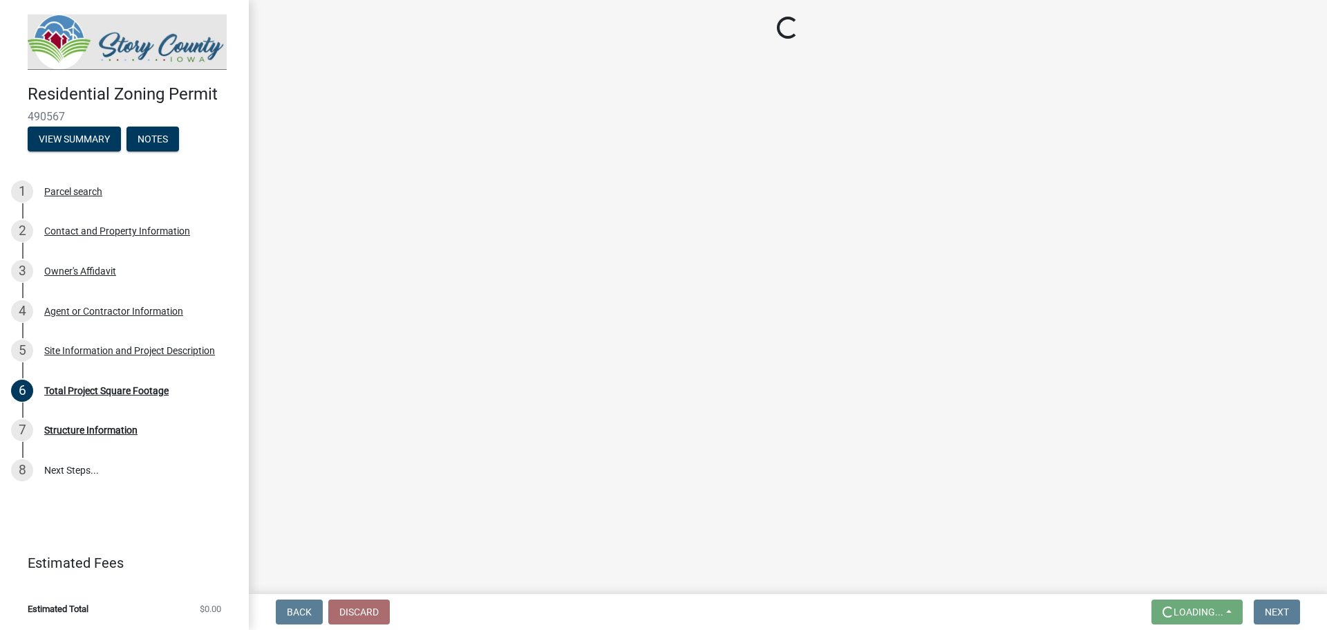
scroll to position [0, 0]
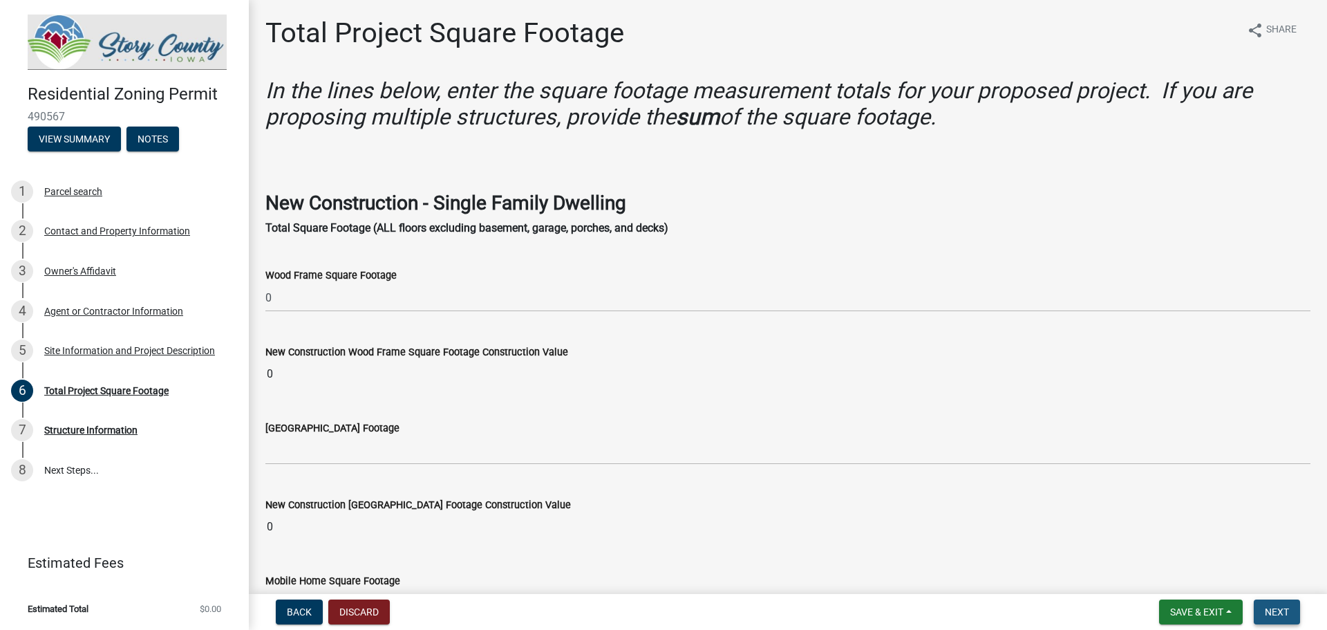
click at [1276, 613] on span "Next" at bounding box center [1277, 611] width 24 height 11
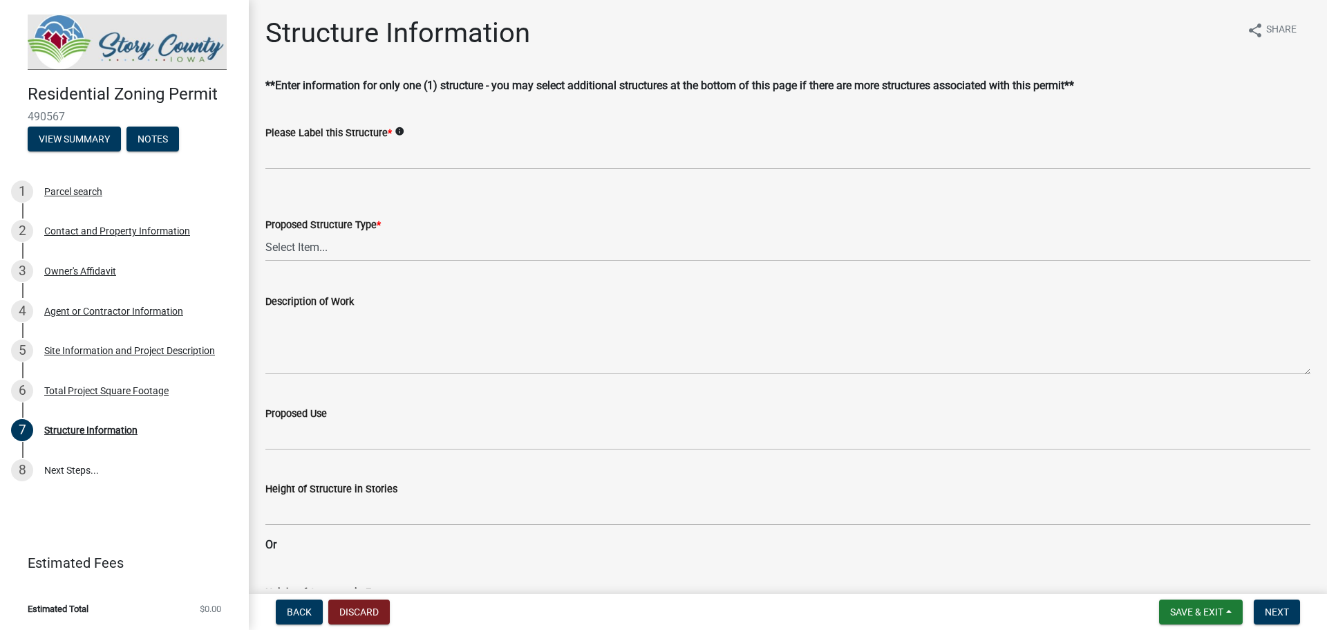
click at [395, 132] on icon "info" at bounding box center [400, 132] width 10 height 10
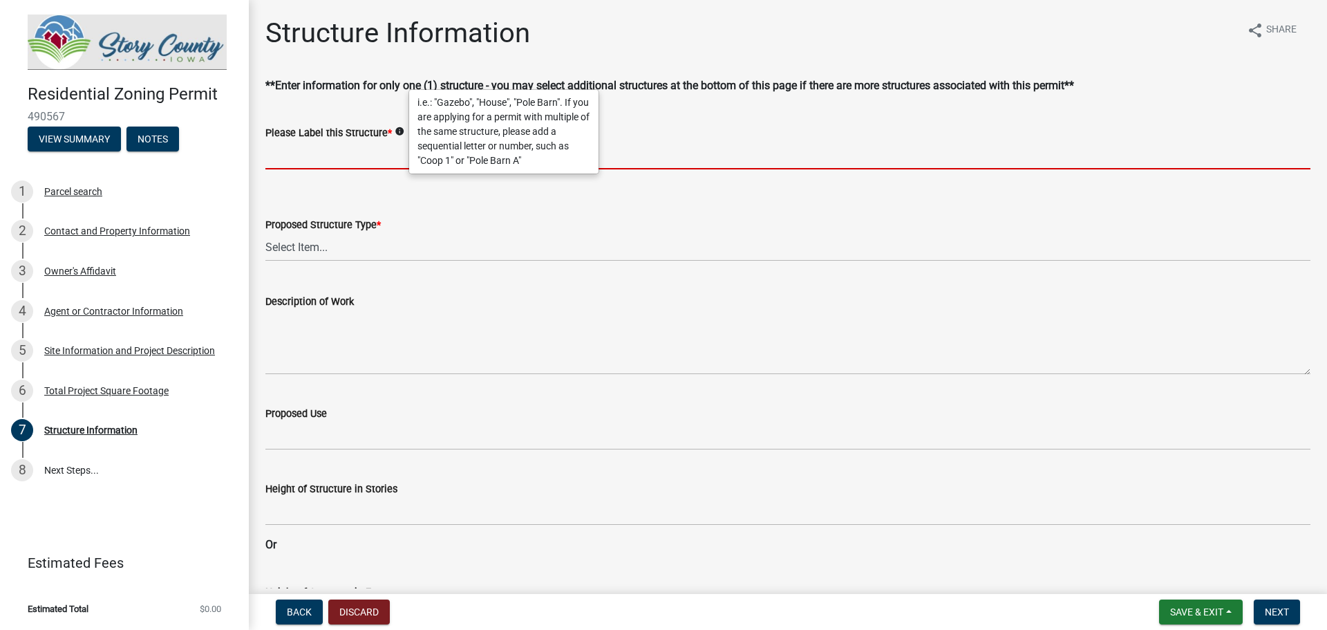
click at [329, 158] on input "Please Label this Structure *" at bounding box center [787, 155] width 1045 height 28
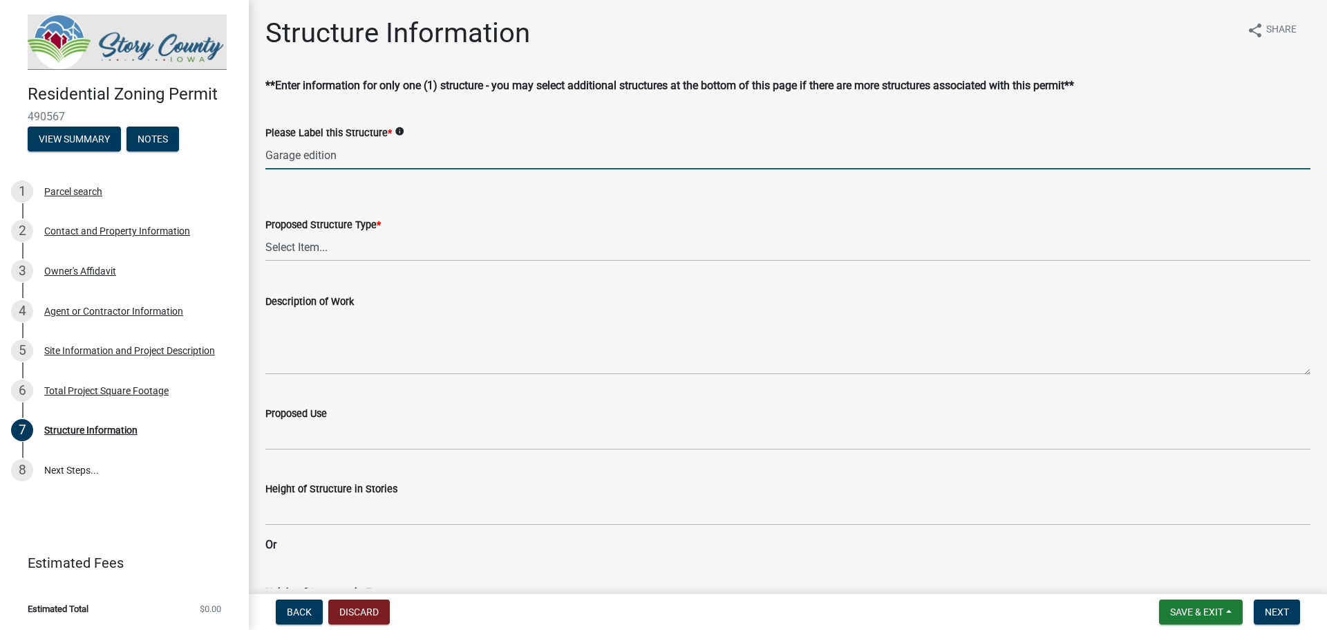
type input "Garage edition"
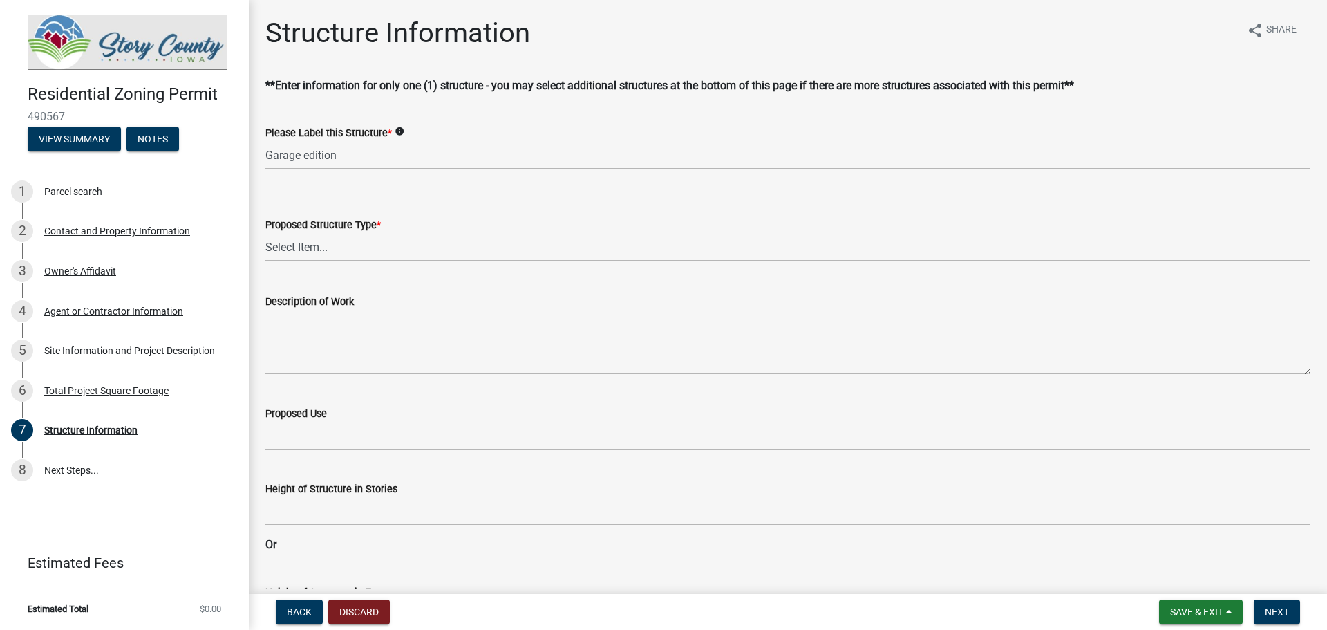
click at [333, 249] on select "Select Item... ACC BLD - ACCESSORY BUILDING ACC BLD ADD - ACCESSORY BUILDING AD…" at bounding box center [787, 247] width 1045 height 28
click at [265, 233] on select "Select Item... ACC BLD - ACCESSORY BUILDING ACC BLD ADD - ACCESSORY BUILDING AD…" at bounding box center [787, 247] width 1045 height 28
select select "7e88bf2b-c6e7-428c-bdbf-078f50827b81"
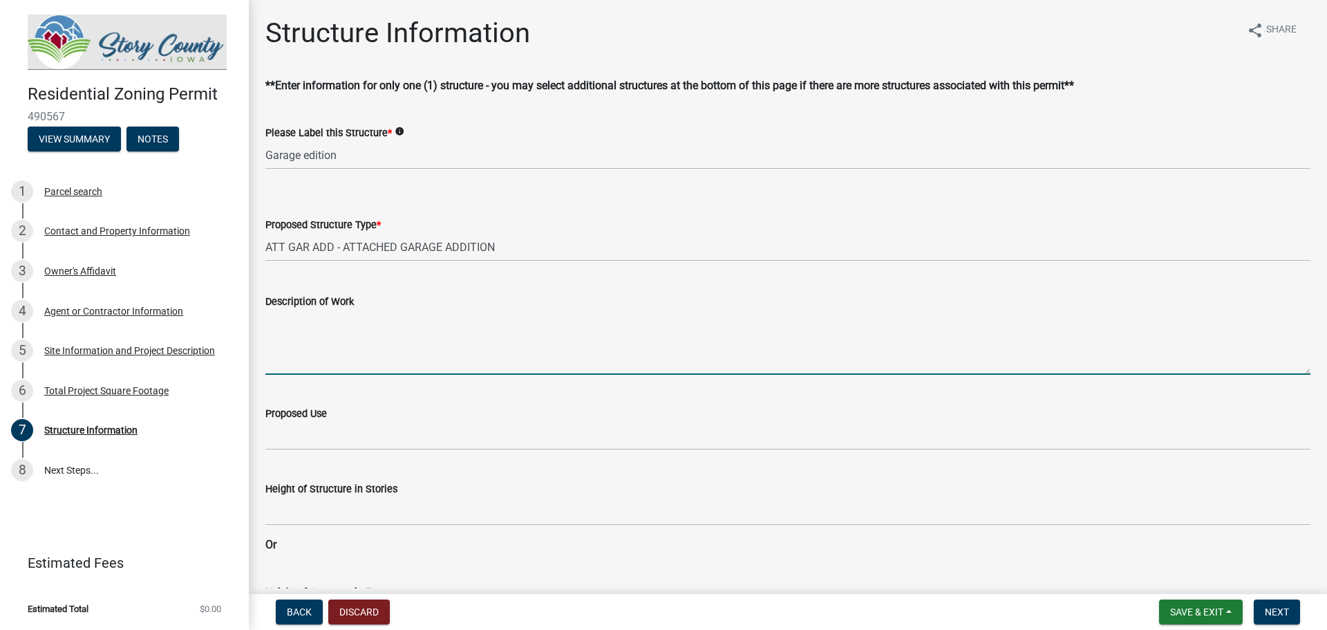
click at [337, 366] on textarea "Description of Work" at bounding box center [787, 342] width 1045 height 65
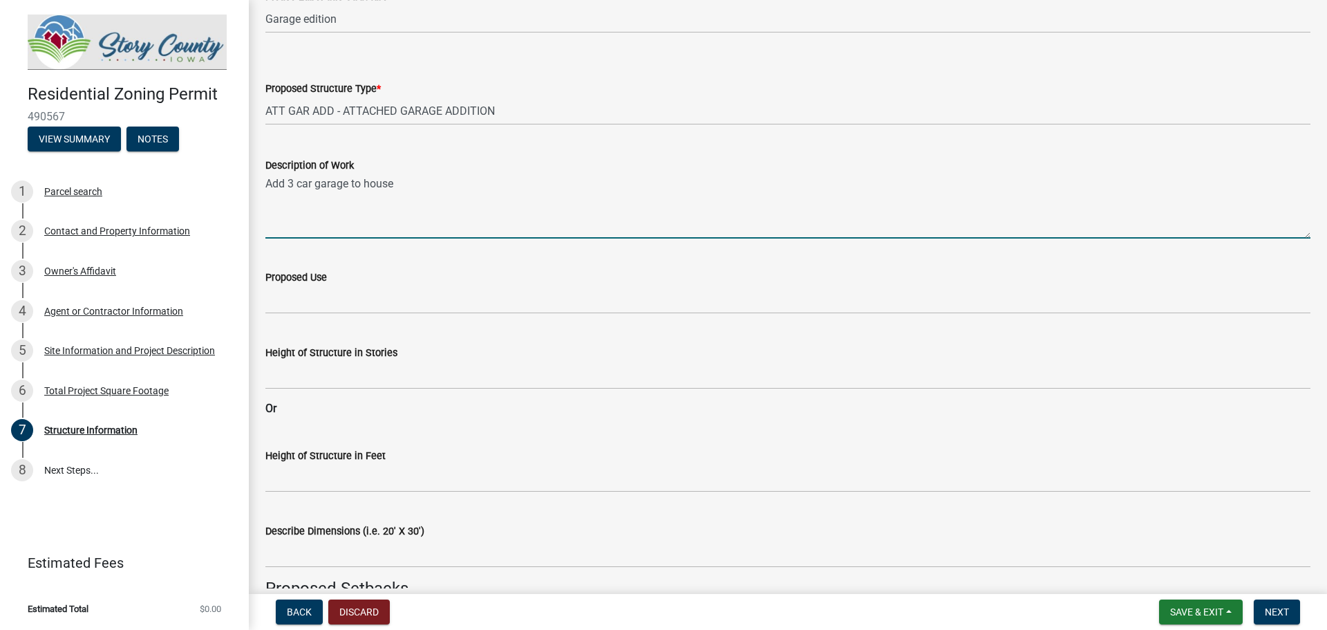
scroll to position [138, 0]
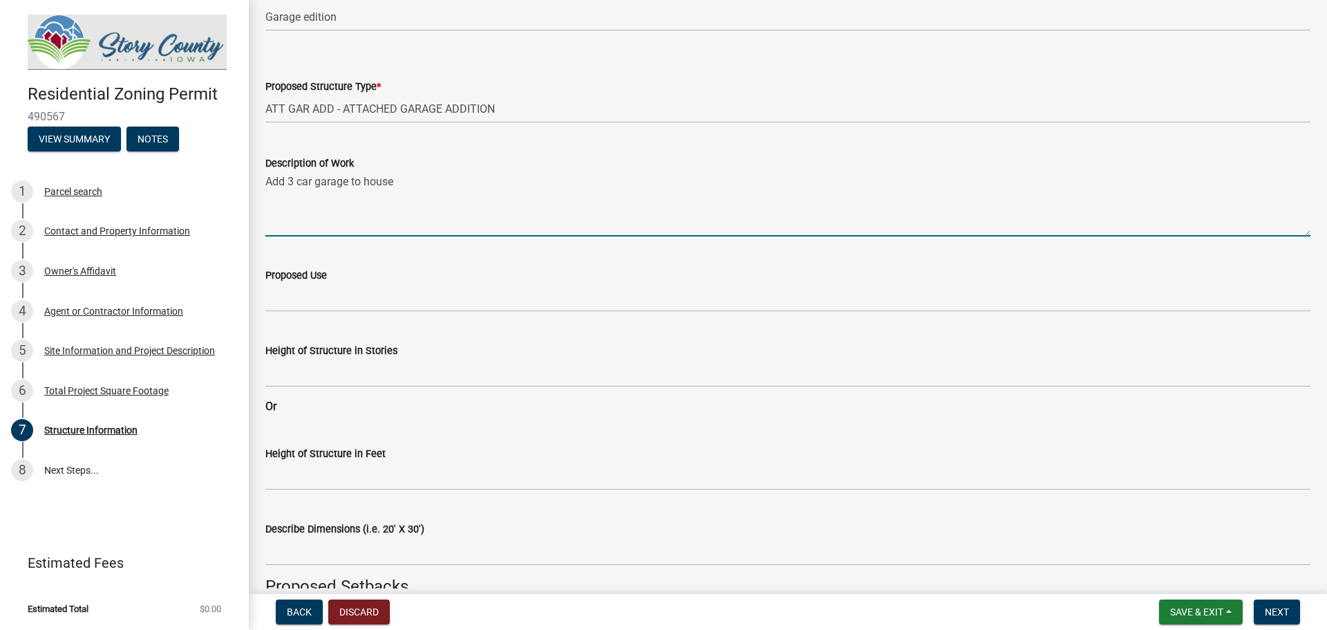
type textarea "Add 3 car garage to house"
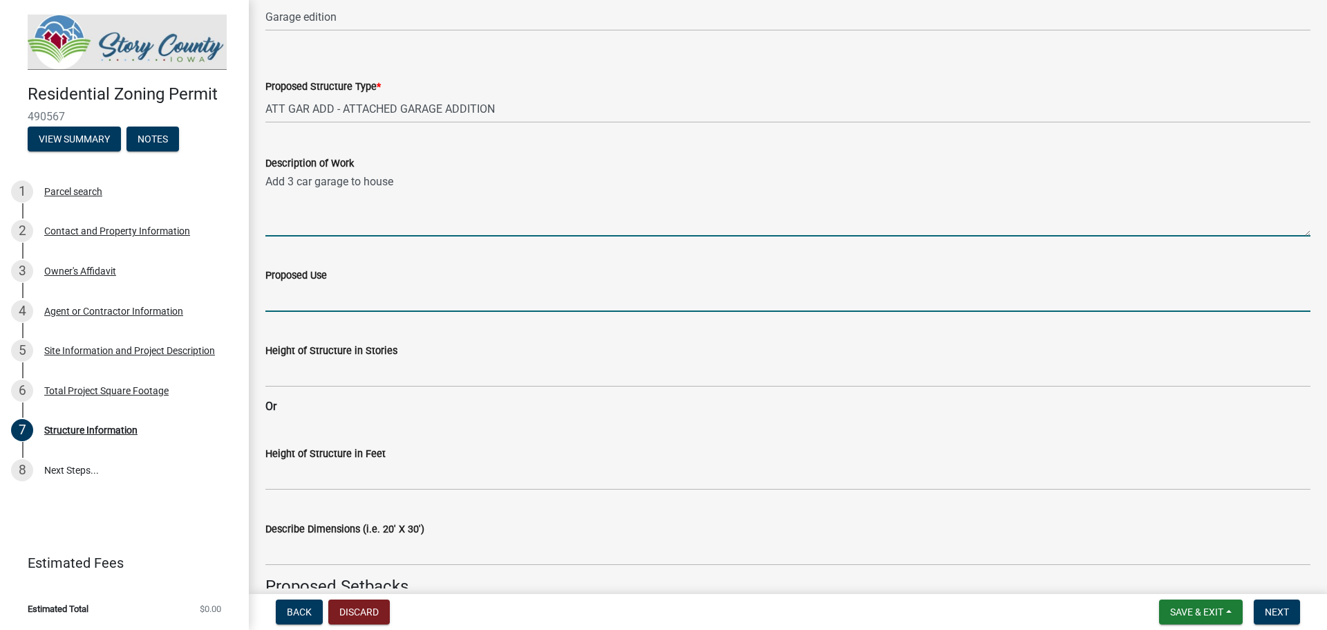
click at [349, 303] on input "Proposed Use" at bounding box center [787, 297] width 1045 height 28
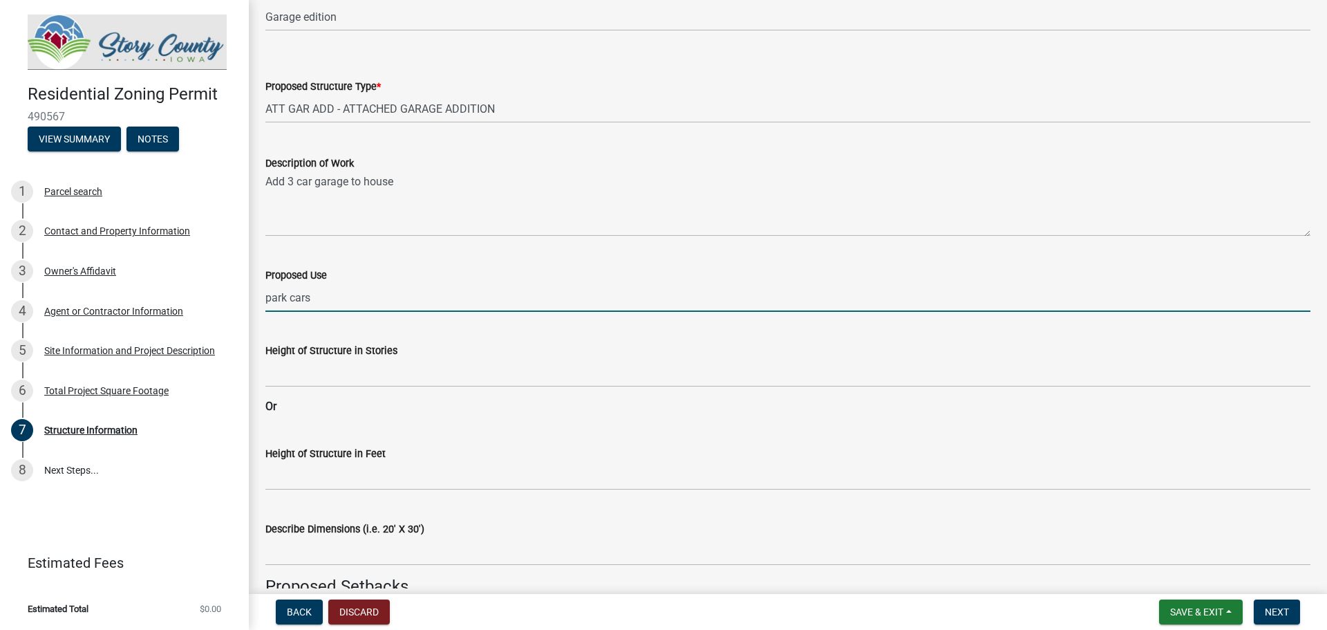
type input "park cars"
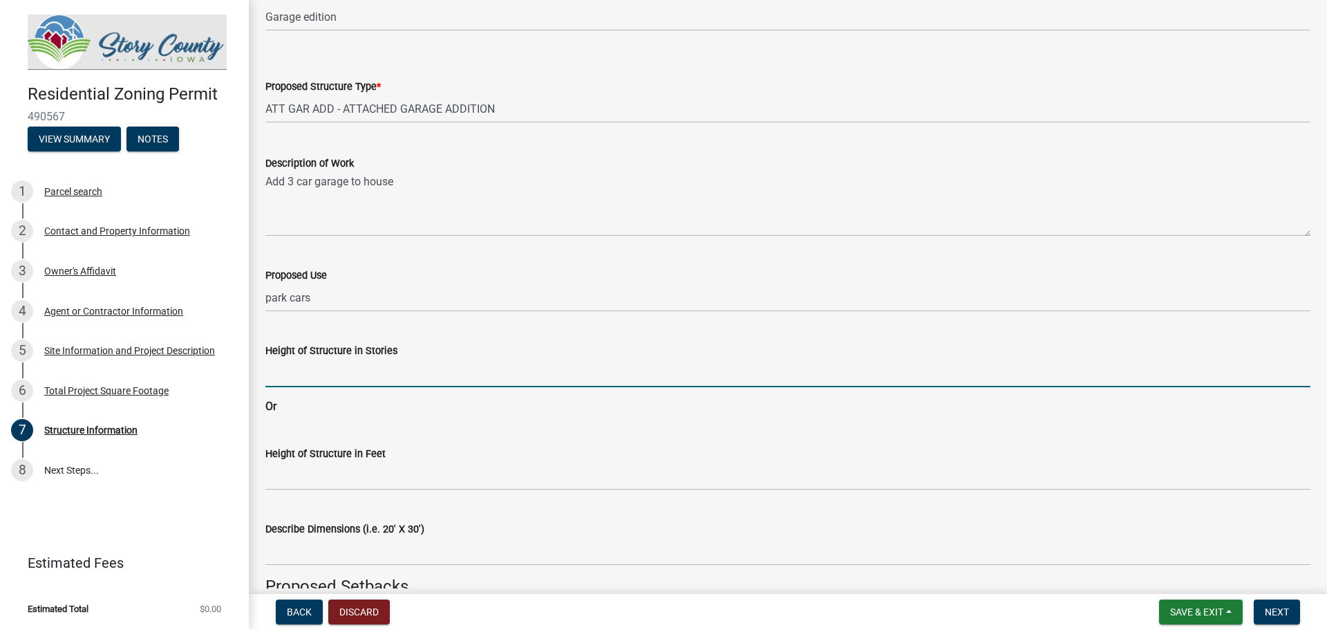
click at [325, 371] on input "Height of Structure in Stories" at bounding box center [787, 373] width 1045 height 28
type input "1"
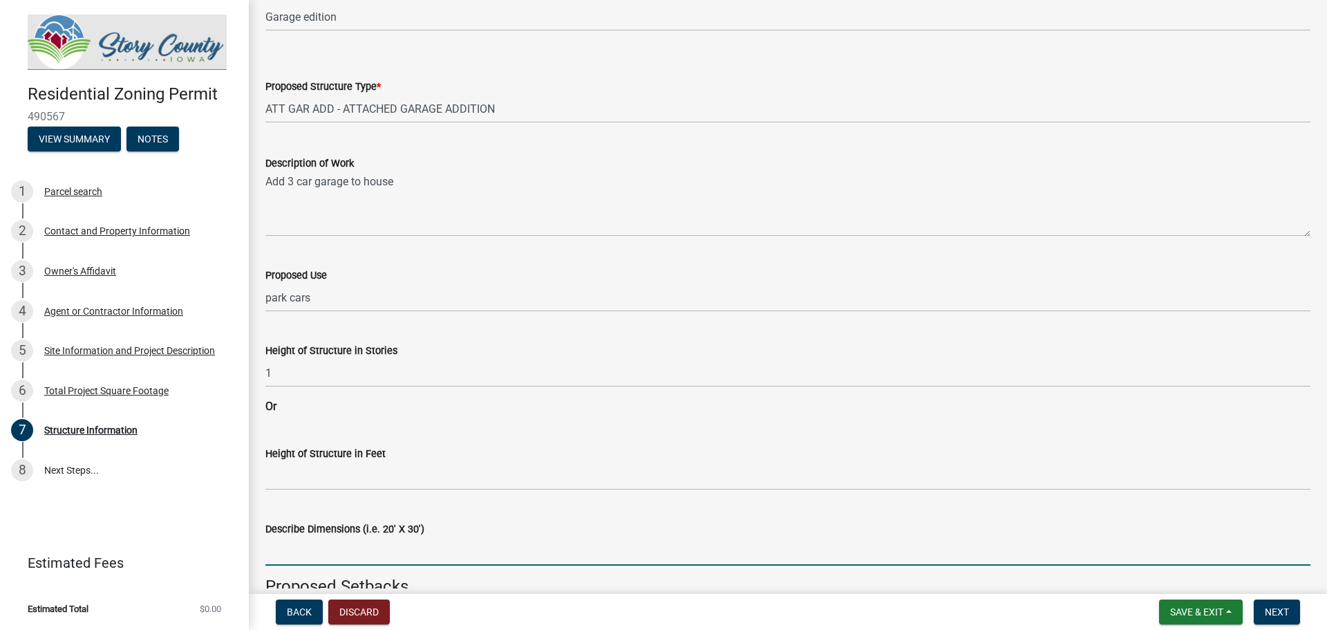
click at [310, 556] on input "Describe Dimensions (i.e. 20' X 30')" at bounding box center [787, 551] width 1045 height 28
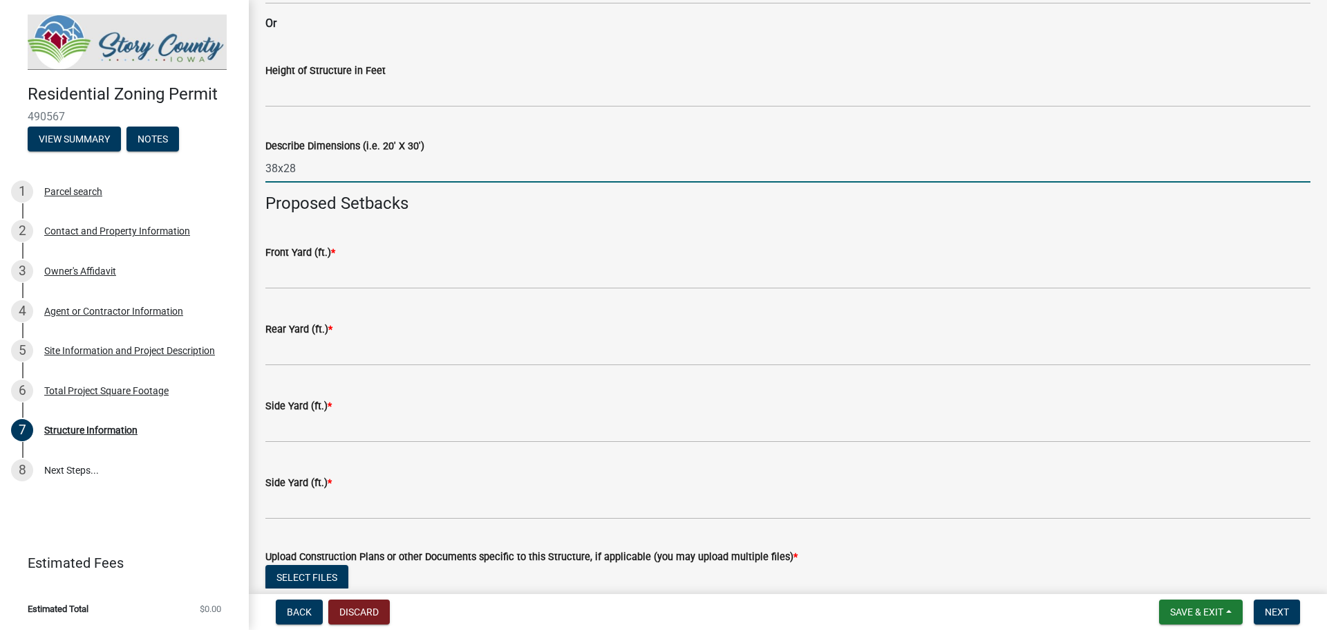
scroll to position [553, 0]
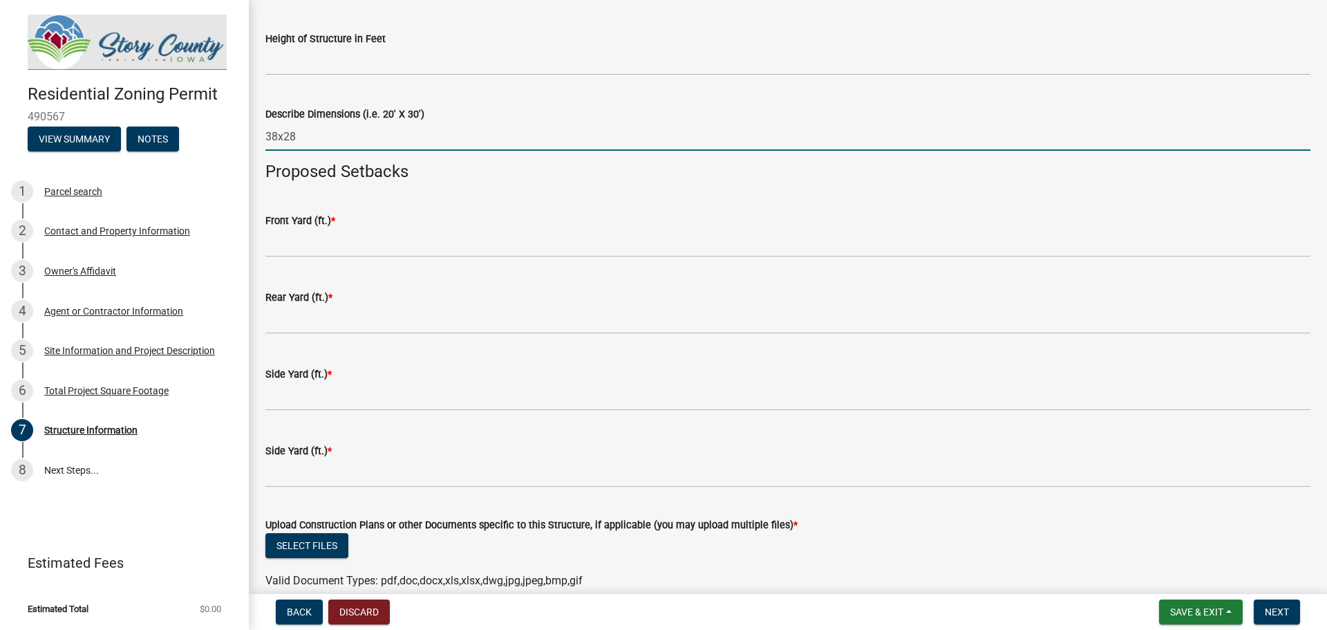
type input "38x28"
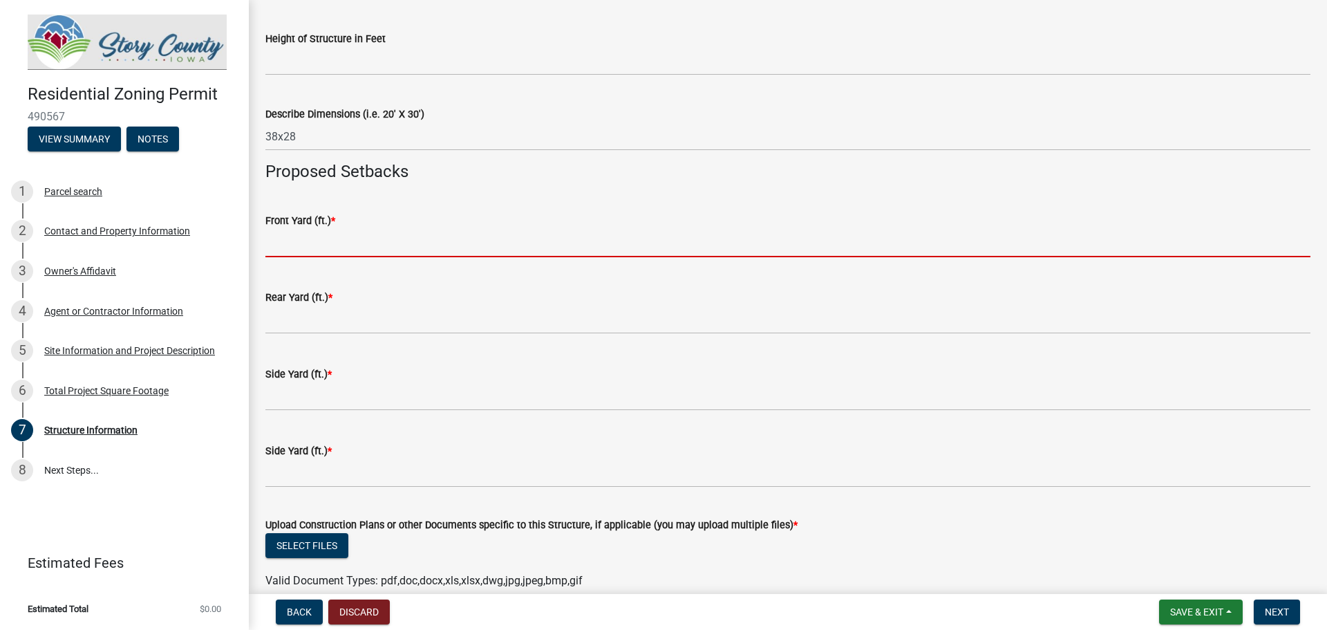
click at [355, 251] on input "text" at bounding box center [787, 243] width 1045 height 28
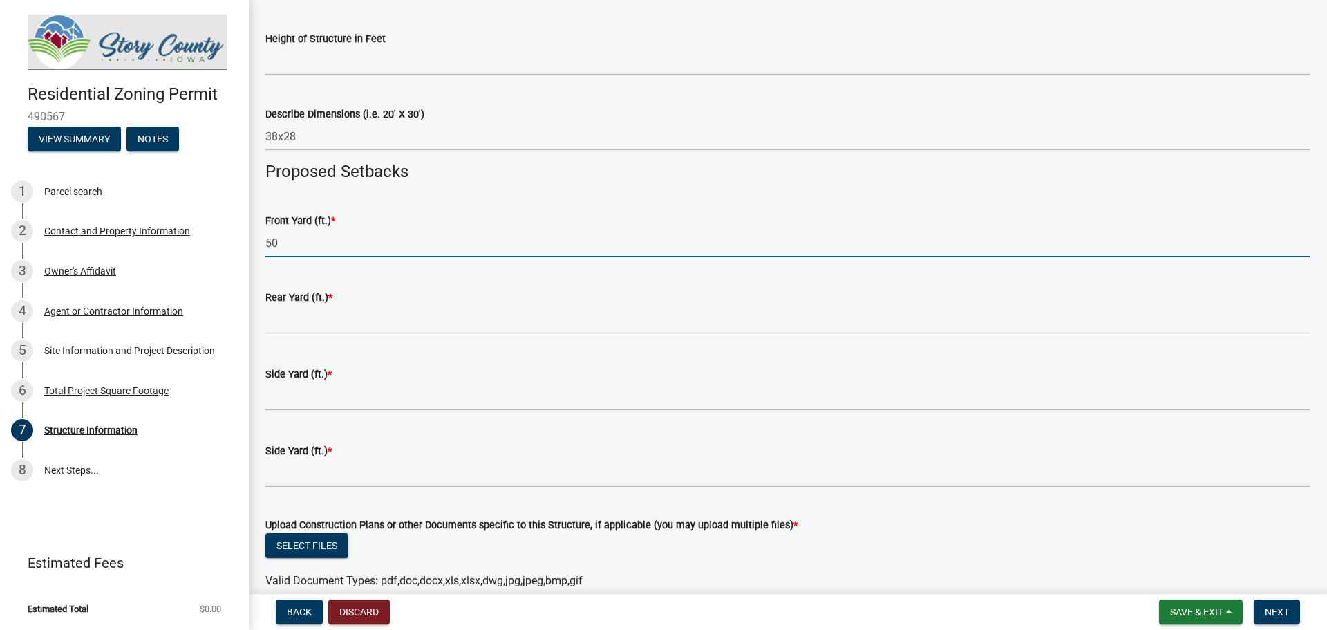
type input "50"
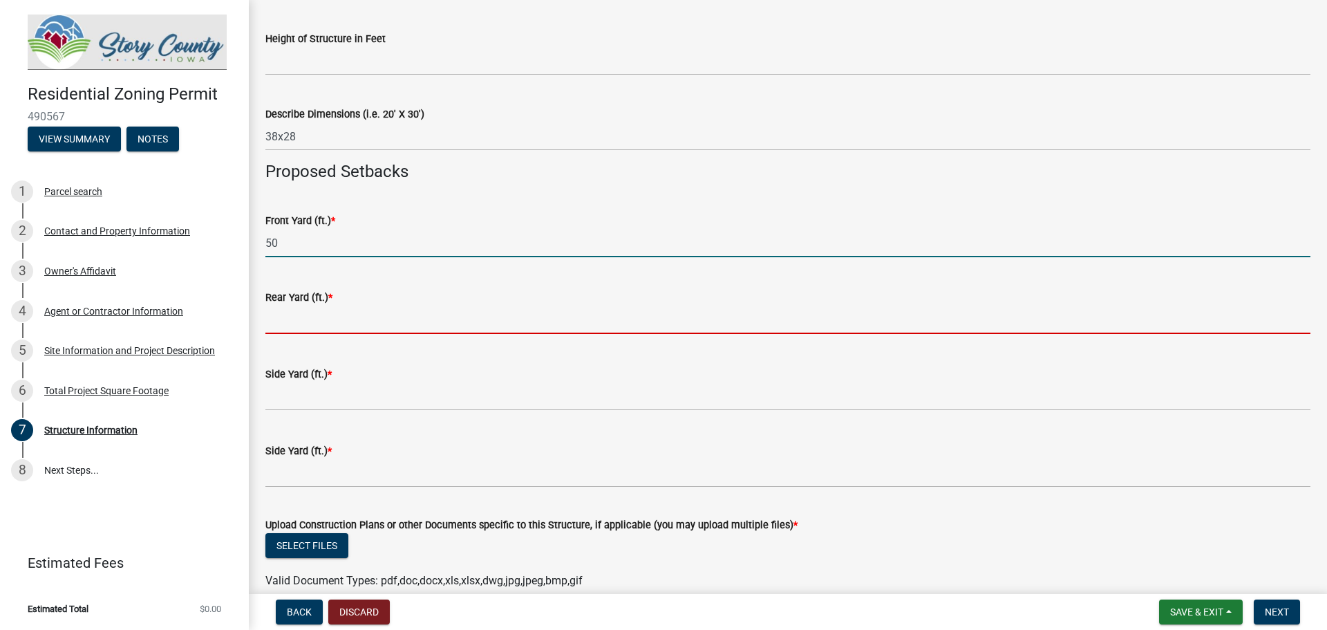
click at [345, 315] on input "text" at bounding box center [787, 320] width 1045 height 28
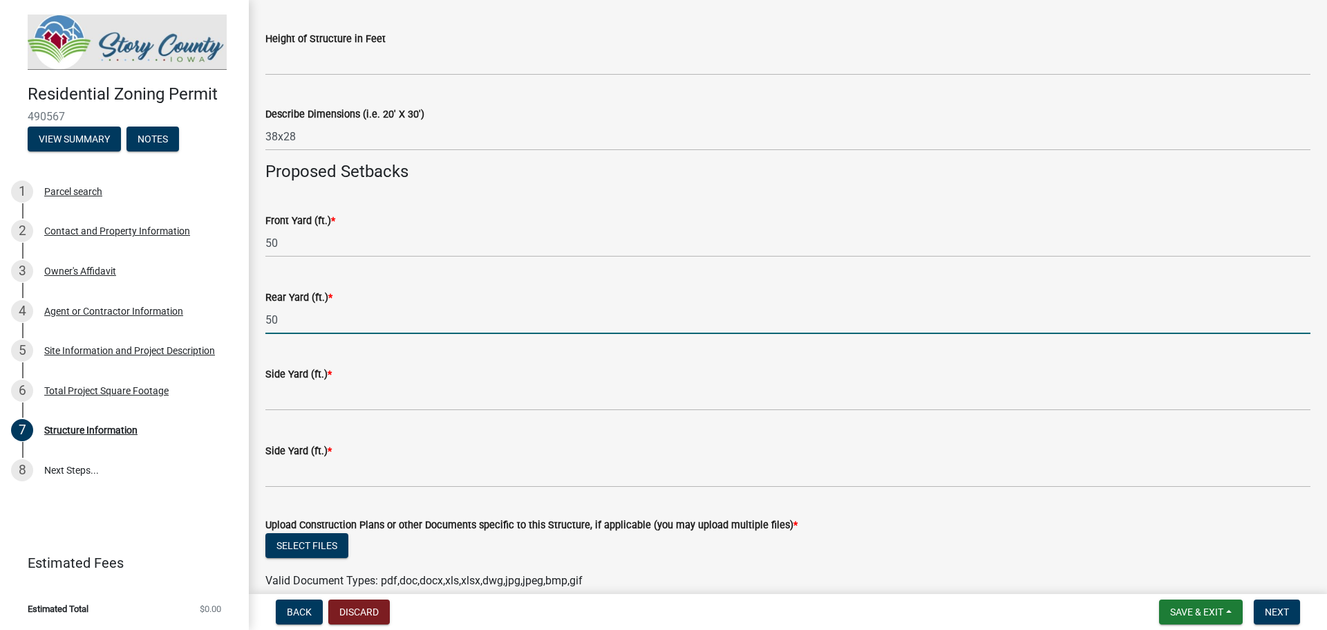
type input "50"
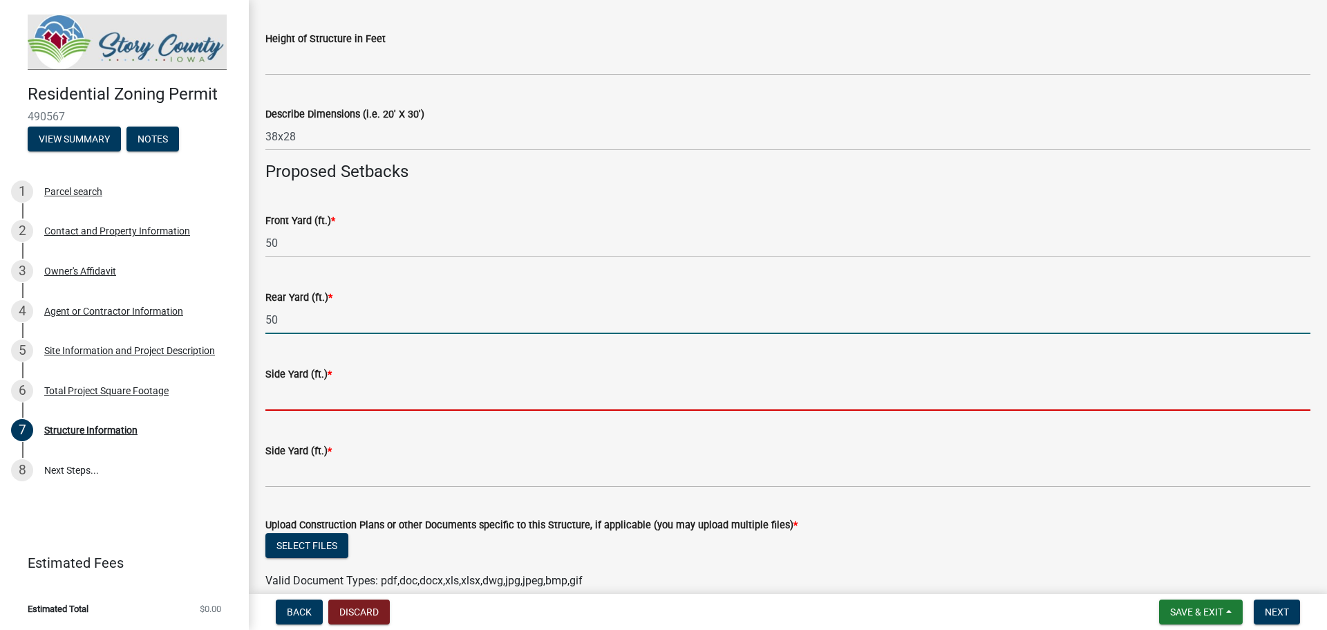
click at [340, 404] on input "text" at bounding box center [787, 396] width 1045 height 28
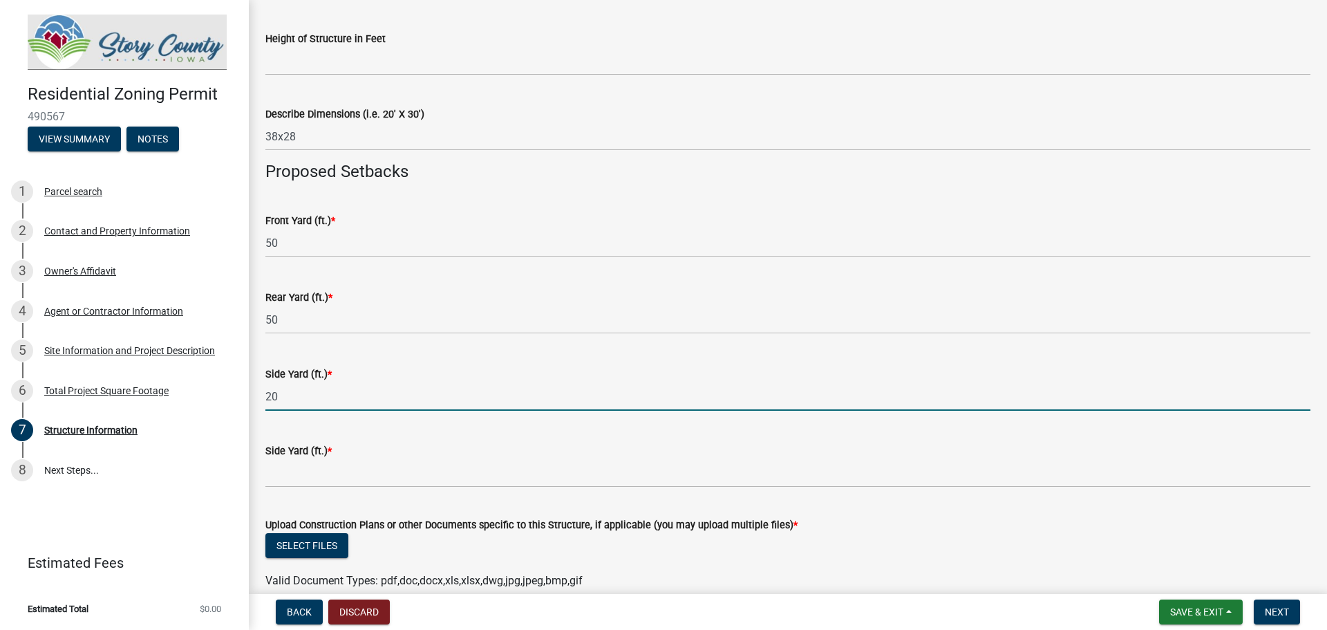
type input "20"
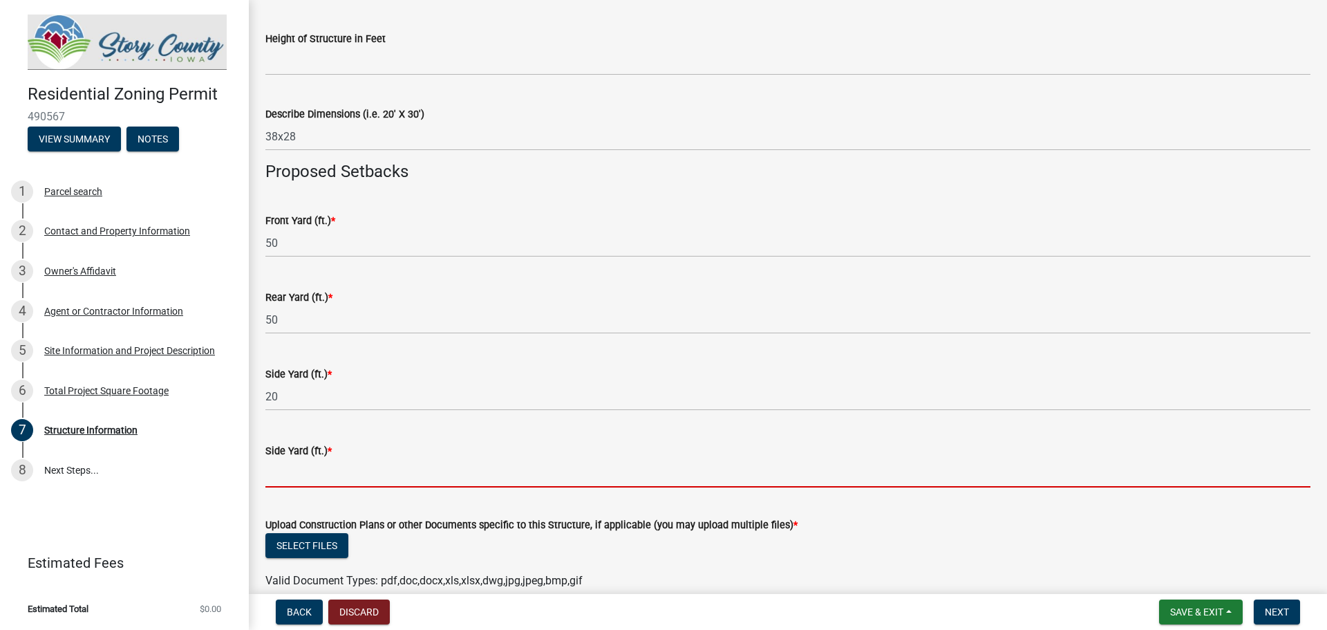
click at [330, 471] on input "text" at bounding box center [787, 473] width 1045 height 28
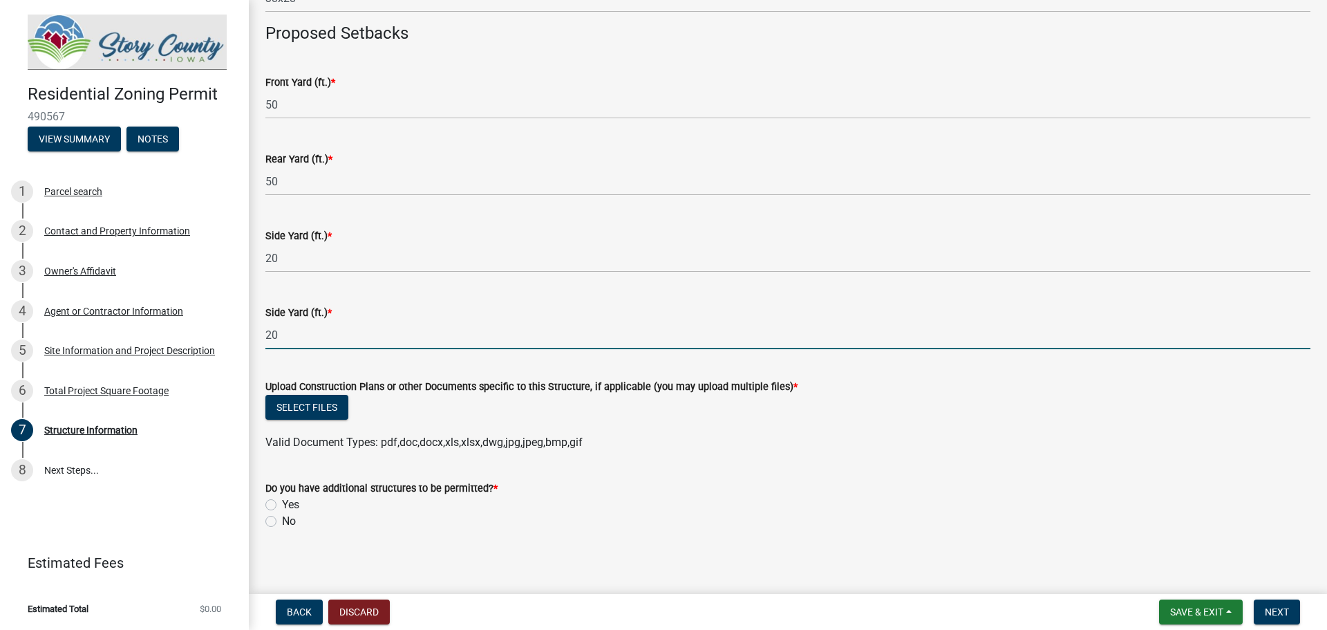
scroll to position [699, 0]
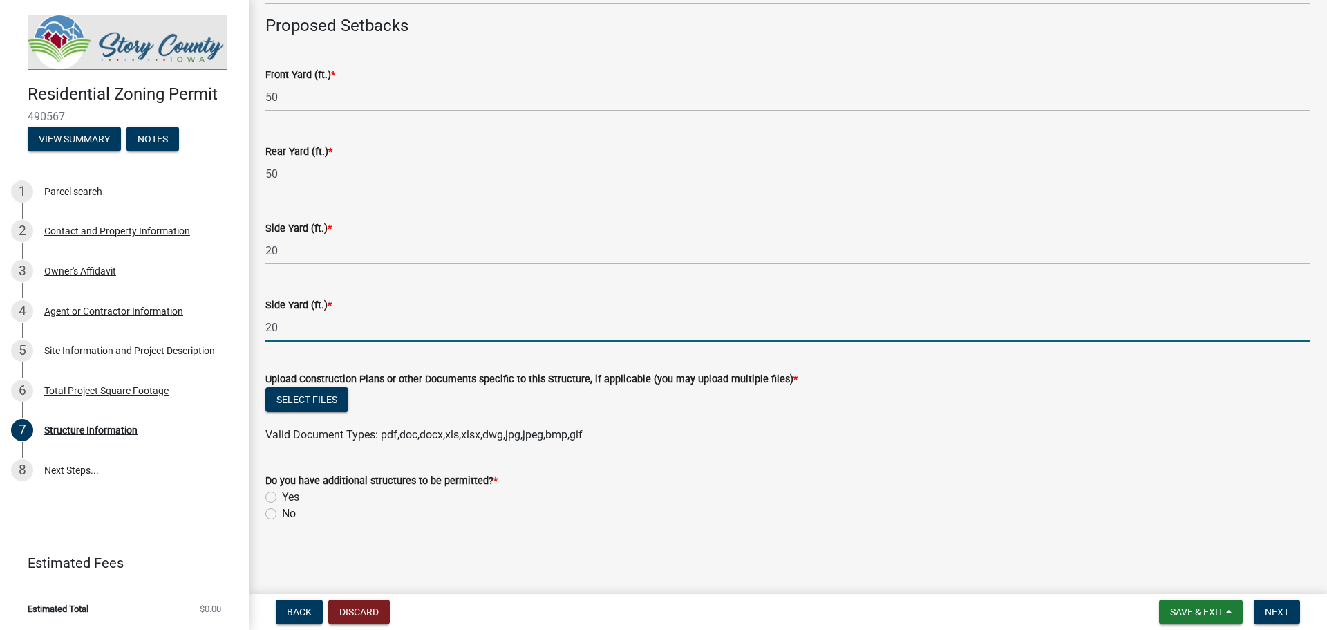
type input "20"
click at [290, 514] on label "No" at bounding box center [289, 513] width 14 height 17
click at [290, 514] on input "No" at bounding box center [286, 509] width 9 height 9
radio input "true"
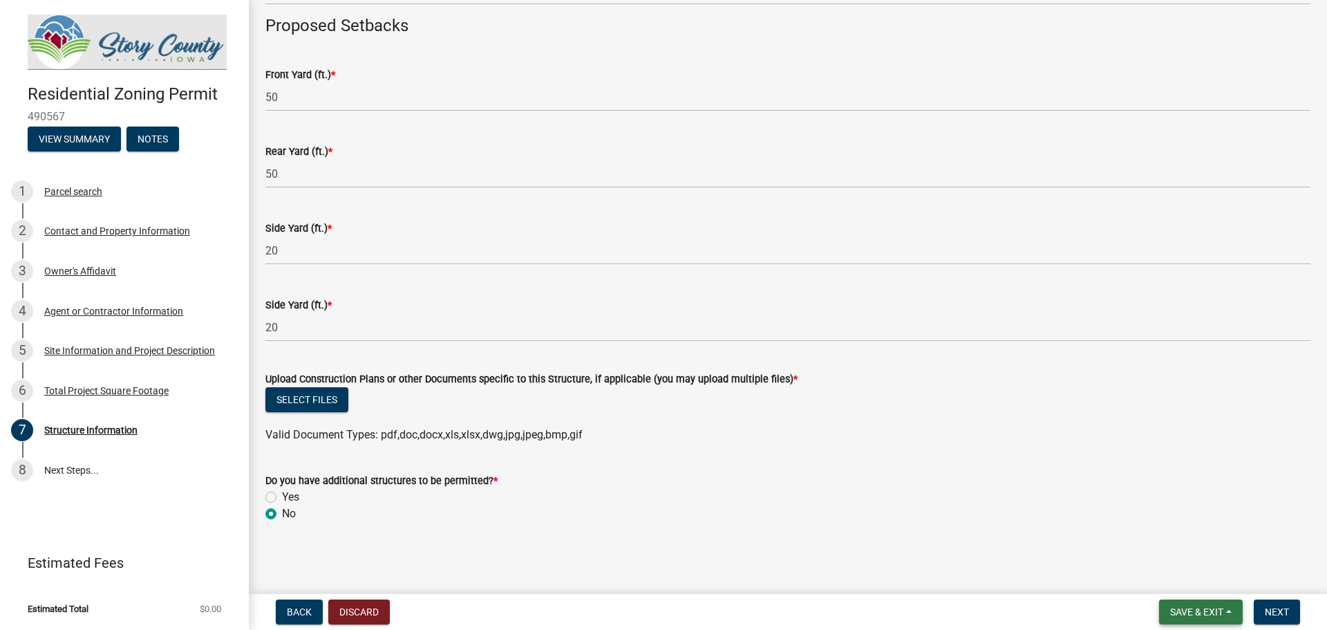
click at [1177, 613] on span "Save & Exit" at bounding box center [1197, 611] width 53 height 11
click at [1183, 548] on button "Save" at bounding box center [1187, 542] width 111 height 33
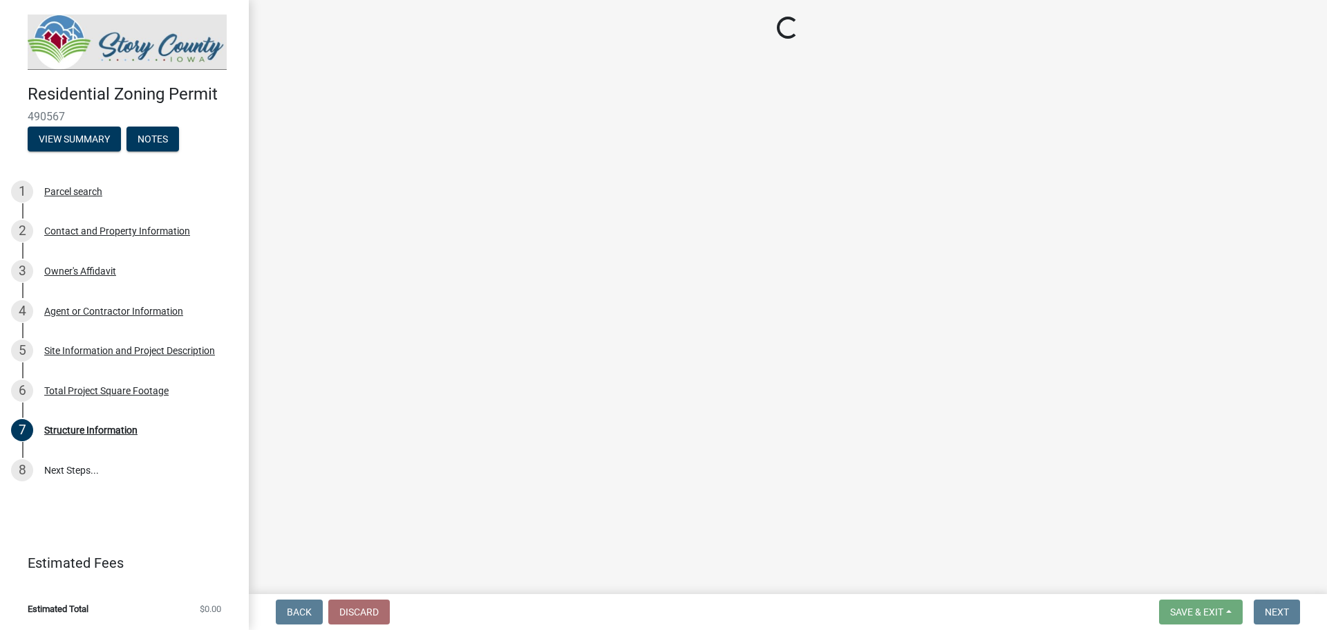
select select "7e88bf2b-c6e7-428c-bdbf-078f50827b81"
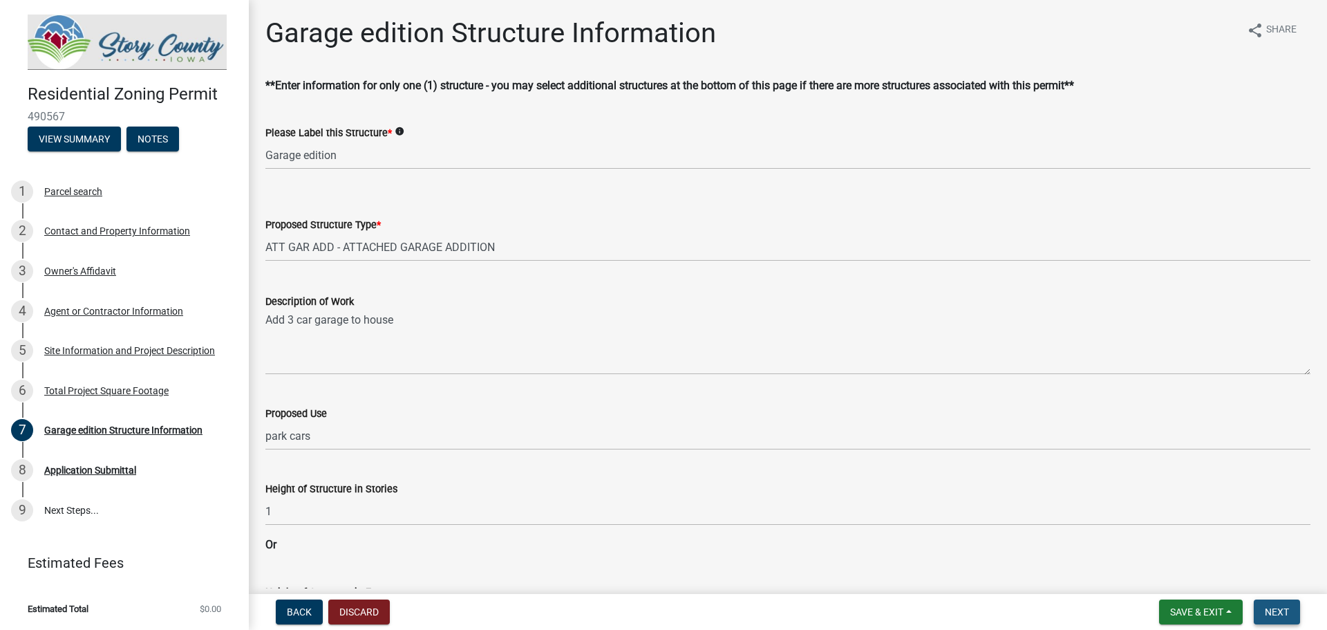
click at [1274, 611] on span "Next" at bounding box center [1277, 611] width 24 height 11
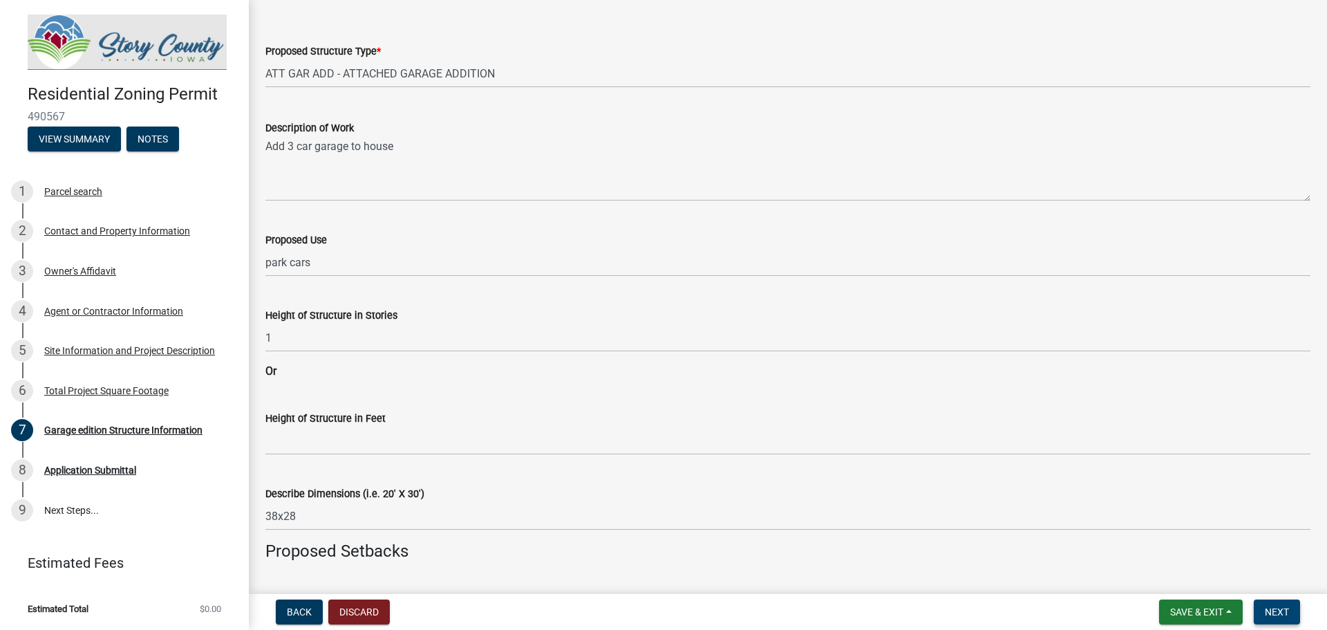
scroll to position [207, 0]
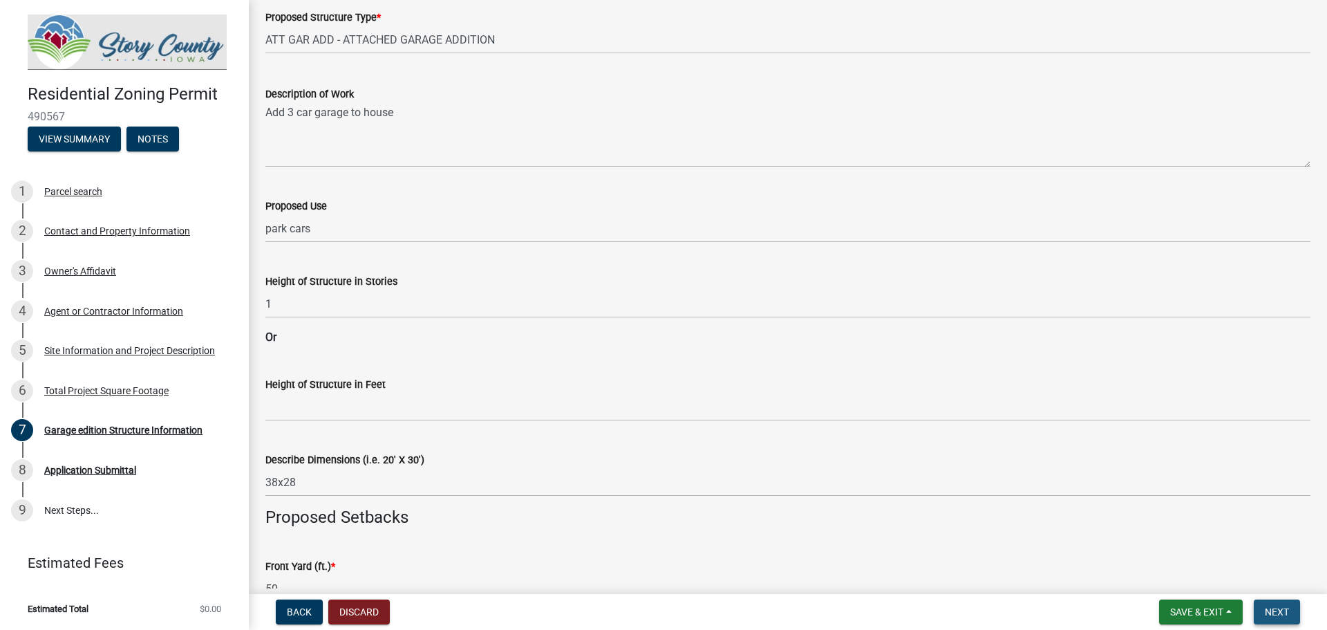
click at [1278, 612] on span "Next" at bounding box center [1277, 611] width 24 height 11
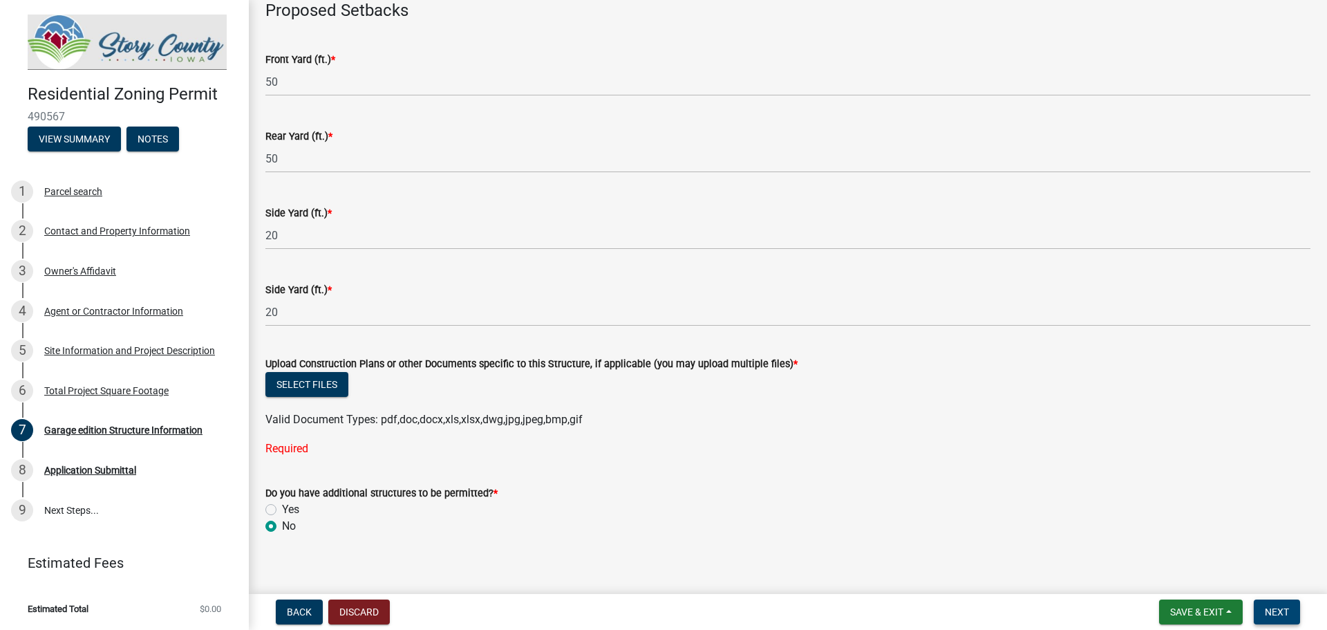
scroll to position [727, 0]
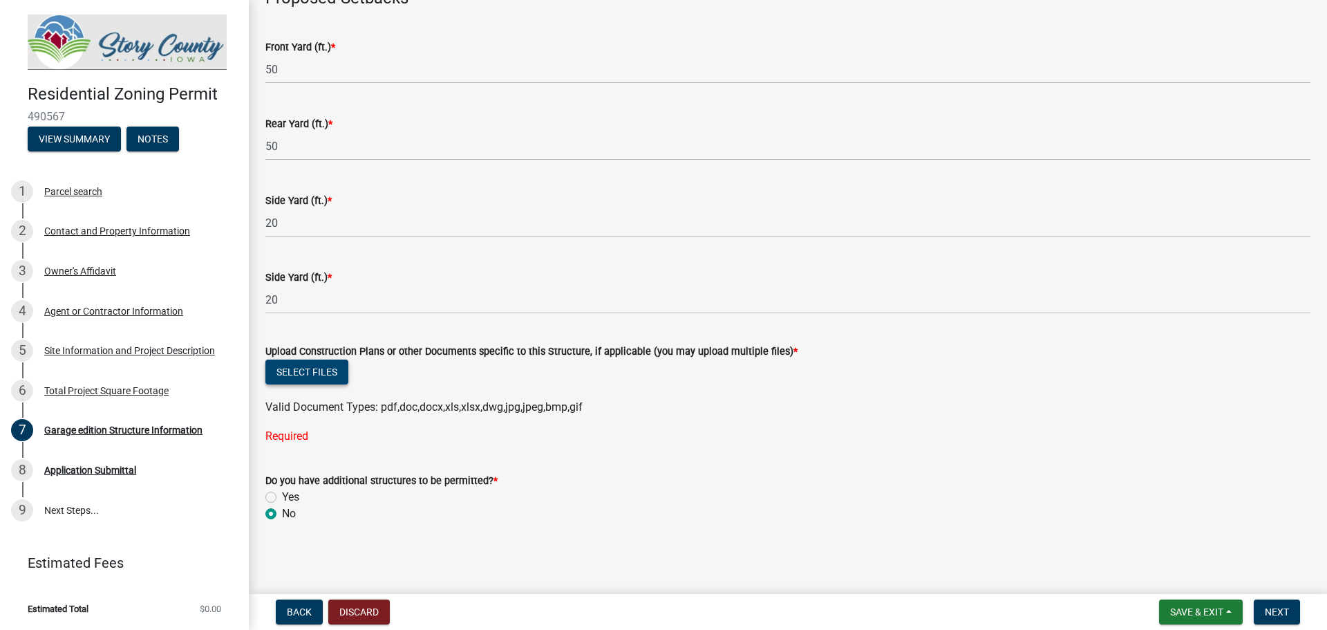
click at [310, 377] on button "Select files" at bounding box center [306, 372] width 83 height 25
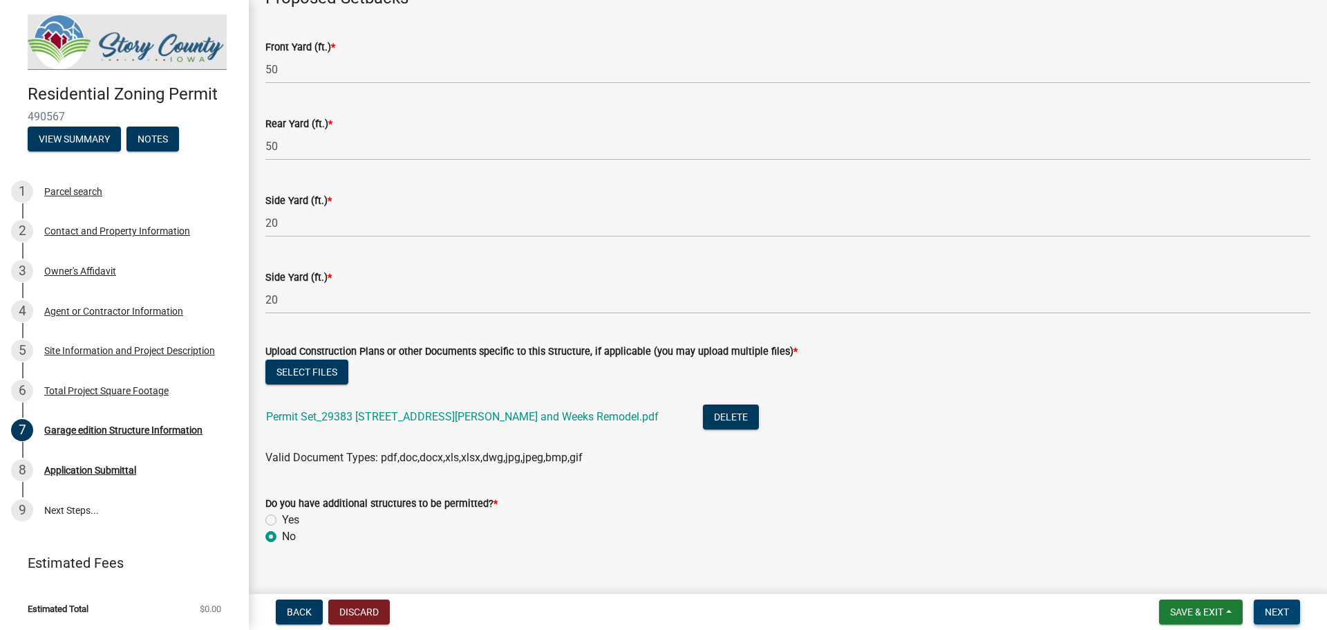
click at [1287, 609] on span "Next" at bounding box center [1277, 611] width 24 height 11
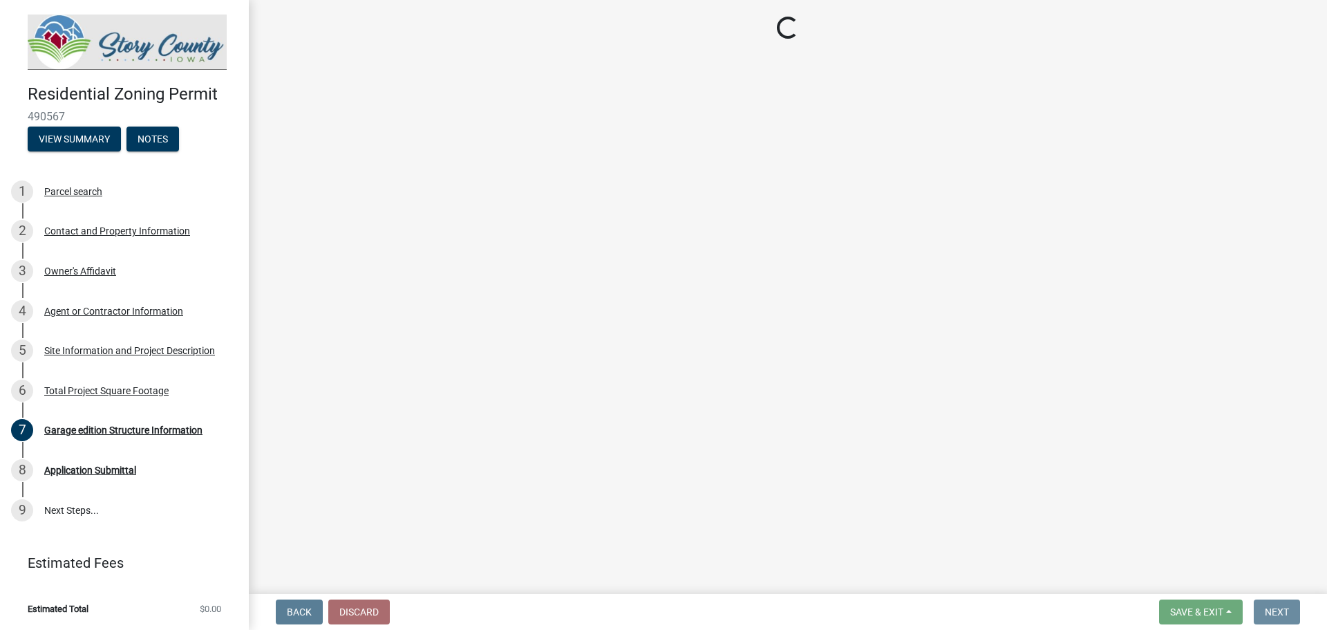
scroll to position [0, 0]
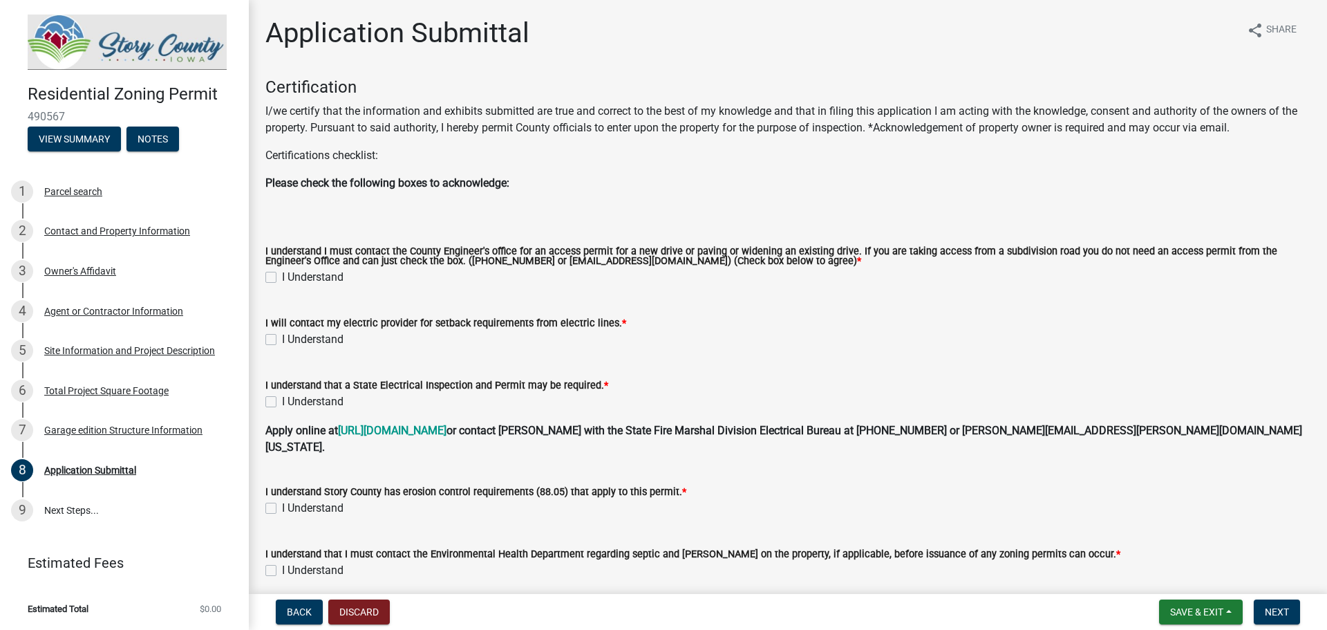
click at [278, 277] on div "I Understand" at bounding box center [787, 277] width 1045 height 17
click at [282, 272] on label "I Understand" at bounding box center [313, 277] width 62 height 17
click at [282, 272] on input "I Understand" at bounding box center [286, 273] width 9 height 9
checkbox input "true"
click at [282, 337] on label "I Understand" at bounding box center [313, 339] width 62 height 17
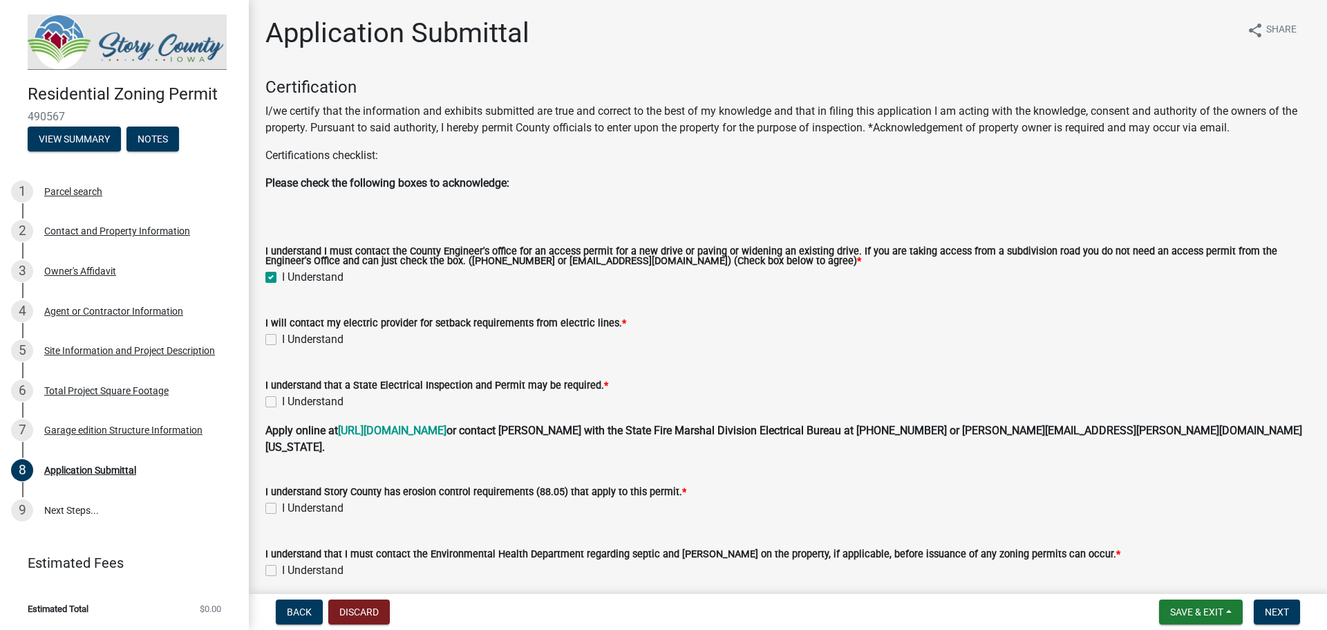
click at [282, 337] on input "I Understand" at bounding box center [286, 335] width 9 height 9
checkbox input "true"
click at [282, 407] on label "I Understand" at bounding box center [313, 401] width 62 height 17
click at [282, 402] on input "I Understand" at bounding box center [286, 397] width 9 height 9
checkbox input "true"
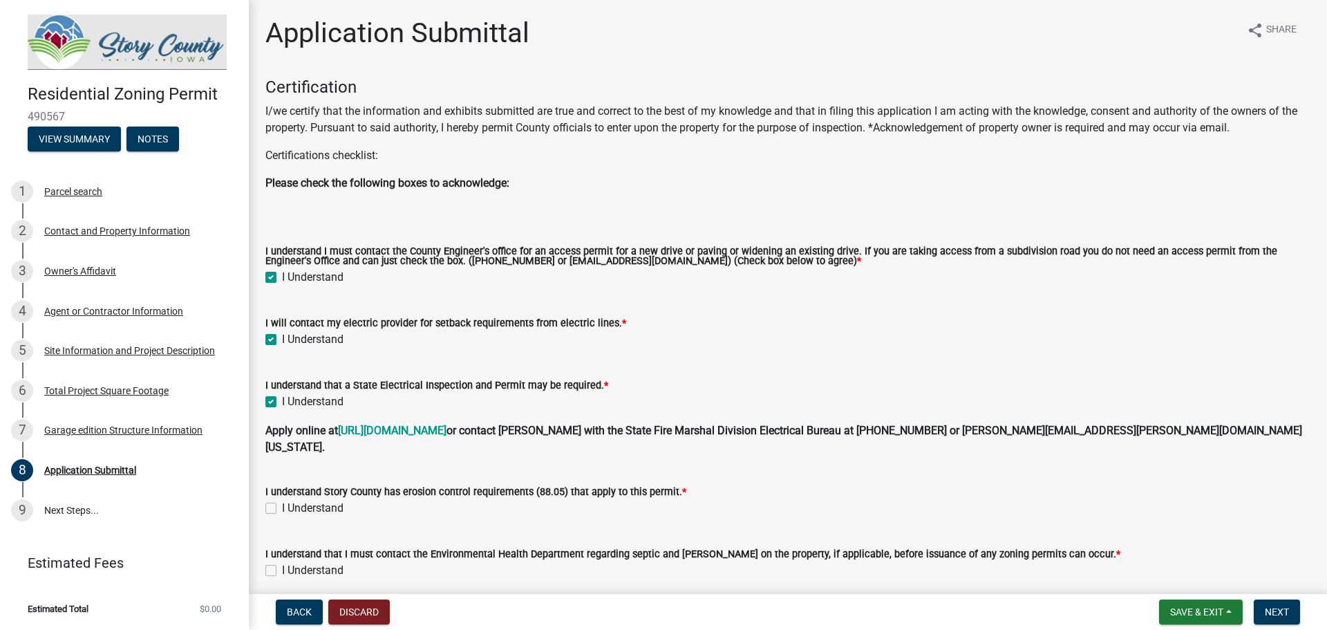
click at [282, 500] on label "I Understand" at bounding box center [313, 508] width 62 height 17
click at [282, 500] on input "I Understand" at bounding box center [286, 504] width 9 height 9
checkbox input "true"
click at [282, 562] on label "I Understand" at bounding box center [313, 570] width 62 height 17
click at [282, 562] on input "I Understand" at bounding box center [286, 566] width 9 height 9
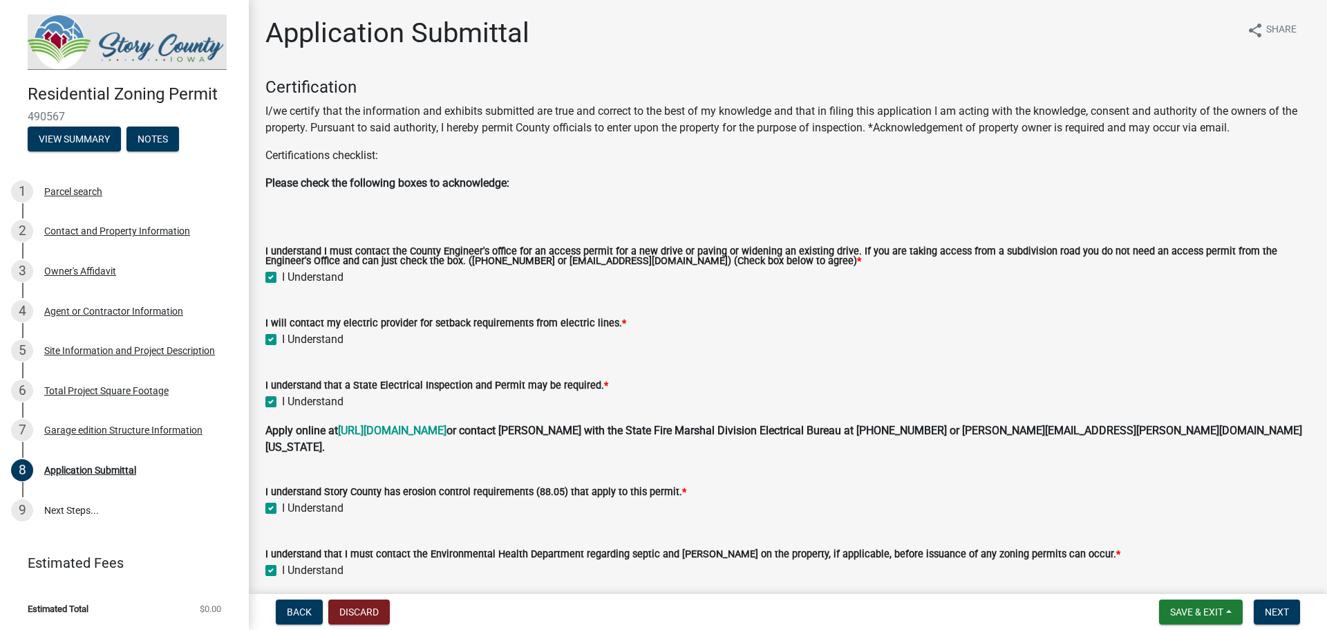
checkbox input "true"
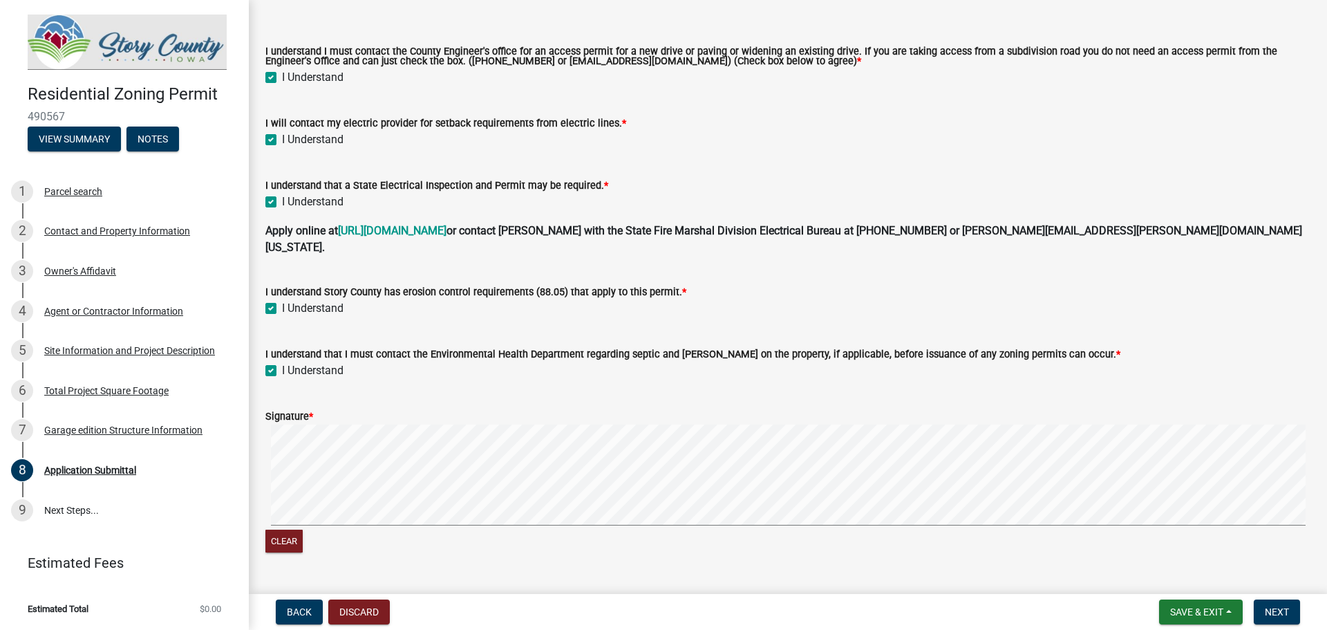
scroll to position [207, 0]
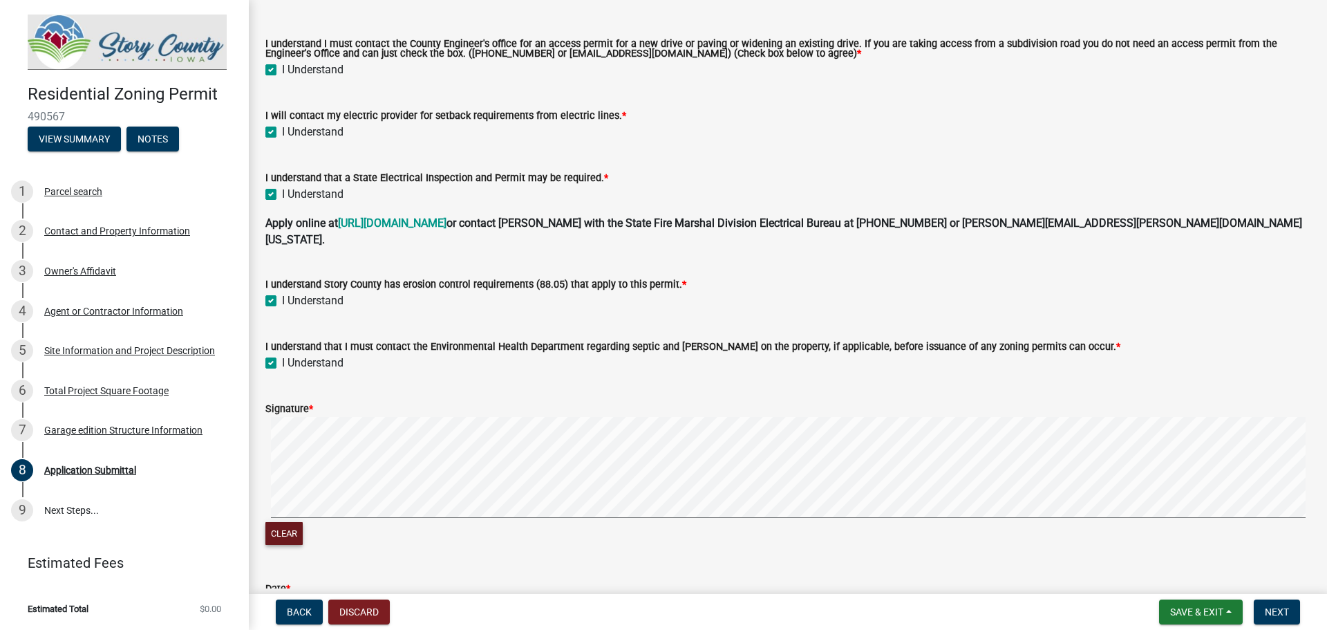
click at [297, 522] on button "Clear" at bounding box center [283, 533] width 37 height 23
click at [523, 481] on signature-pad at bounding box center [787, 469] width 1045 height 105
click at [1278, 610] on span "Next" at bounding box center [1277, 611] width 24 height 11
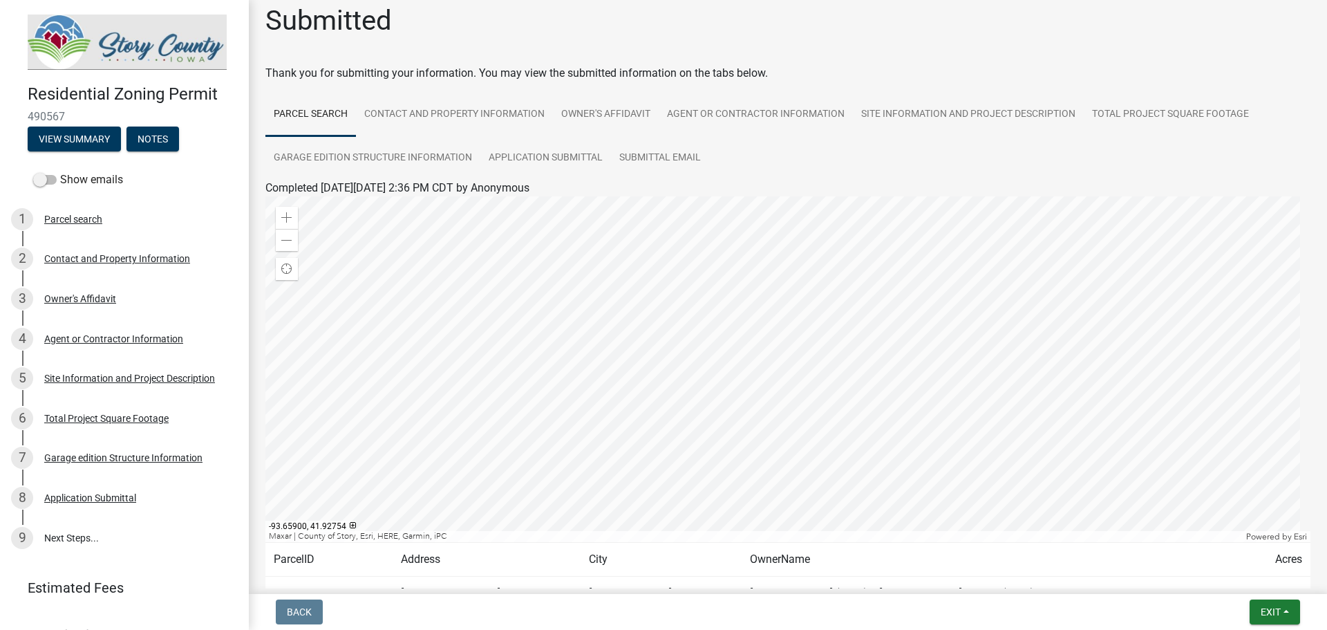
scroll to position [0, 0]
